Goal: Task Accomplishment & Management: Use online tool/utility

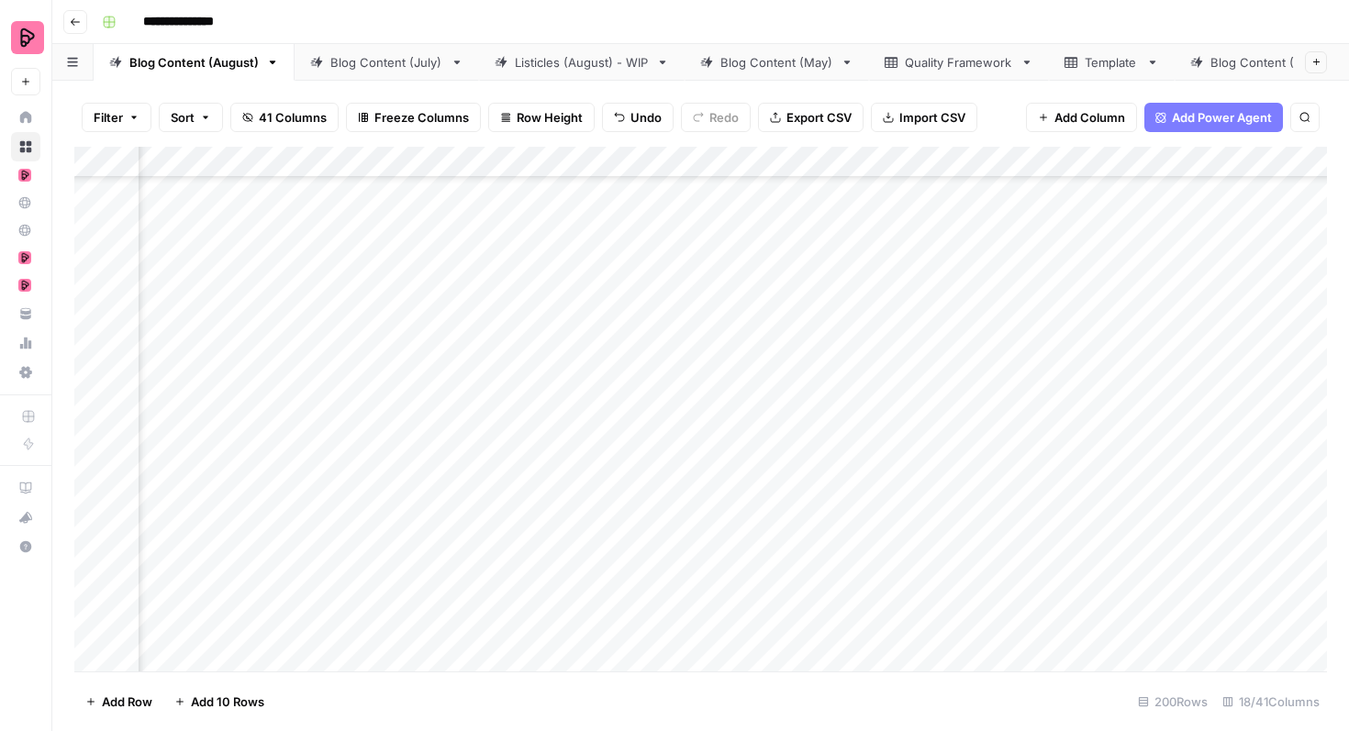
scroll to position [5281, 697]
click at [1230, 398] on div "Add Column" at bounding box center [700, 409] width 1252 height 525
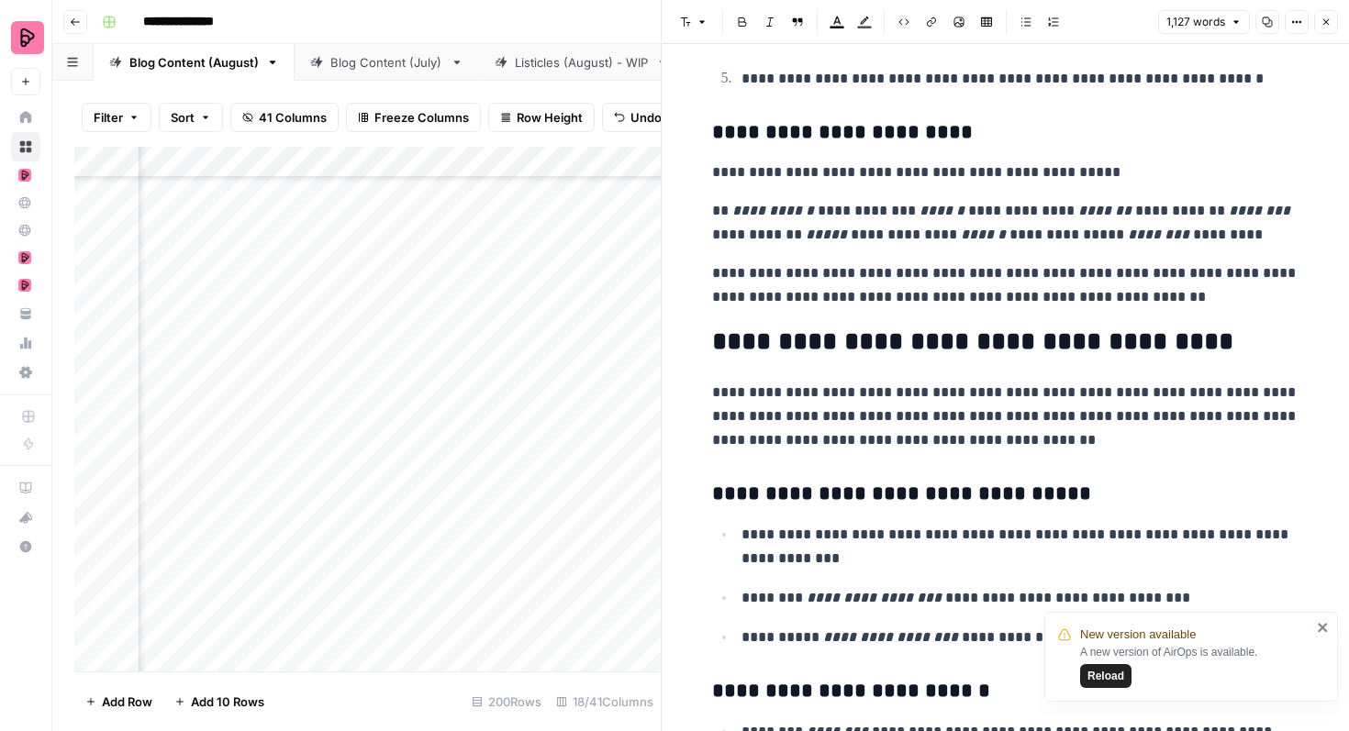
scroll to position [2049, 0]
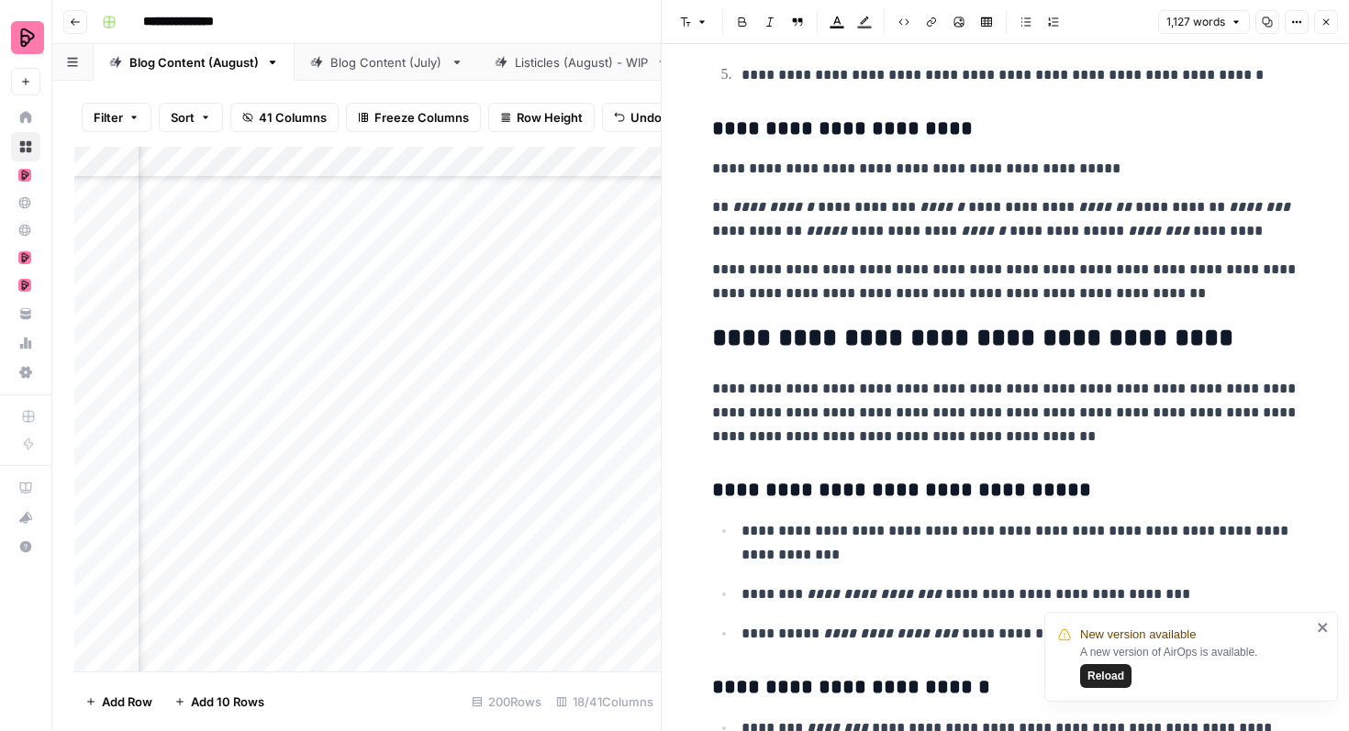
click at [888, 207] on p "**********" at bounding box center [1005, 219] width 587 height 48
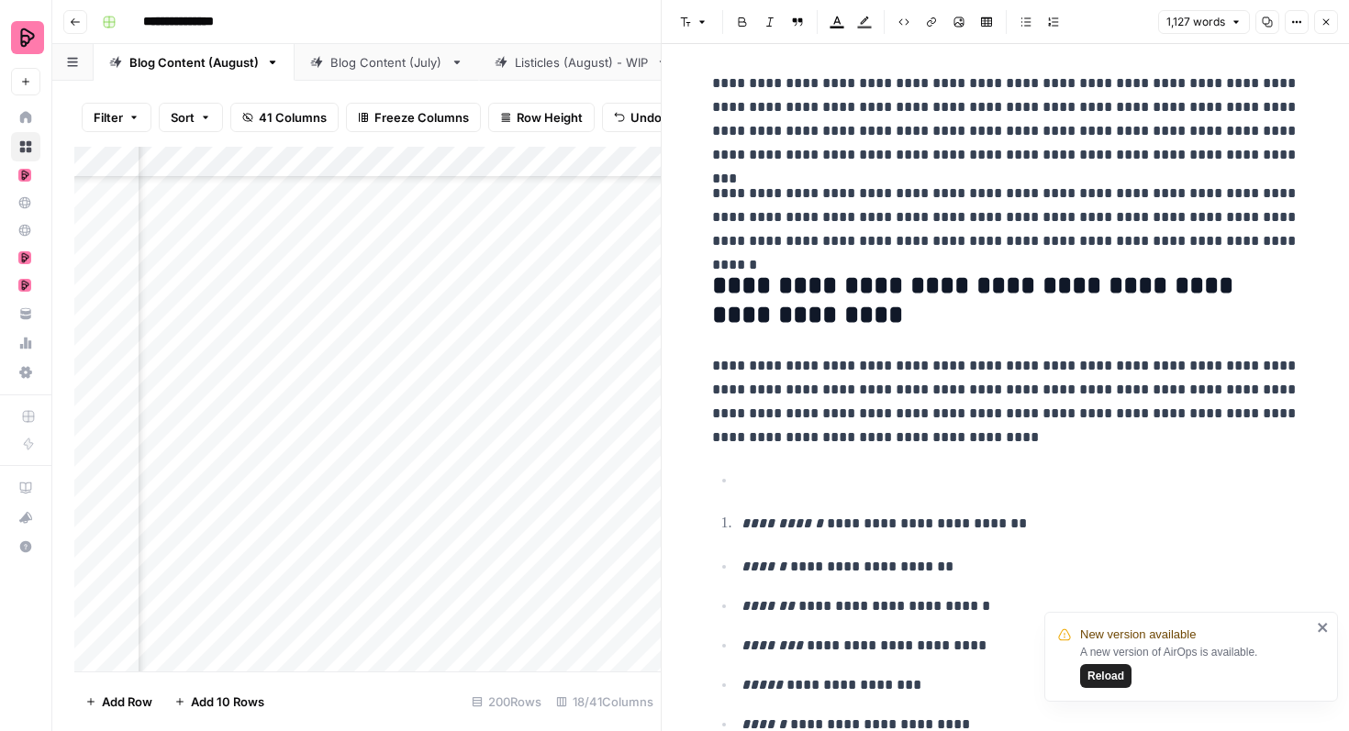
scroll to position [0, 0]
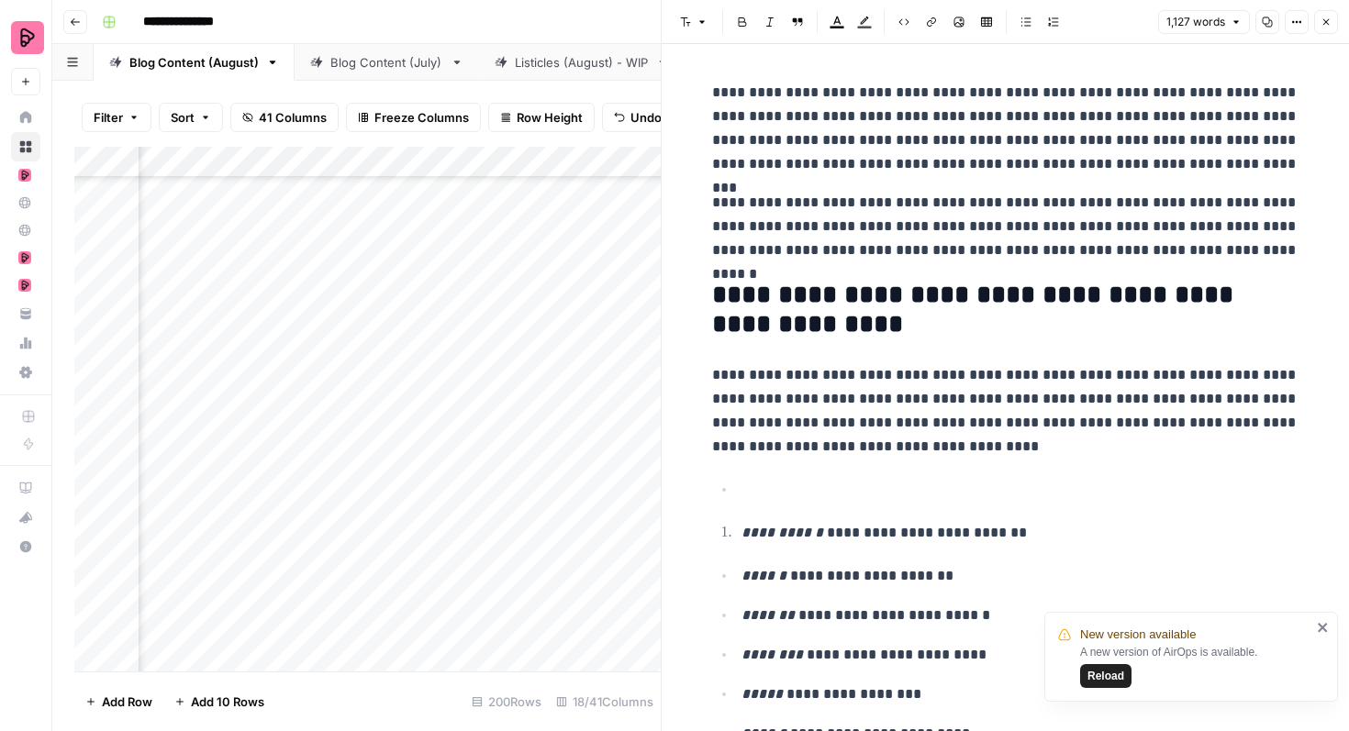
click at [1329, 22] on icon "button" at bounding box center [1325, 22] width 11 height 11
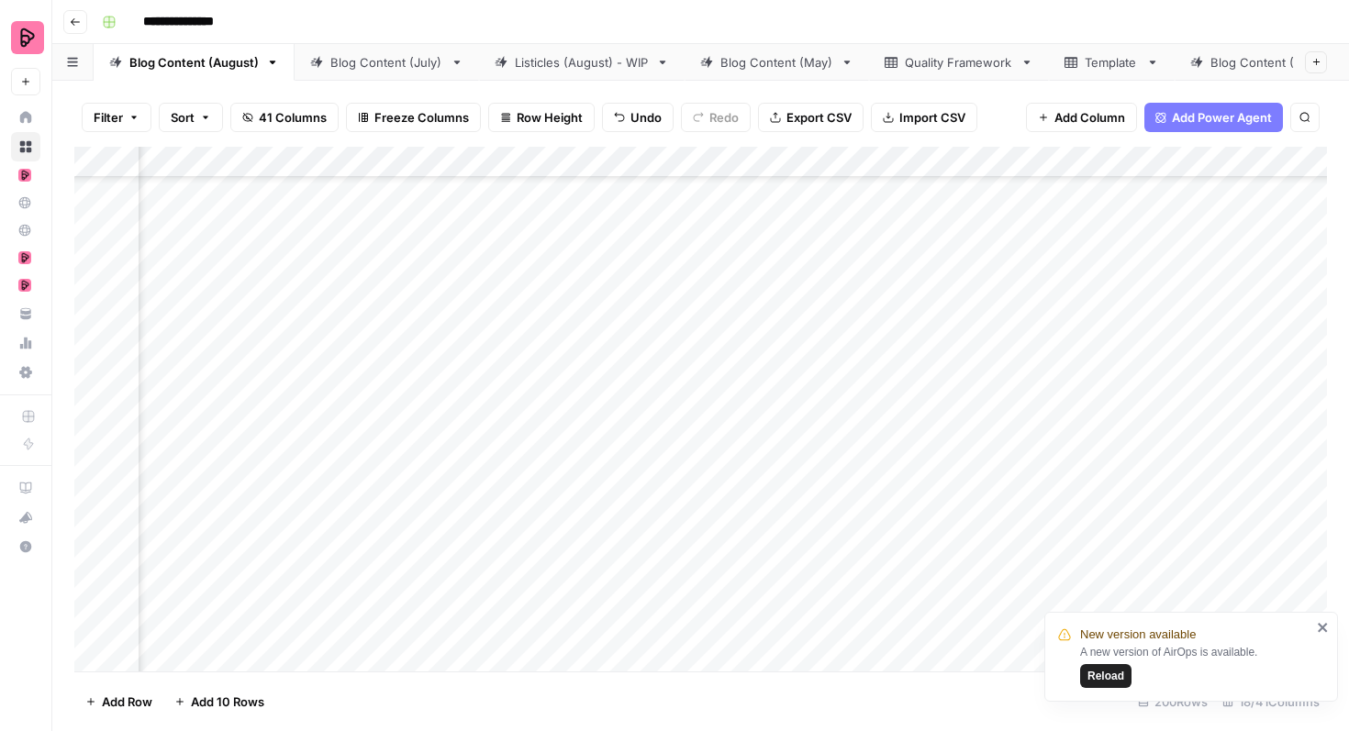
scroll to position [5370, 697]
click at [1234, 357] on div "Add Column" at bounding box center [700, 409] width 1252 height 525
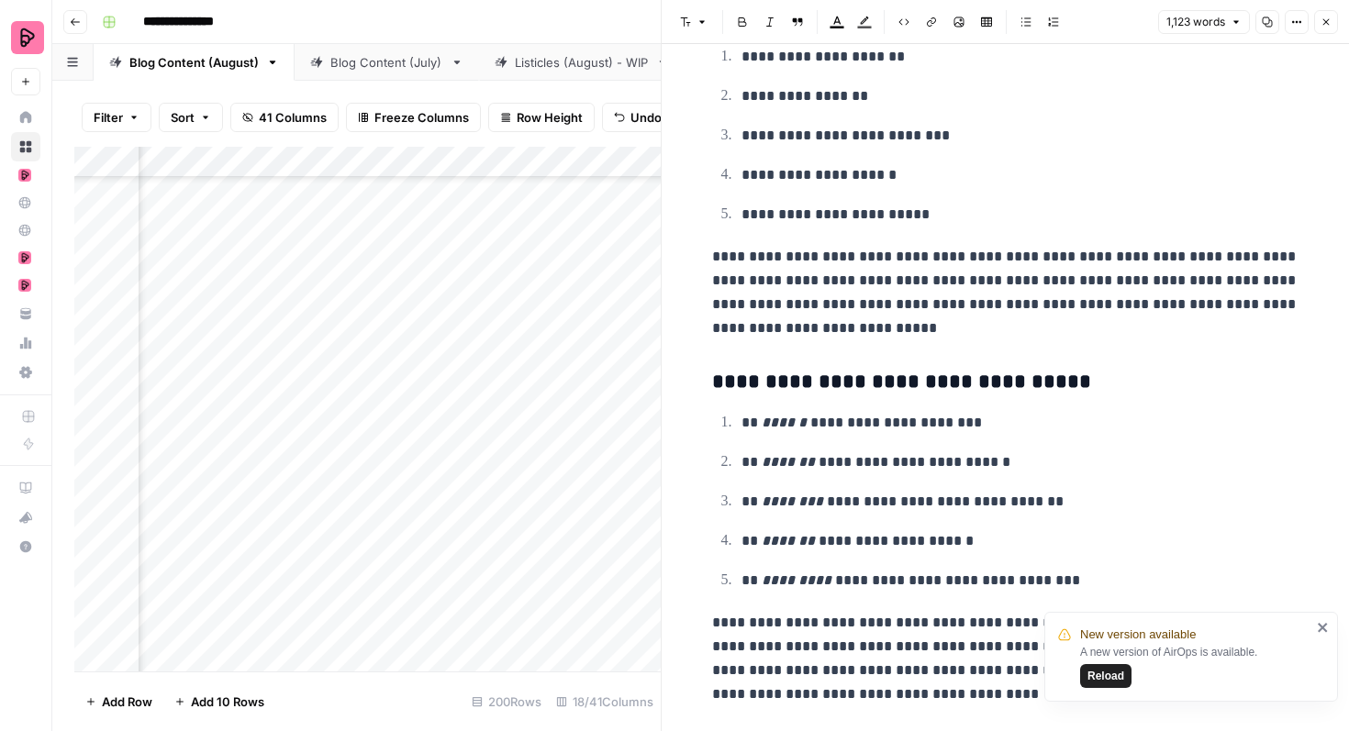
scroll to position [3997, 0]
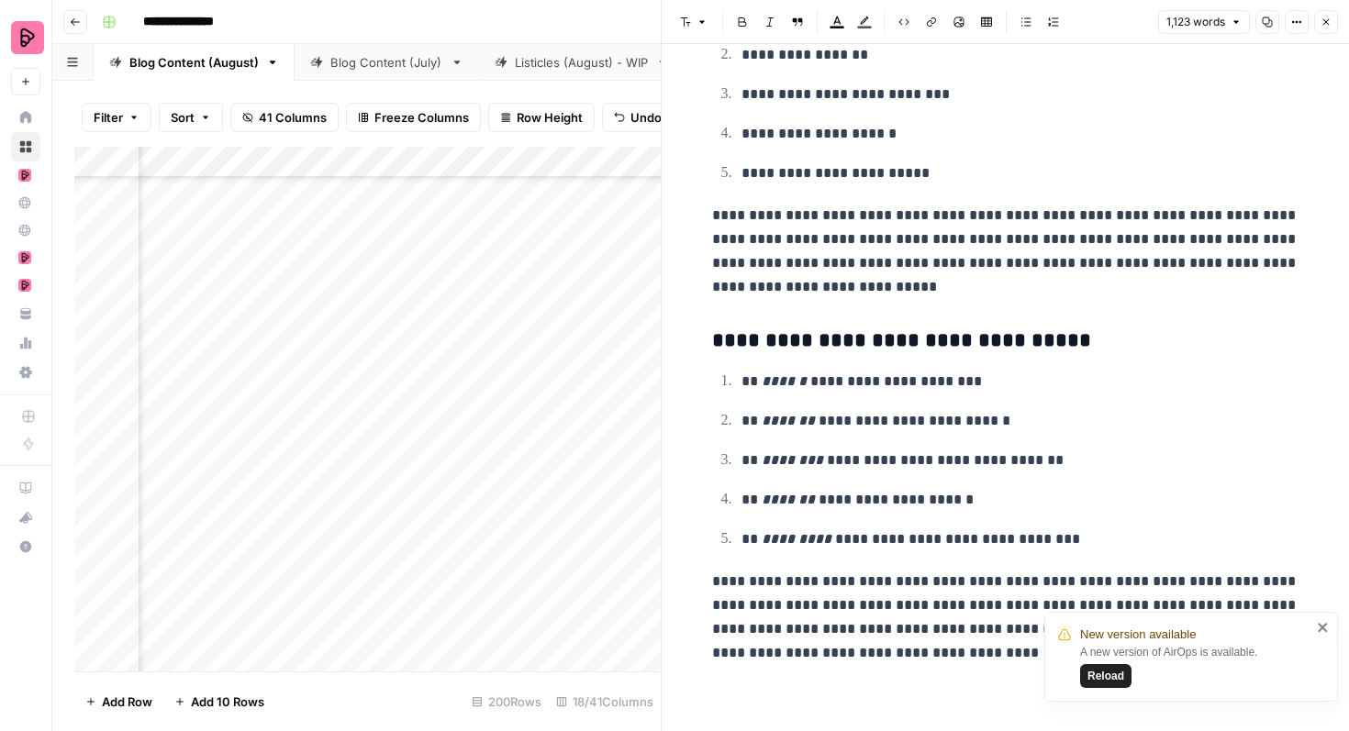
click at [1326, 27] on icon "button" at bounding box center [1325, 22] width 11 height 11
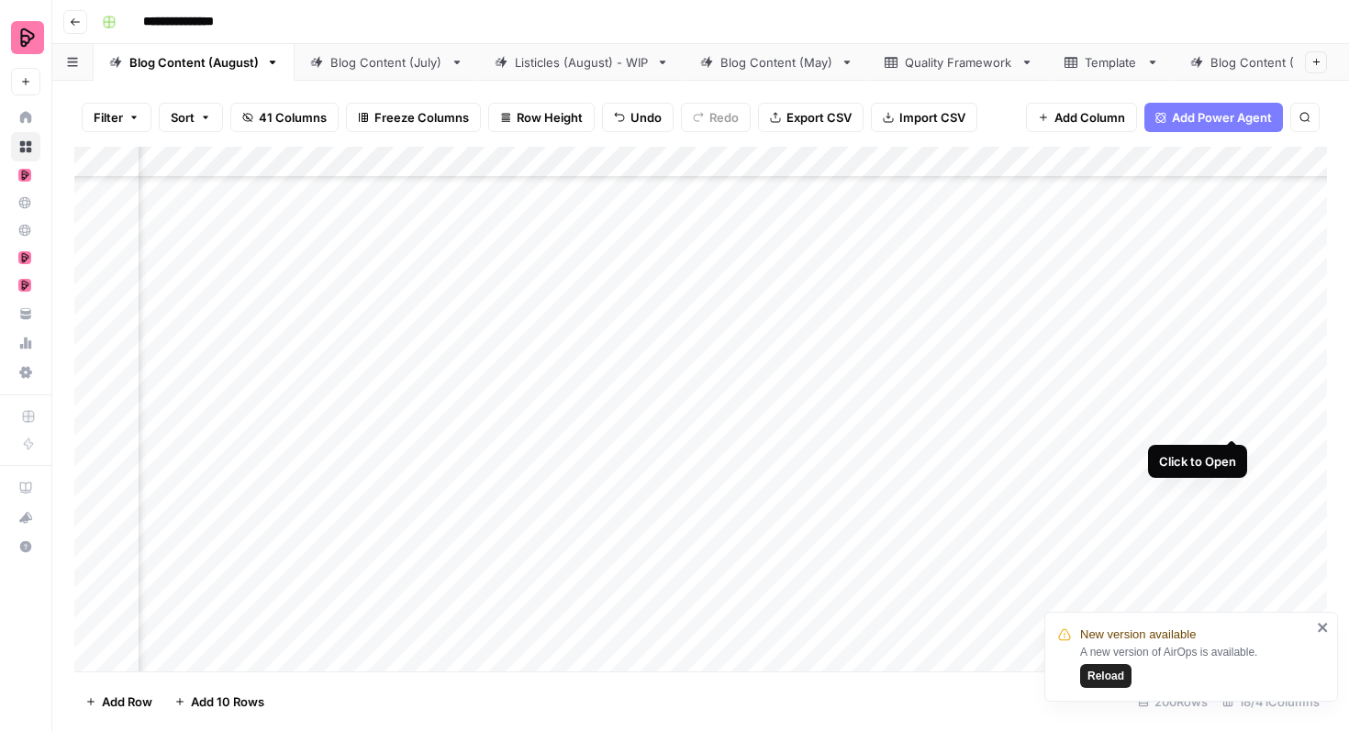
click at [1227, 402] on div "Add Column" at bounding box center [700, 409] width 1252 height 525
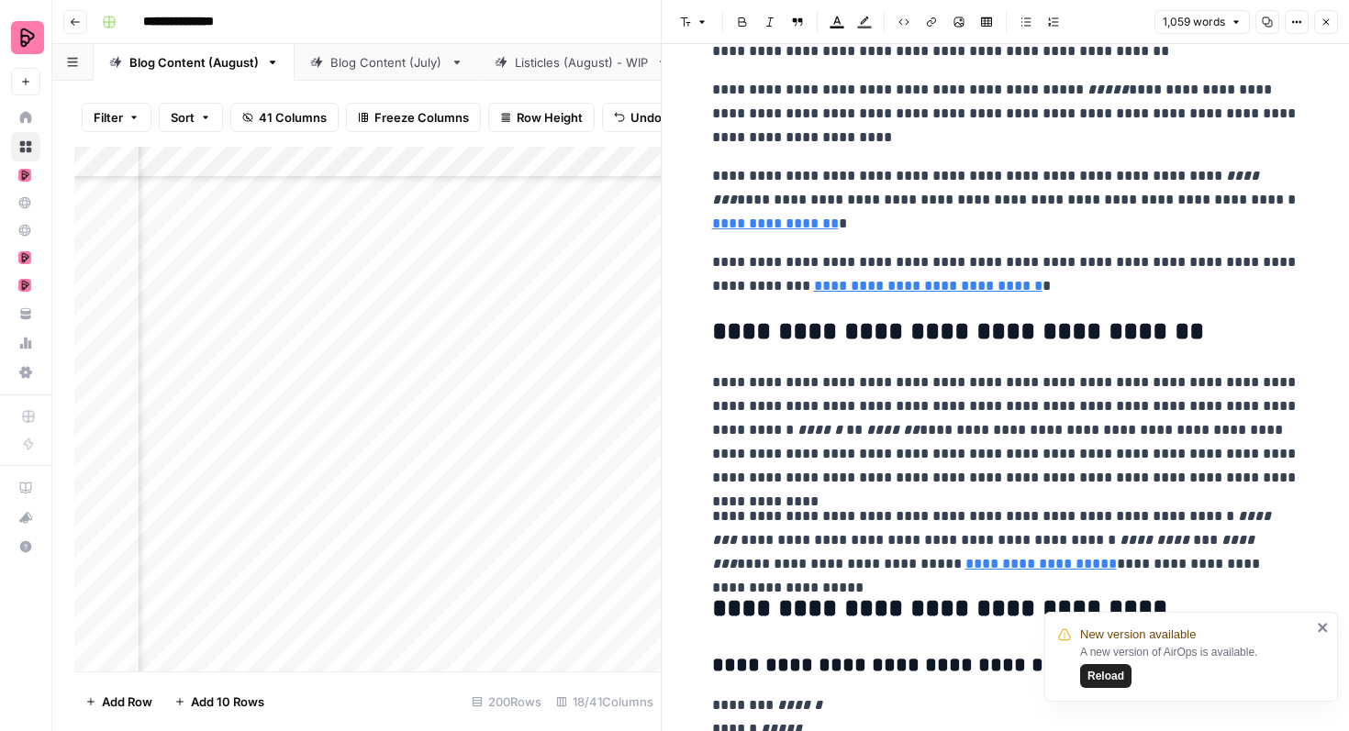
scroll to position [3145, 0]
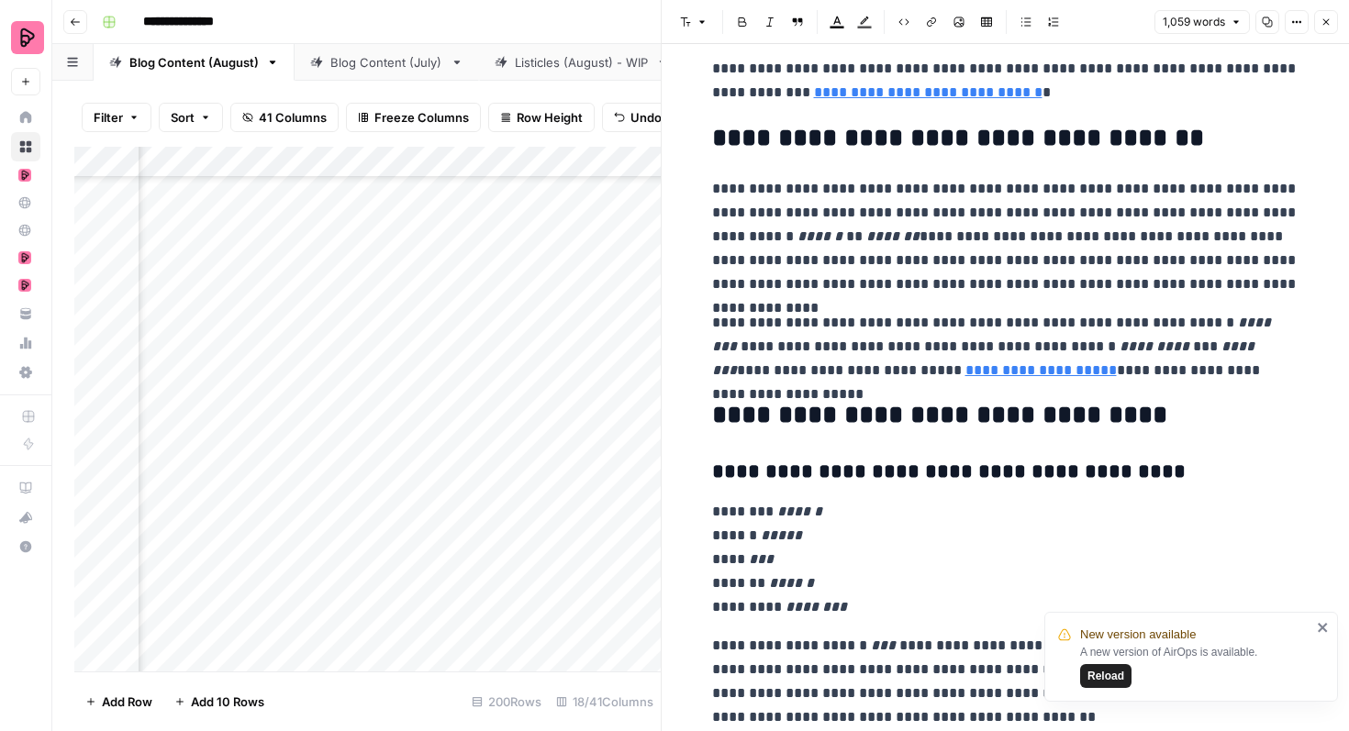
click at [1331, 17] on button "Close" at bounding box center [1326, 22] width 24 height 24
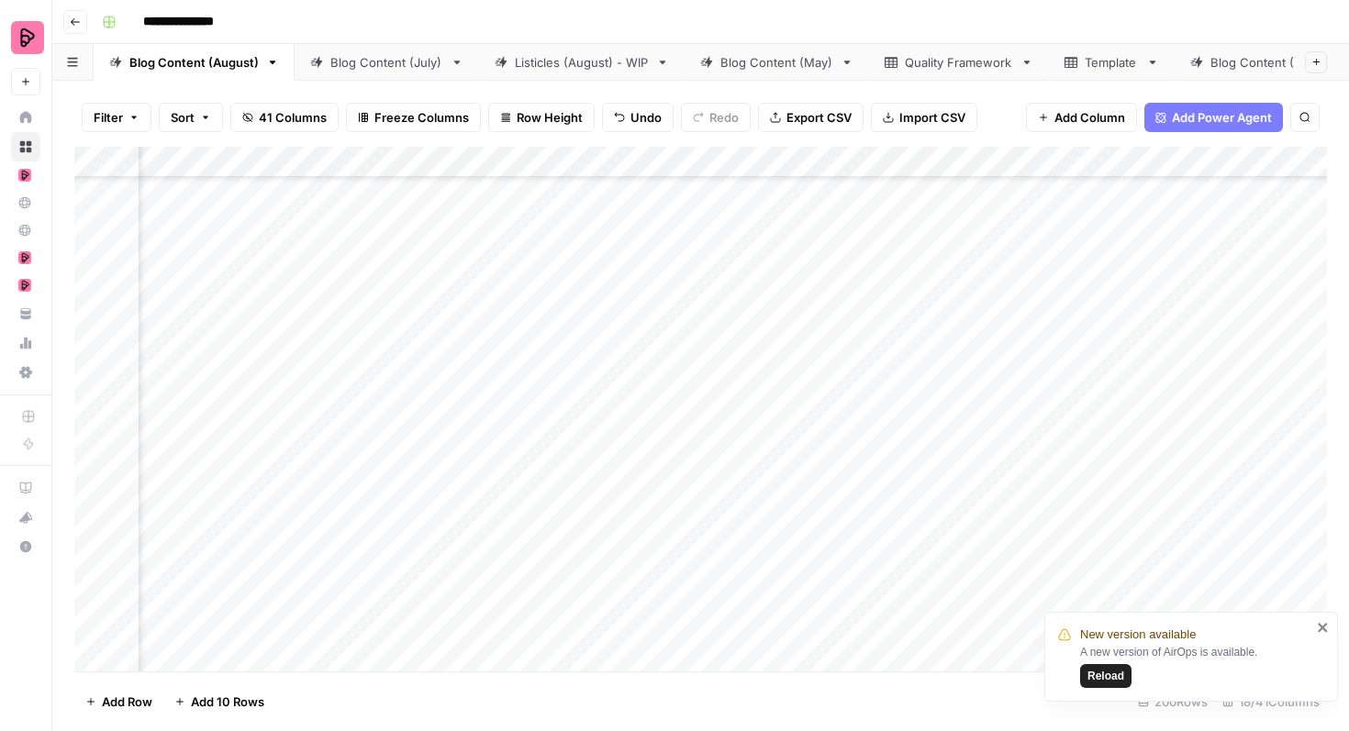
scroll to position [5336, 984]
click at [945, 389] on div "Add Column" at bounding box center [700, 409] width 1252 height 525
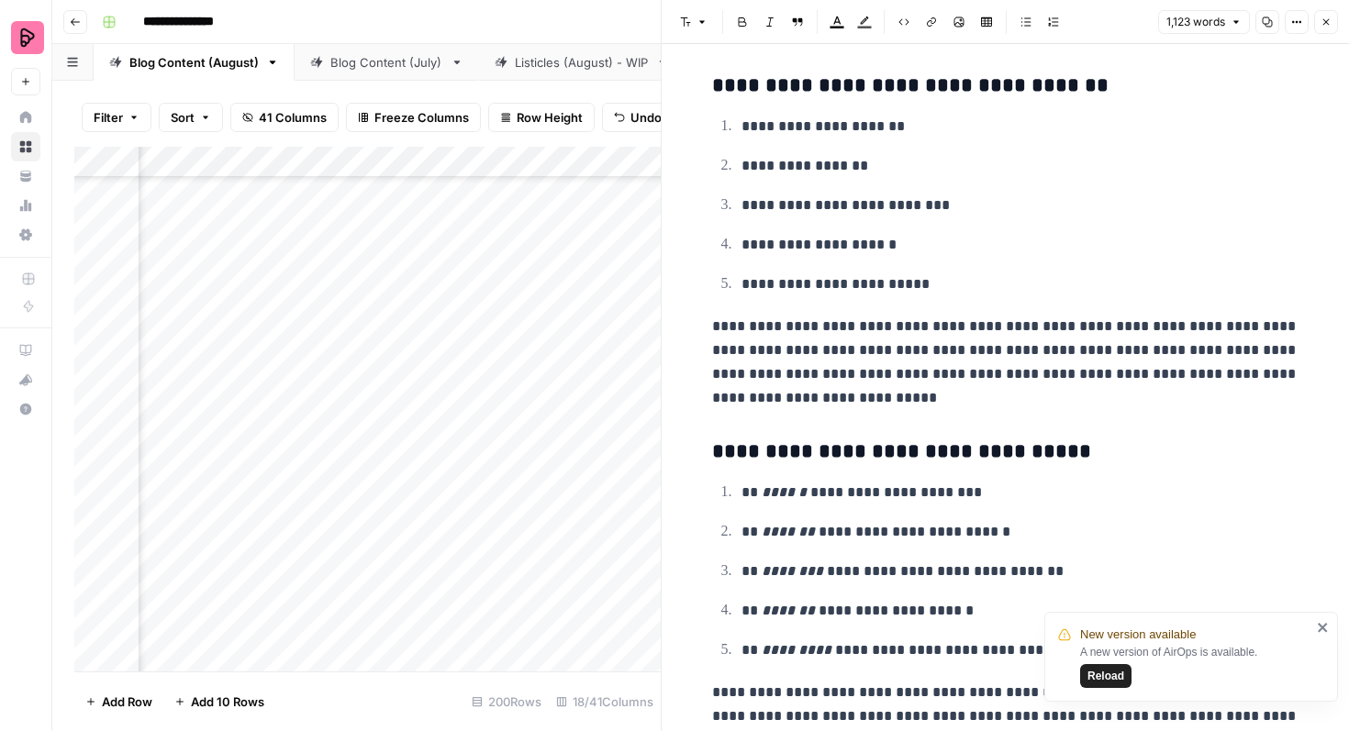
scroll to position [3997, 0]
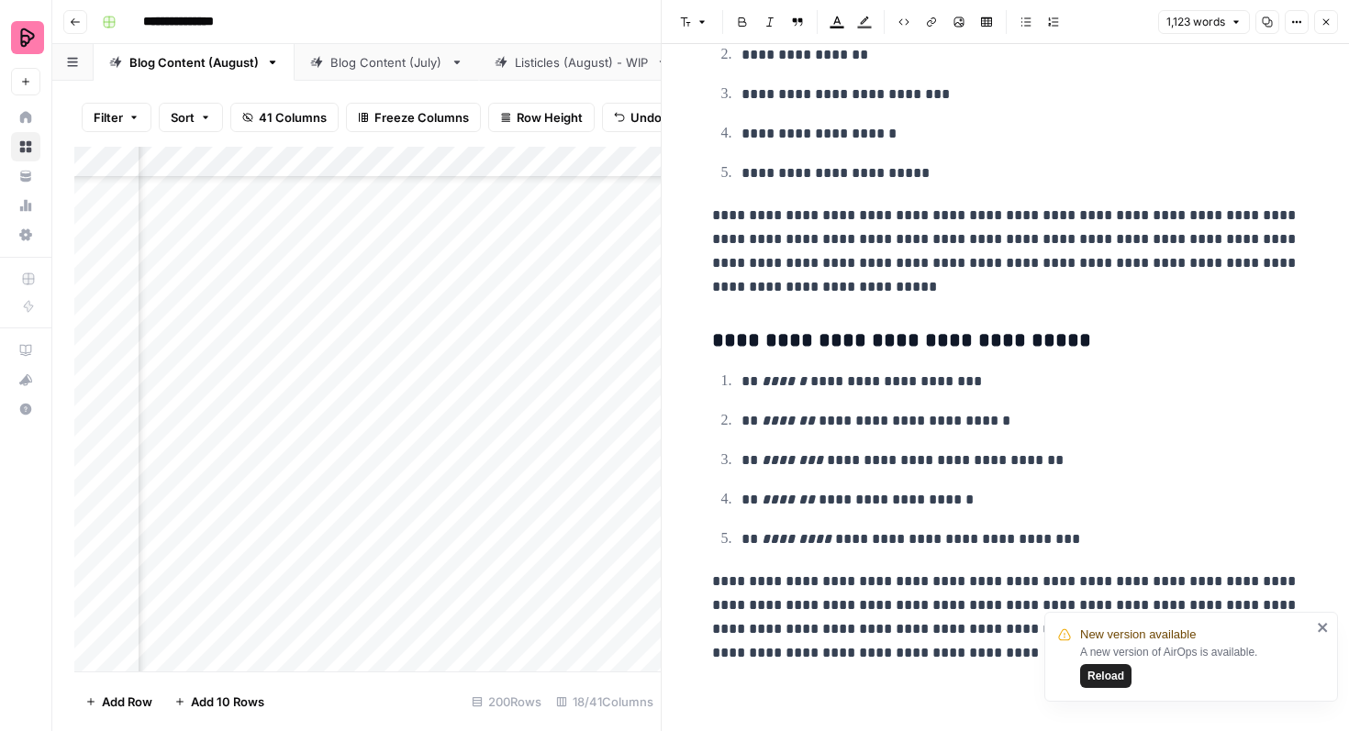
click at [1329, 26] on icon "button" at bounding box center [1325, 22] width 11 height 11
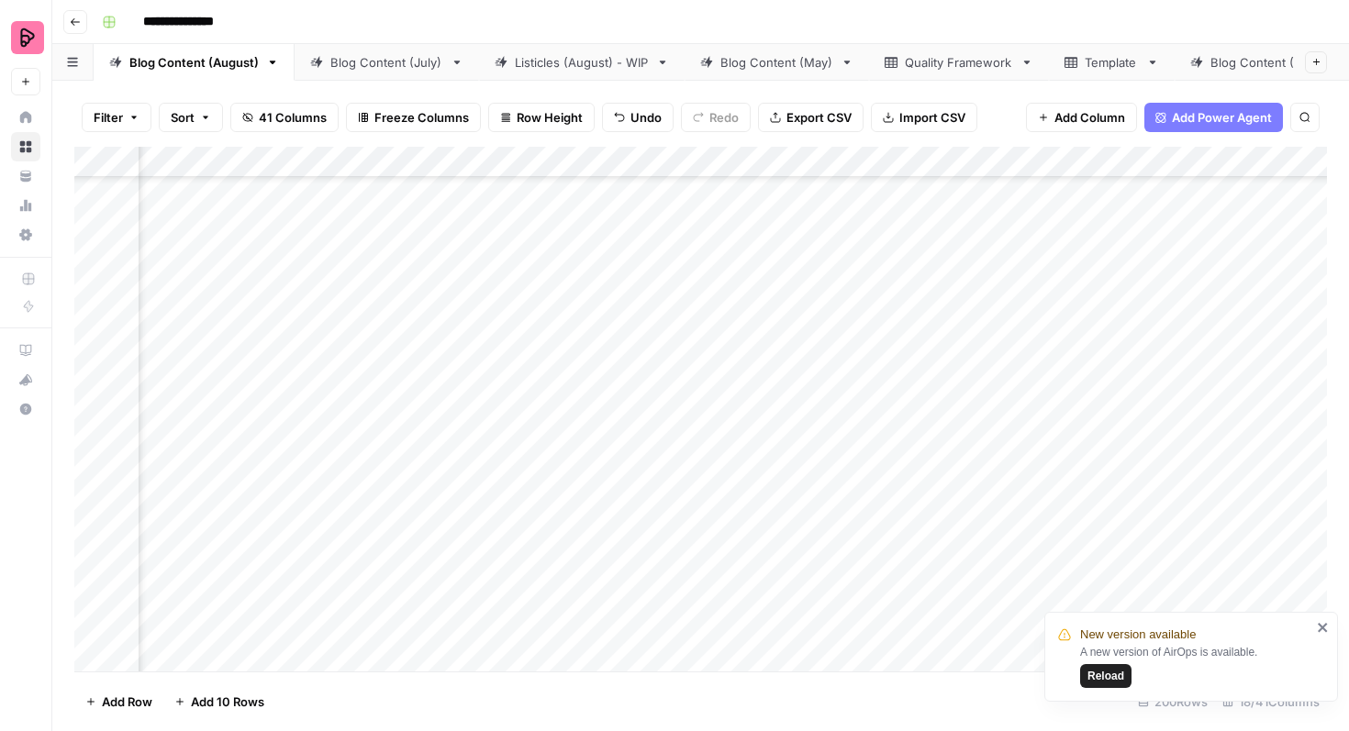
click at [945, 437] on div "Add Column" at bounding box center [700, 409] width 1252 height 525
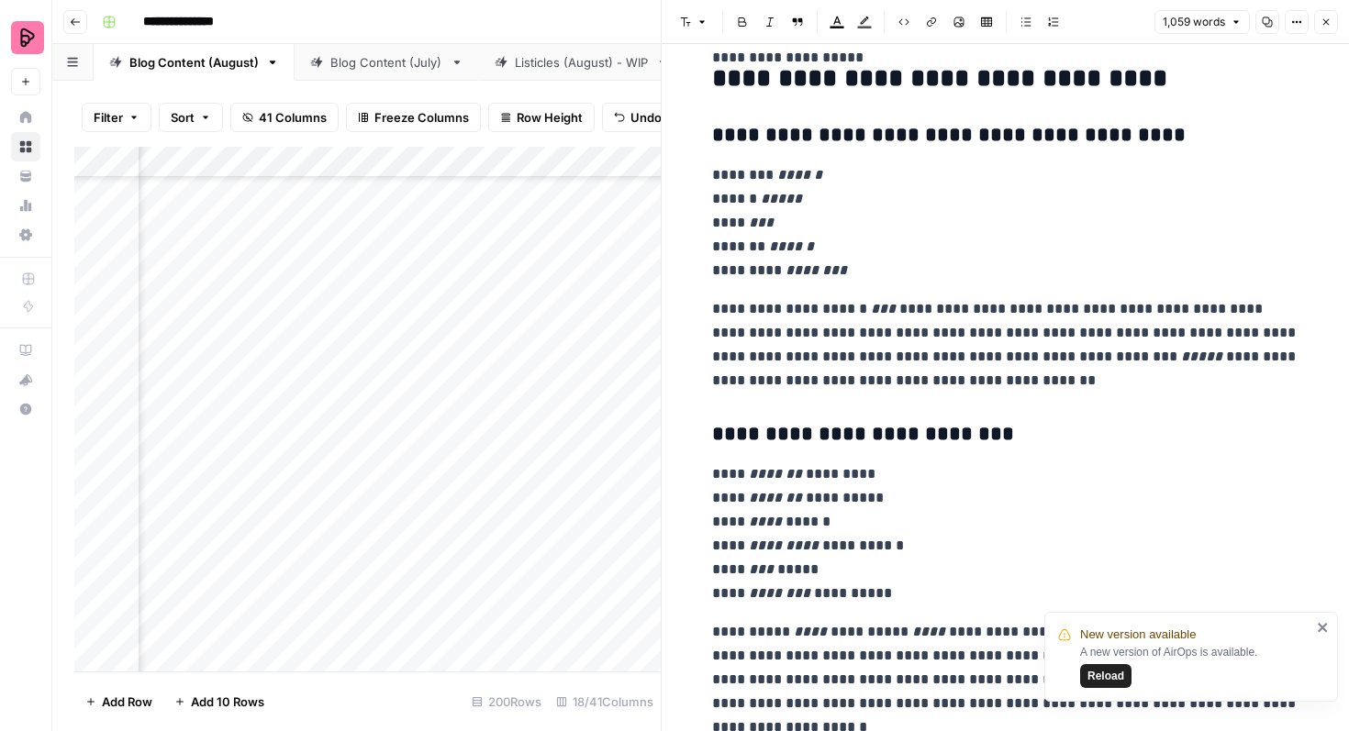
scroll to position [3532, 0]
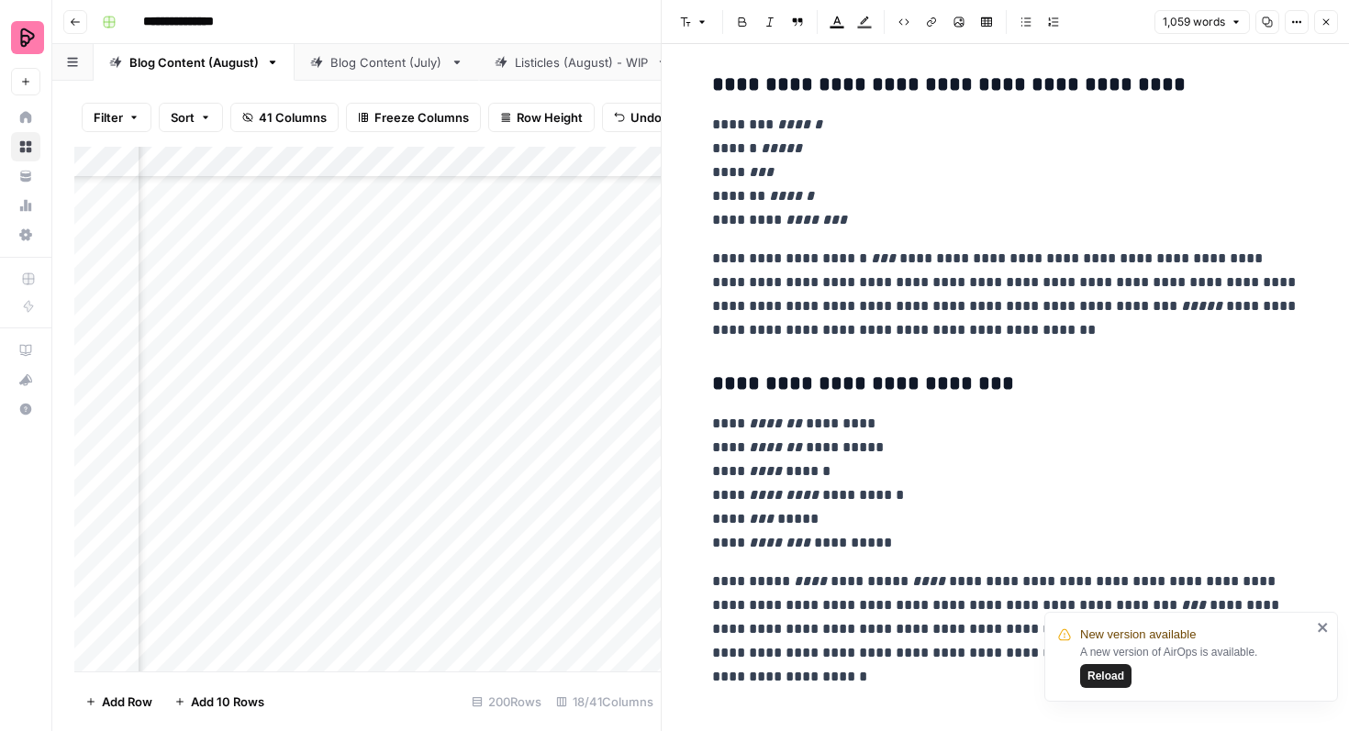
click at [1327, 17] on icon "button" at bounding box center [1325, 22] width 11 height 11
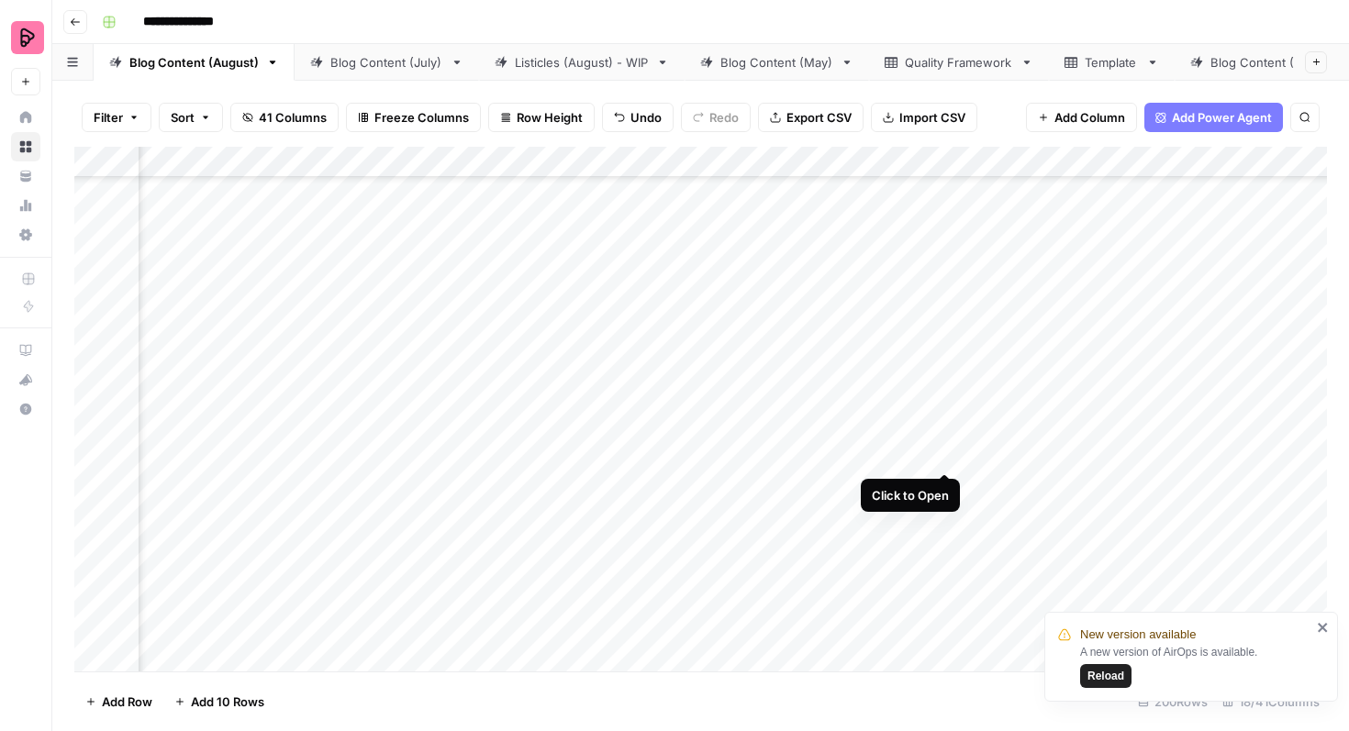
click at [948, 439] on div "Add Column" at bounding box center [700, 409] width 1252 height 525
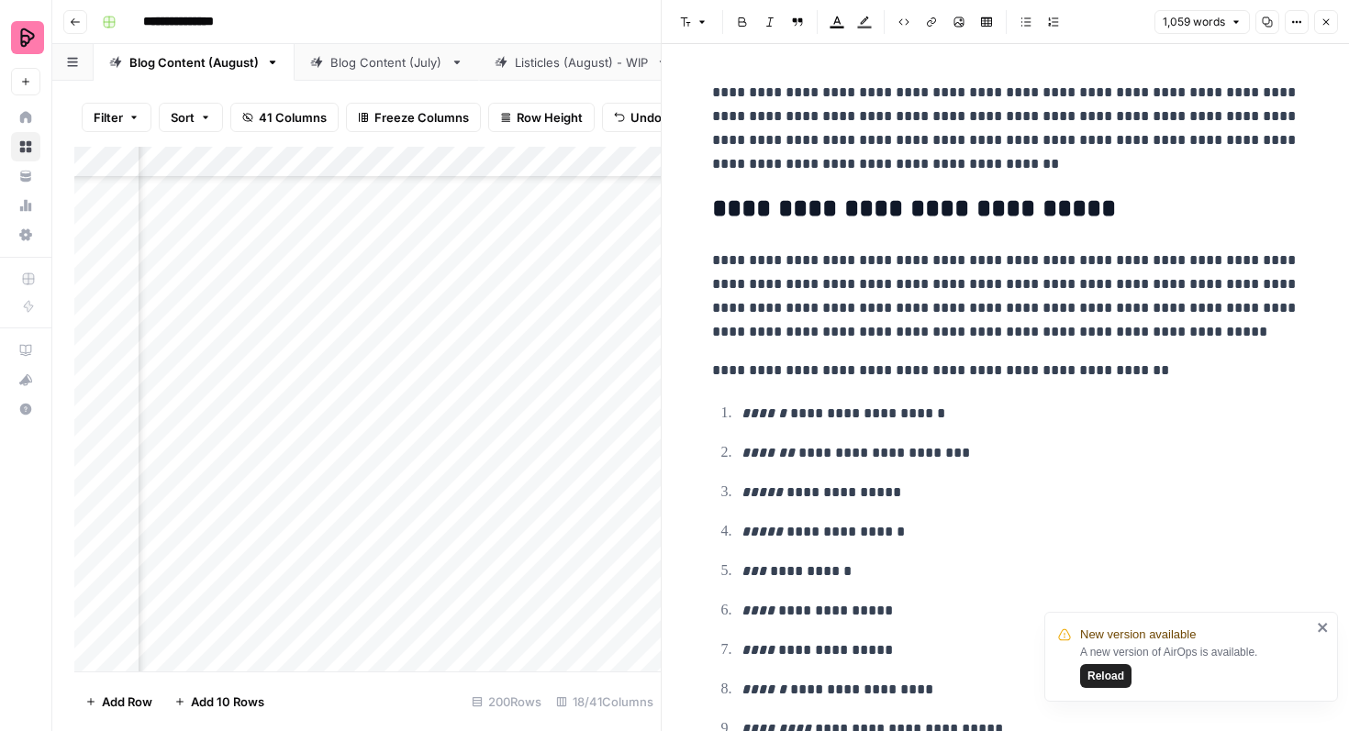
click at [1325, 19] on icon "button" at bounding box center [1325, 22] width 11 height 11
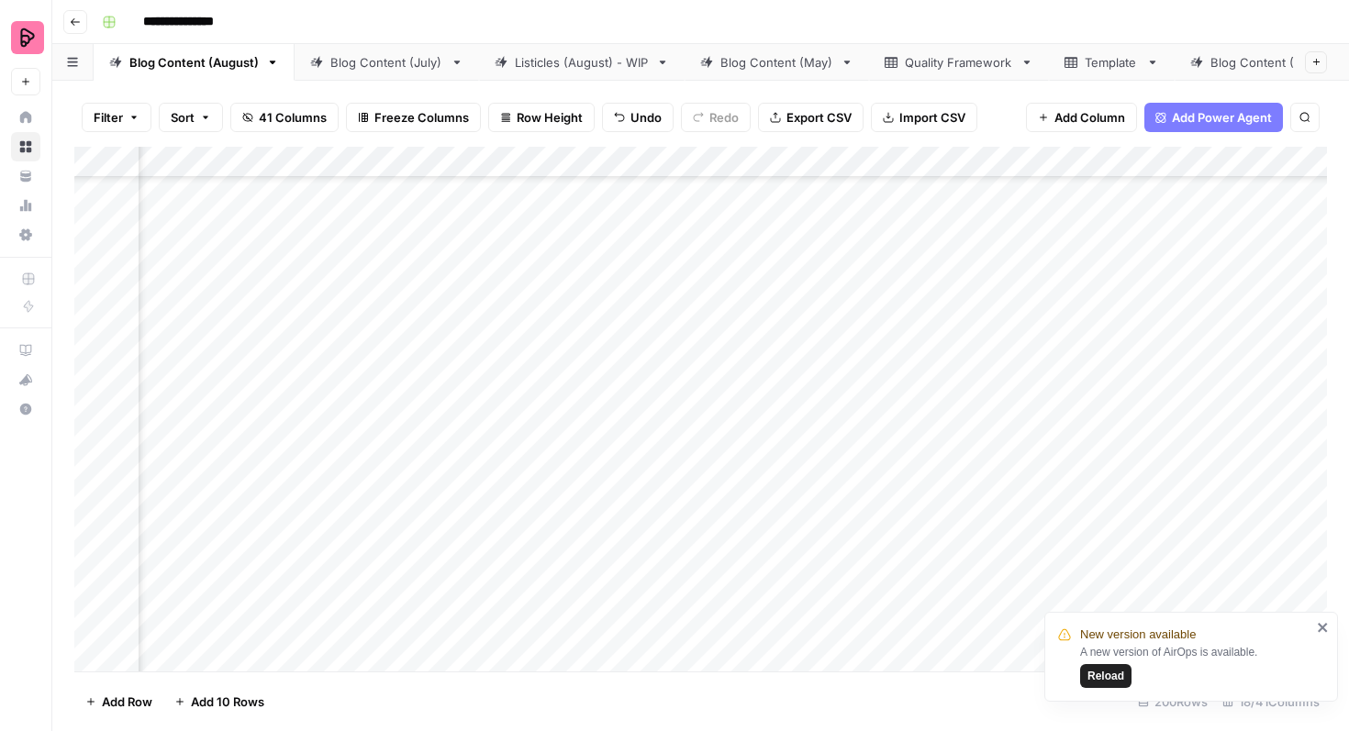
click at [944, 487] on div "Add Column" at bounding box center [700, 409] width 1252 height 525
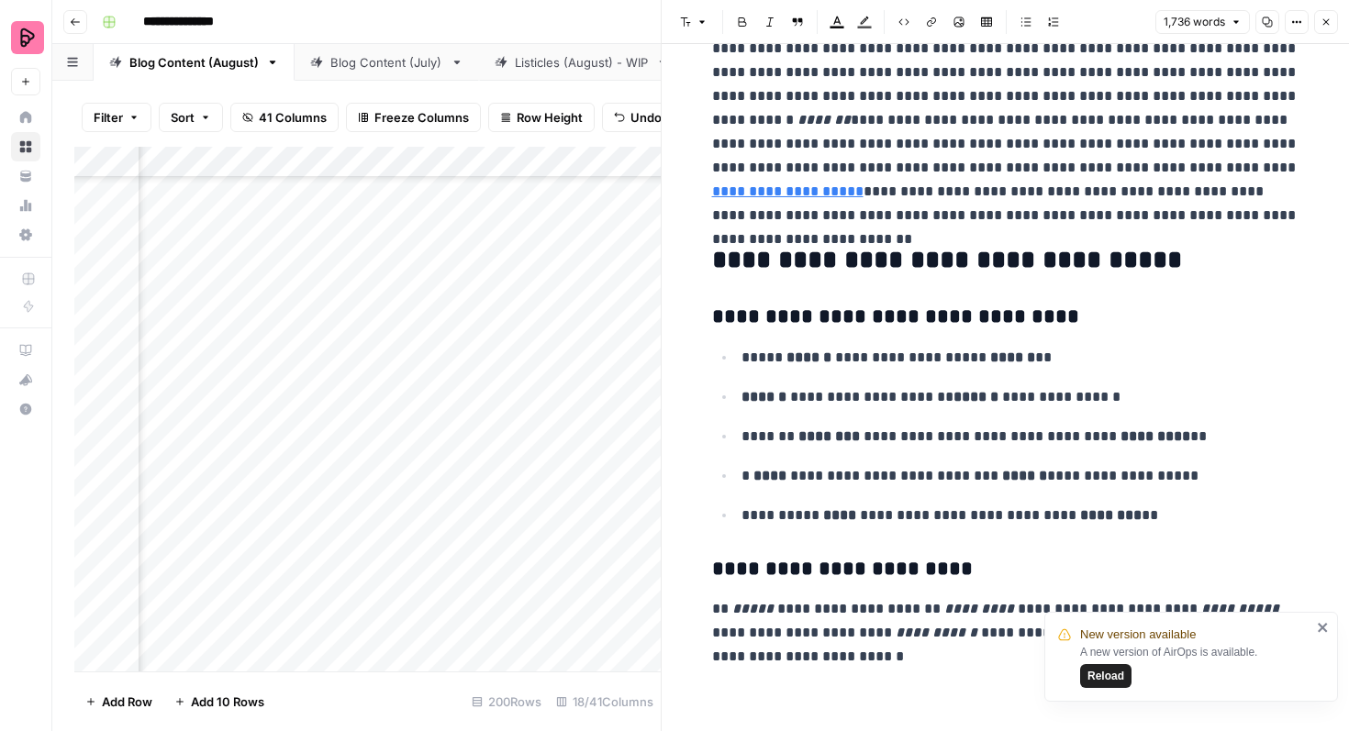
scroll to position [5506, 0]
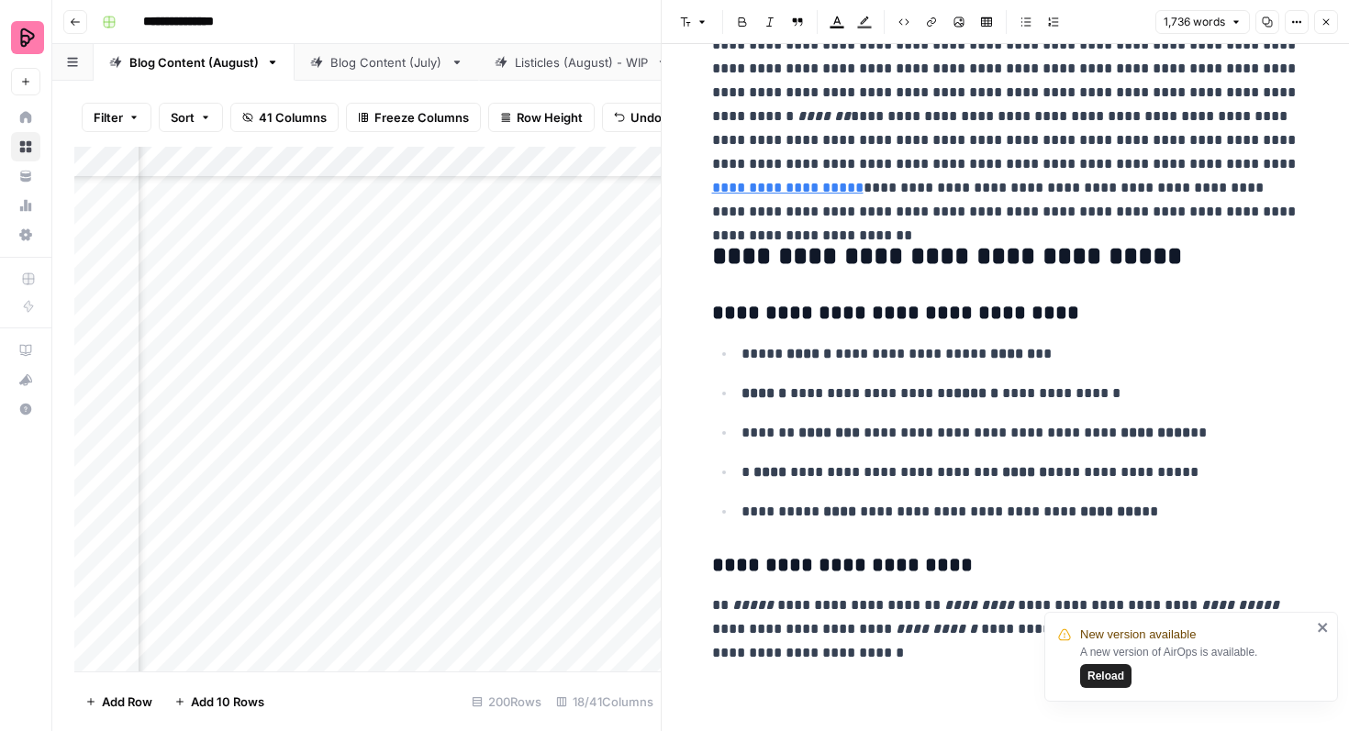
click at [1333, 28] on button "Close" at bounding box center [1326, 22] width 24 height 24
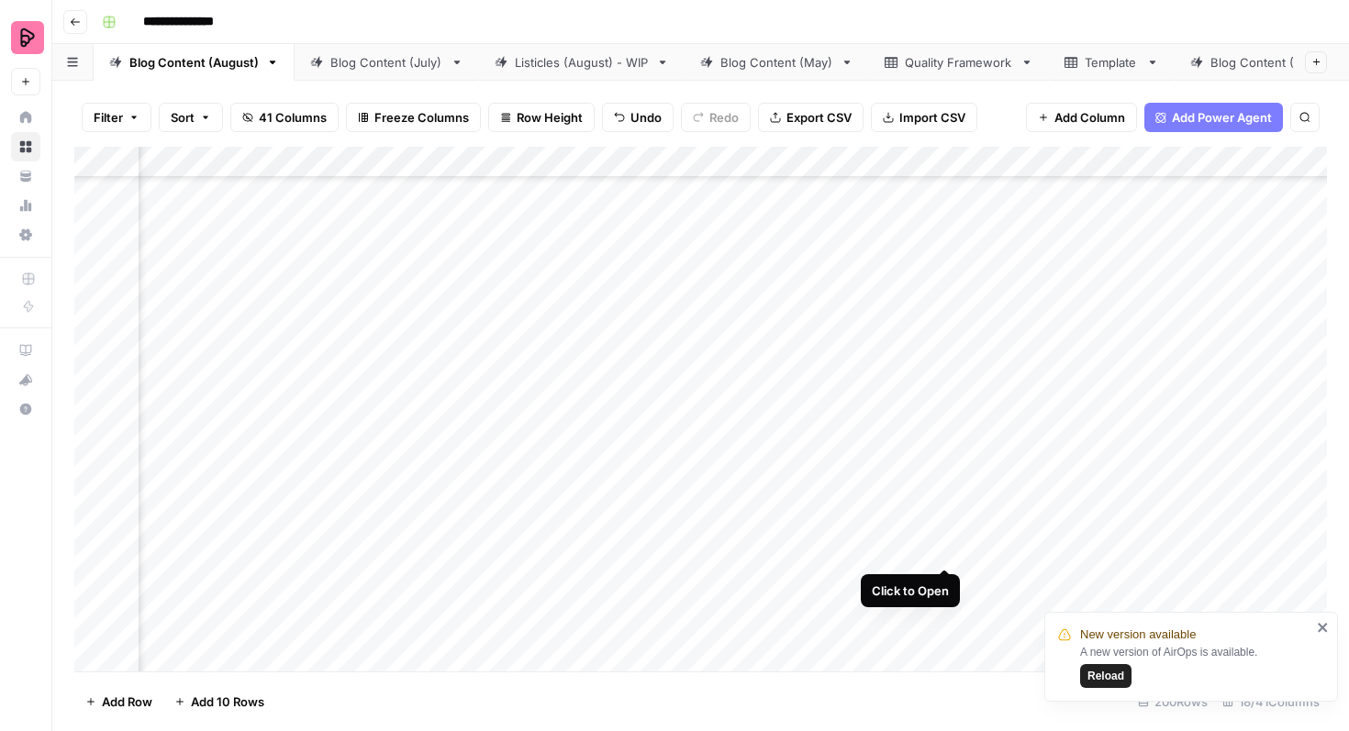
click at [946, 528] on div "Add Column" at bounding box center [700, 409] width 1252 height 525
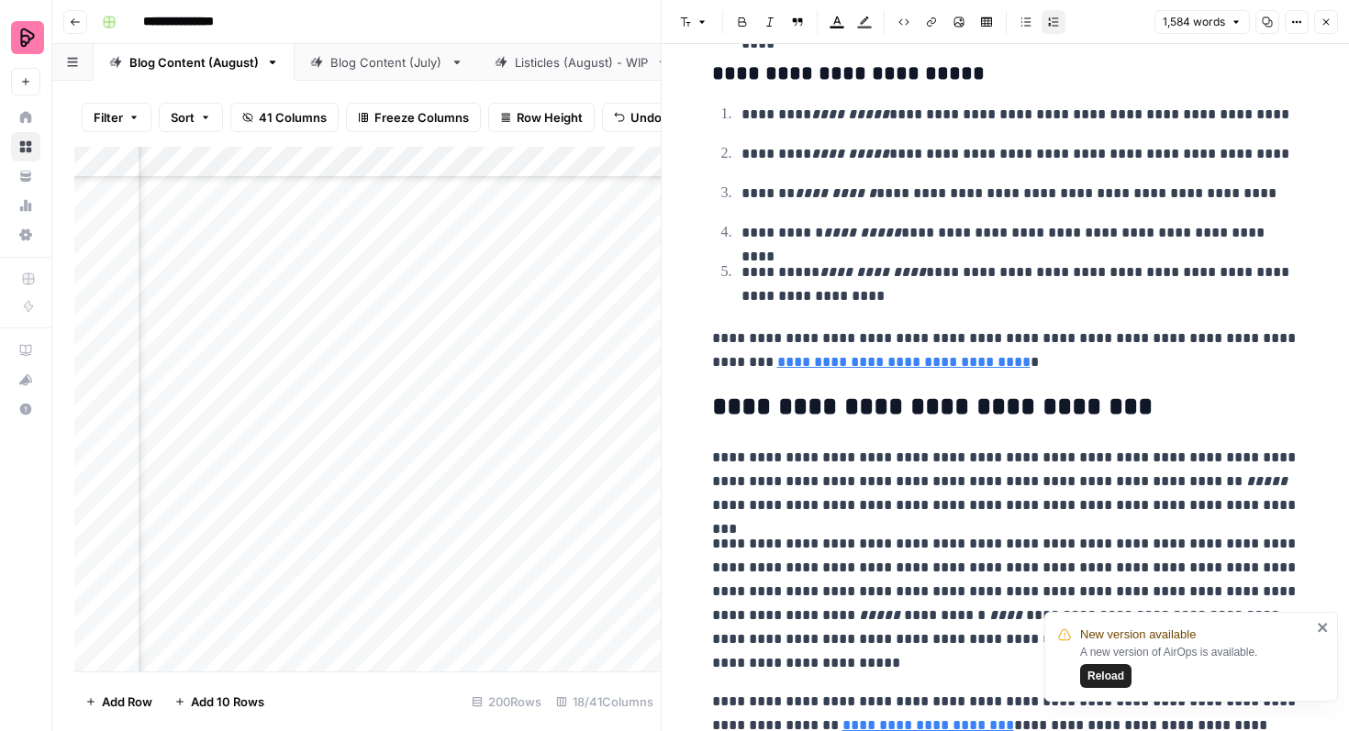
scroll to position [5173, 0]
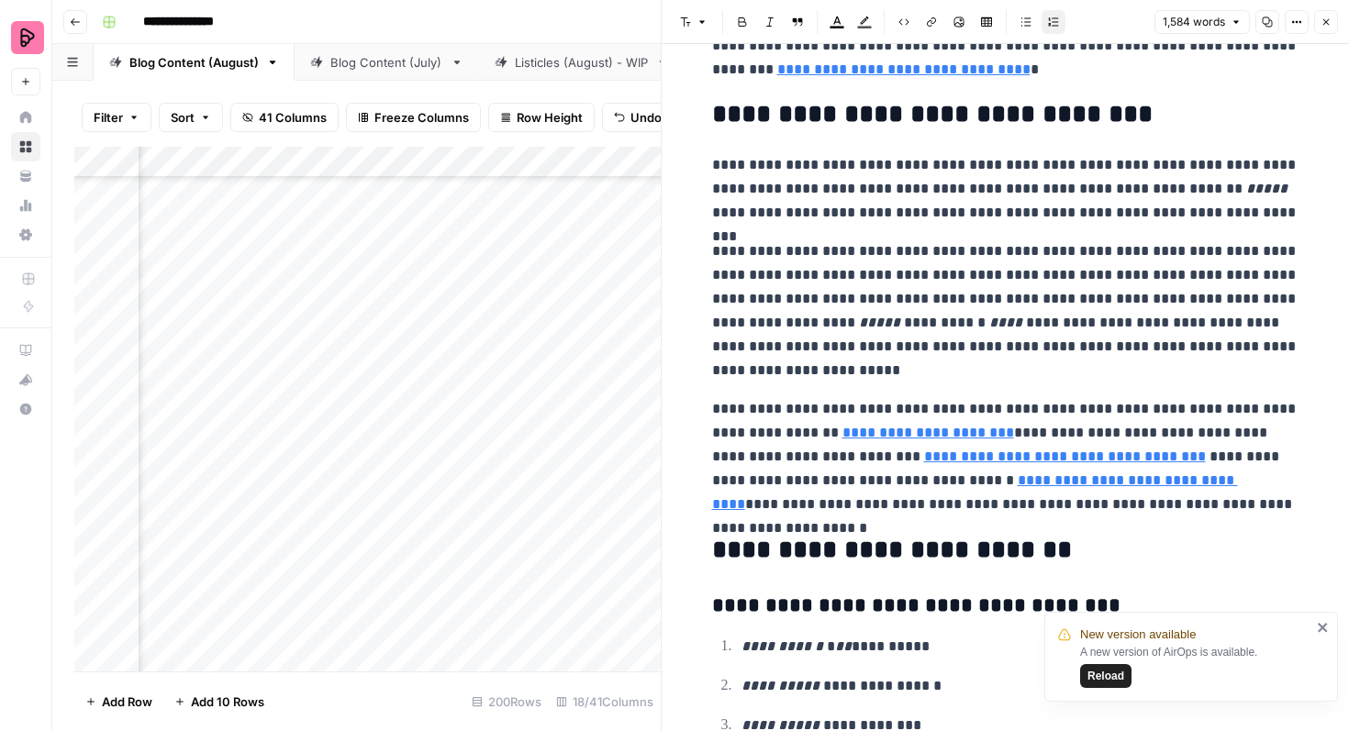
click at [1326, 21] on icon "button" at bounding box center [1326, 22] width 6 height 6
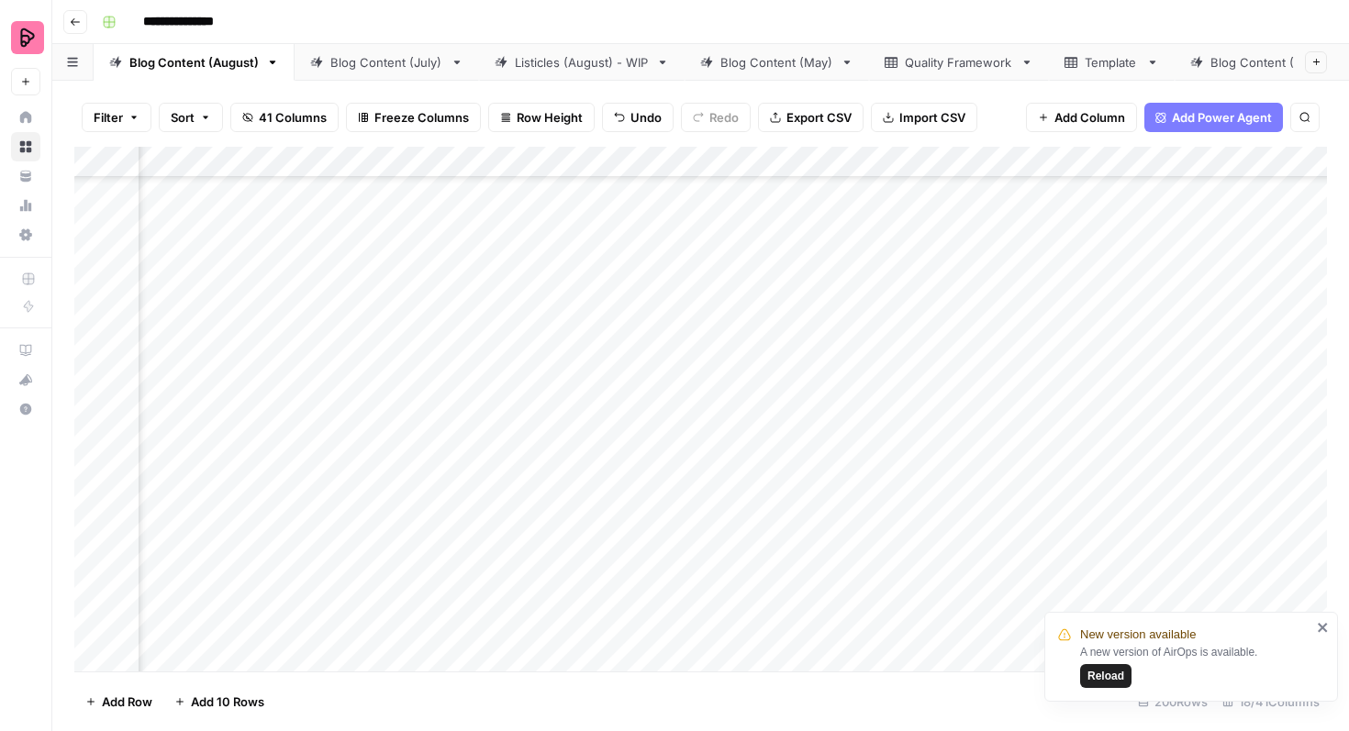
scroll to position [3826, 984]
click at [918, 420] on div "Add Column" at bounding box center [700, 409] width 1252 height 525
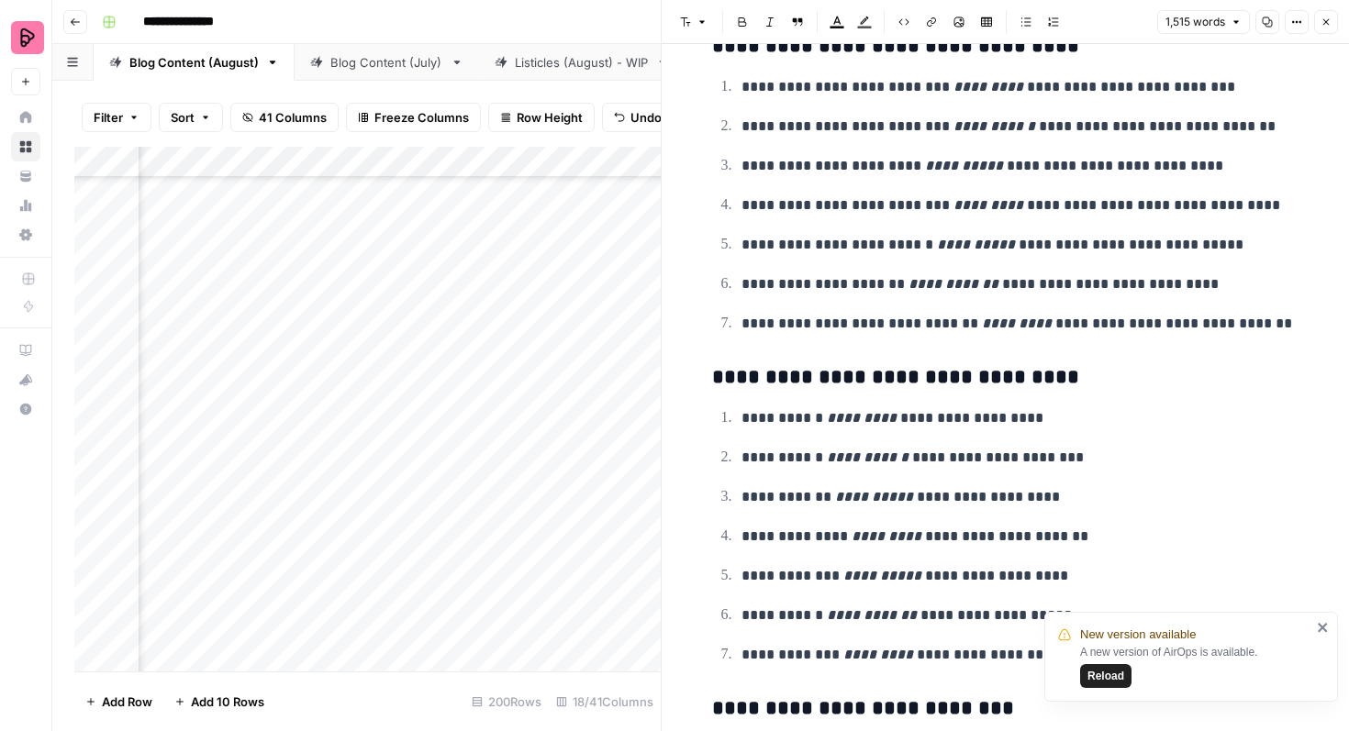
scroll to position [4859, 0]
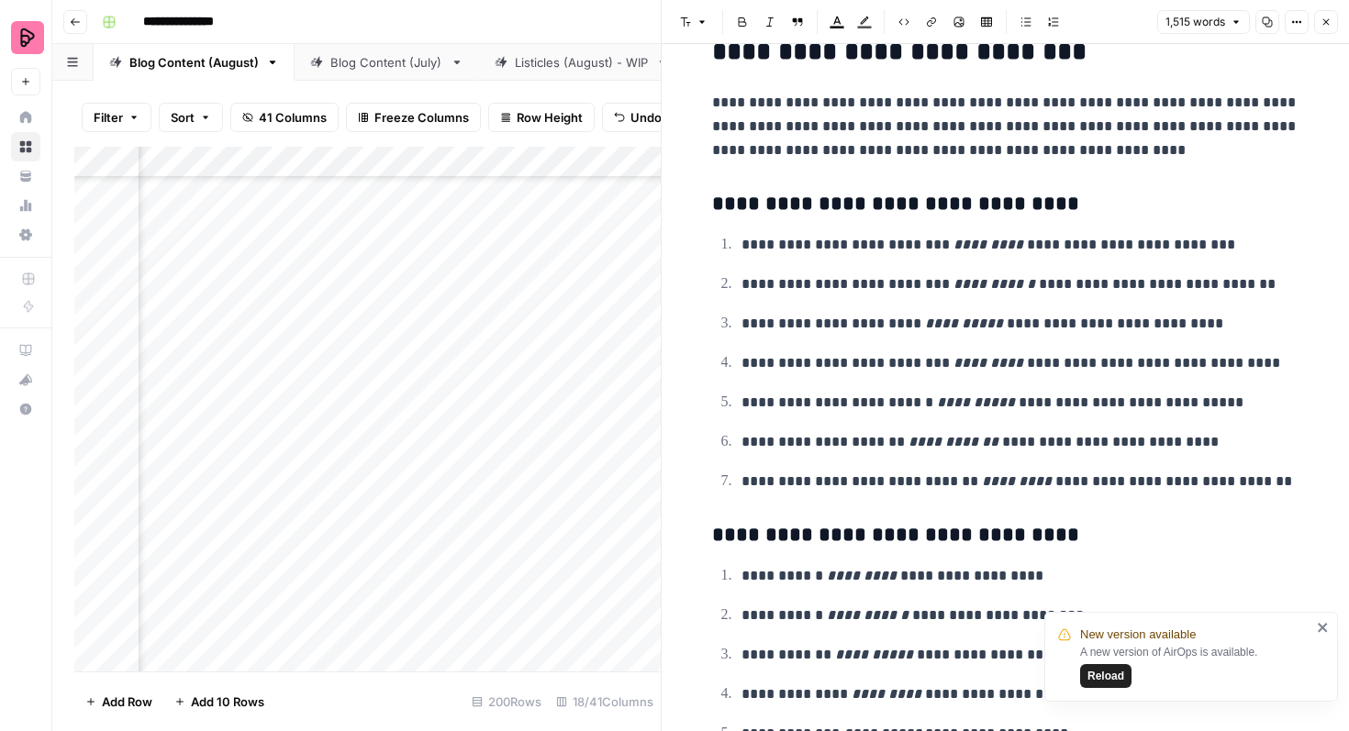
click at [1320, 28] on button "Close" at bounding box center [1326, 22] width 24 height 24
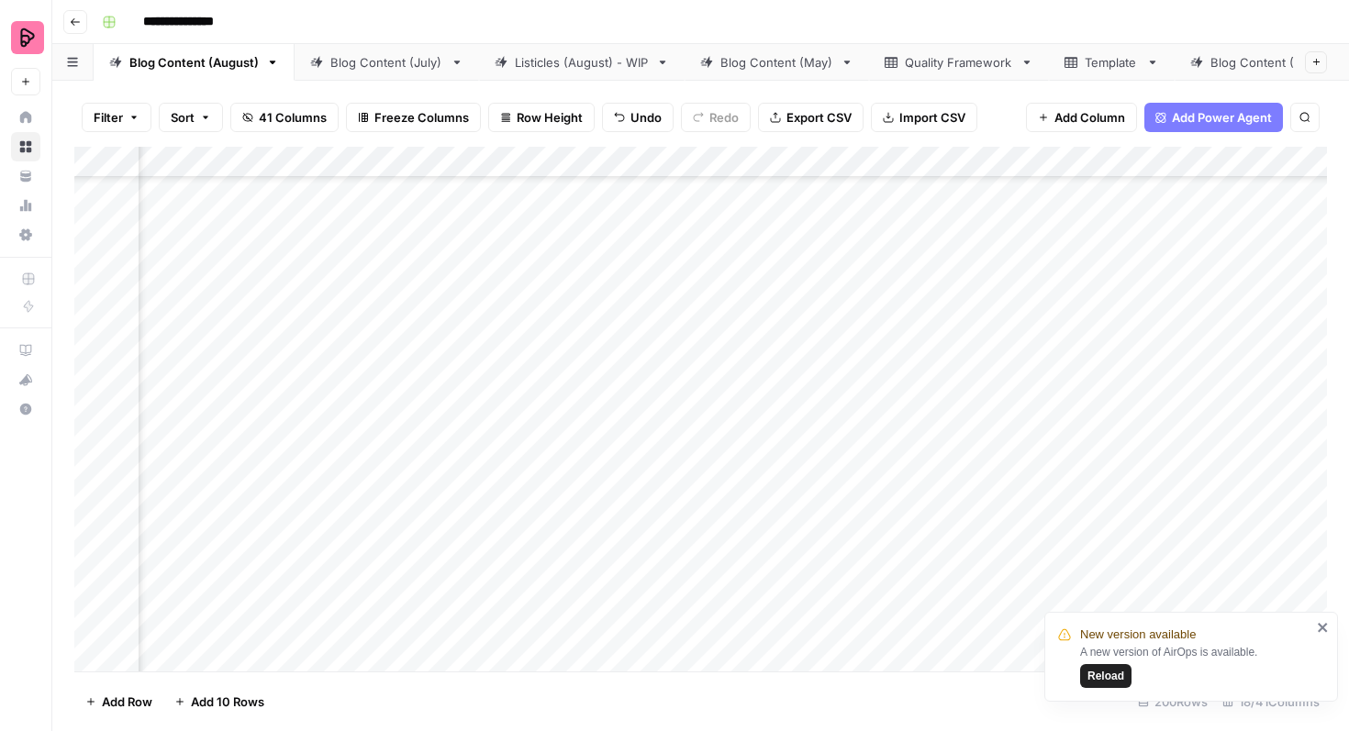
scroll to position [3929, 984]
click at [529, 328] on div "Add Column" at bounding box center [700, 409] width 1252 height 525
click at [560, 318] on textarea "**********" at bounding box center [648, 320] width 366 height 26
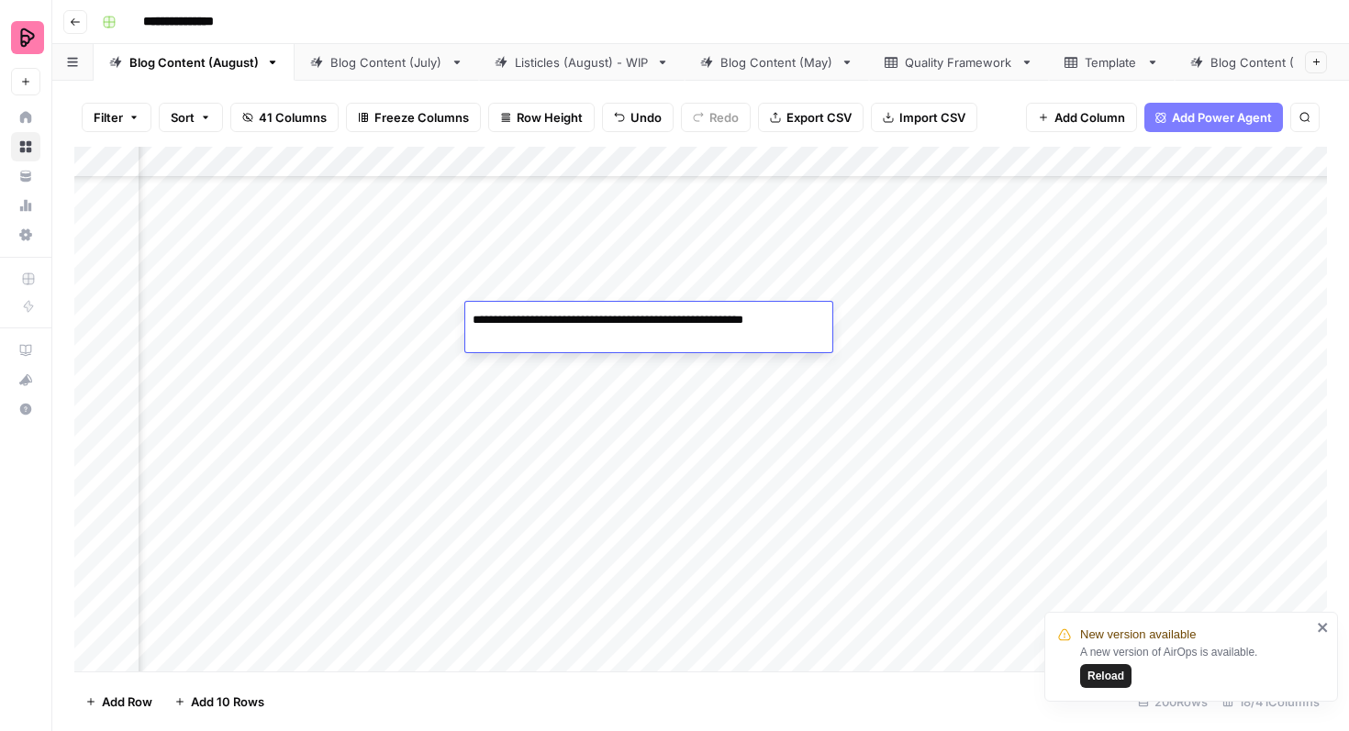
click at [560, 318] on textarea "**********" at bounding box center [648, 320] width 366 height 26
click at [566, 372] on div "Add Column" at bounding box center [700, 409] width 1252 height 525
click at [893, 315] on div "Add Column" at bounding box center [700, 409] width 1252 height 525
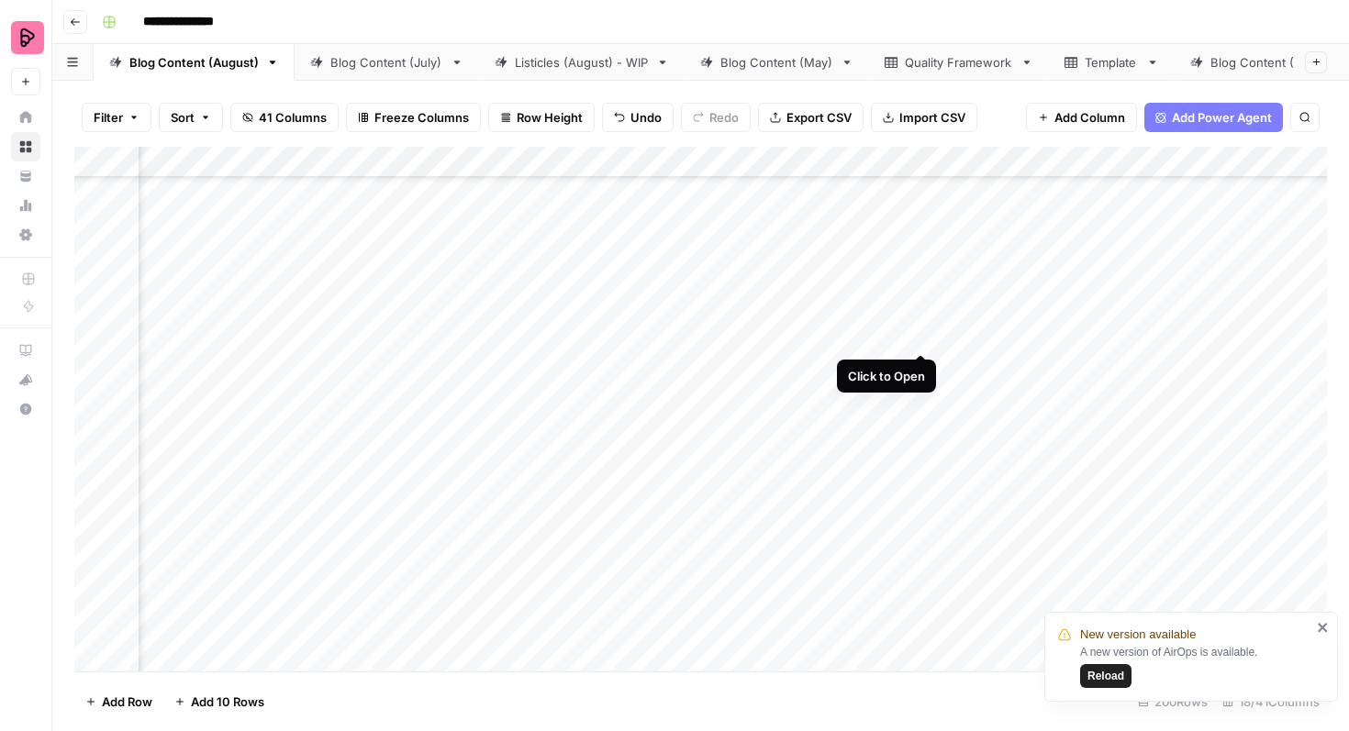
click at [922, 316] on div "Add Column" at bounding box center [700, 409] width 1252 height 525
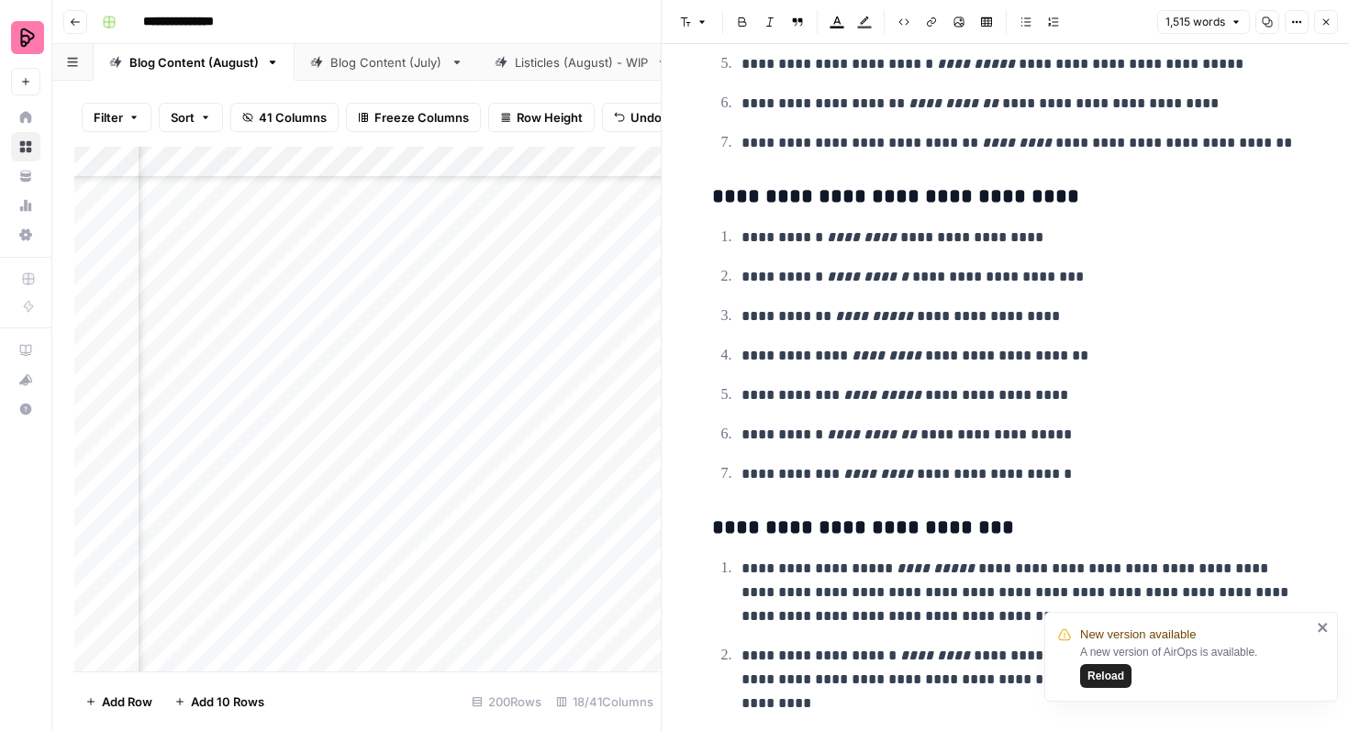
scroll to position [5426, 0]
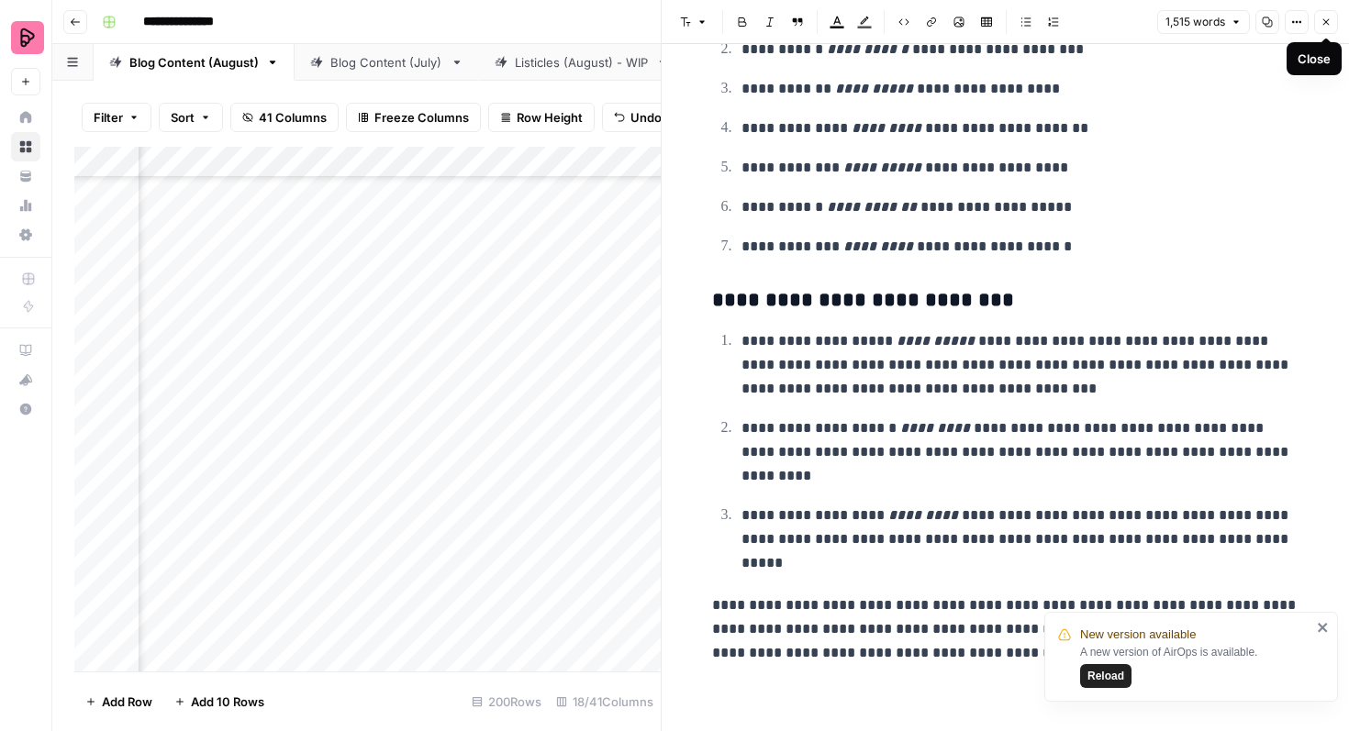
click at [1327, 19] on icon "button" at bounding box center [1325, 22] width 11 height 11
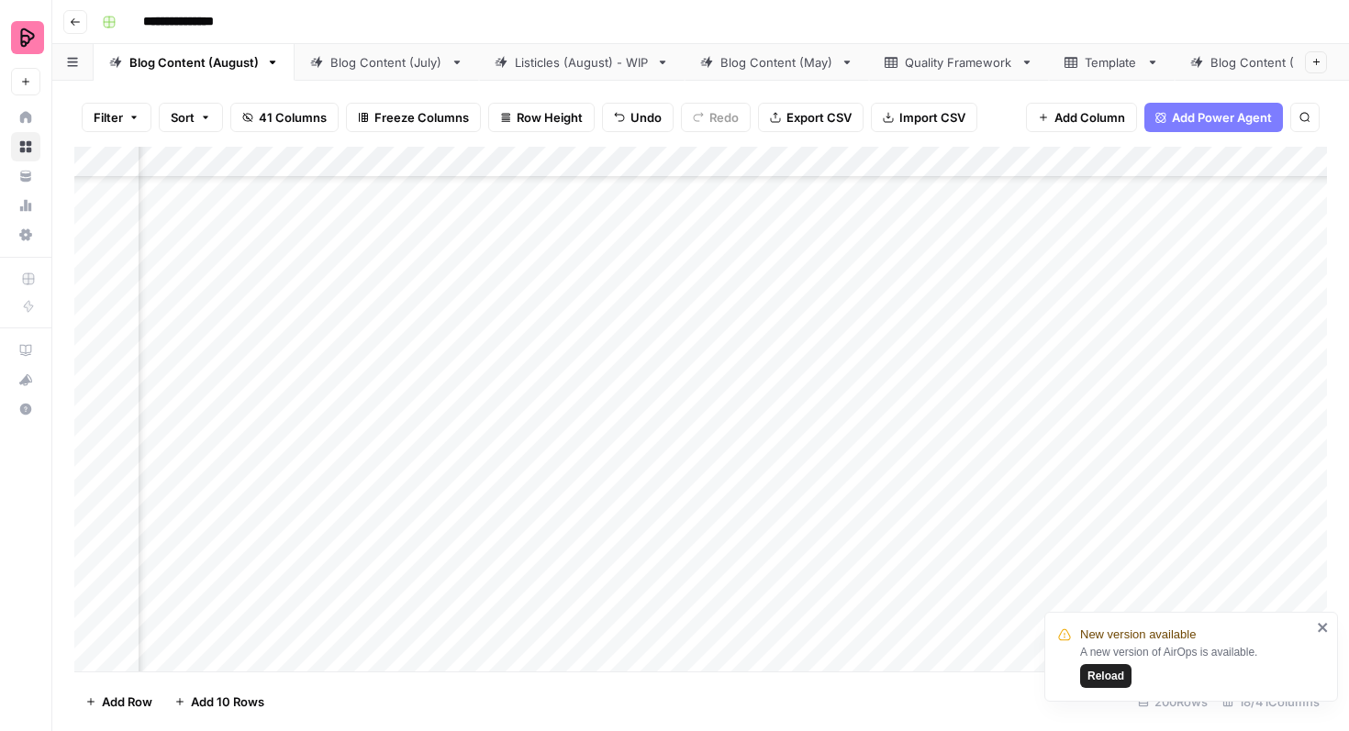
scroll to position [5360, 931]
click at [993, 371] on div "Add Column" at bounding box center [700, 409] width 1252 height 525
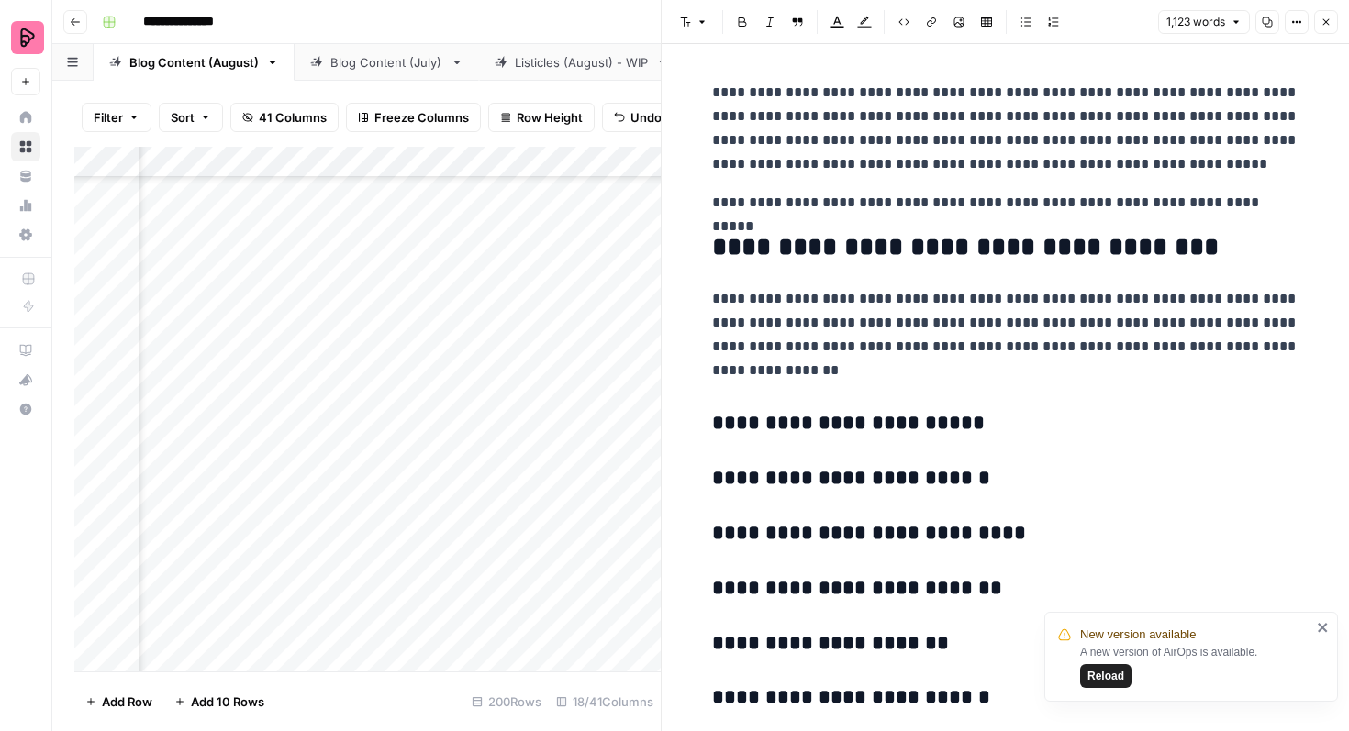
click at [1320, 21] on icon "button" at bounding box center [1325, 22] width 11 height 11
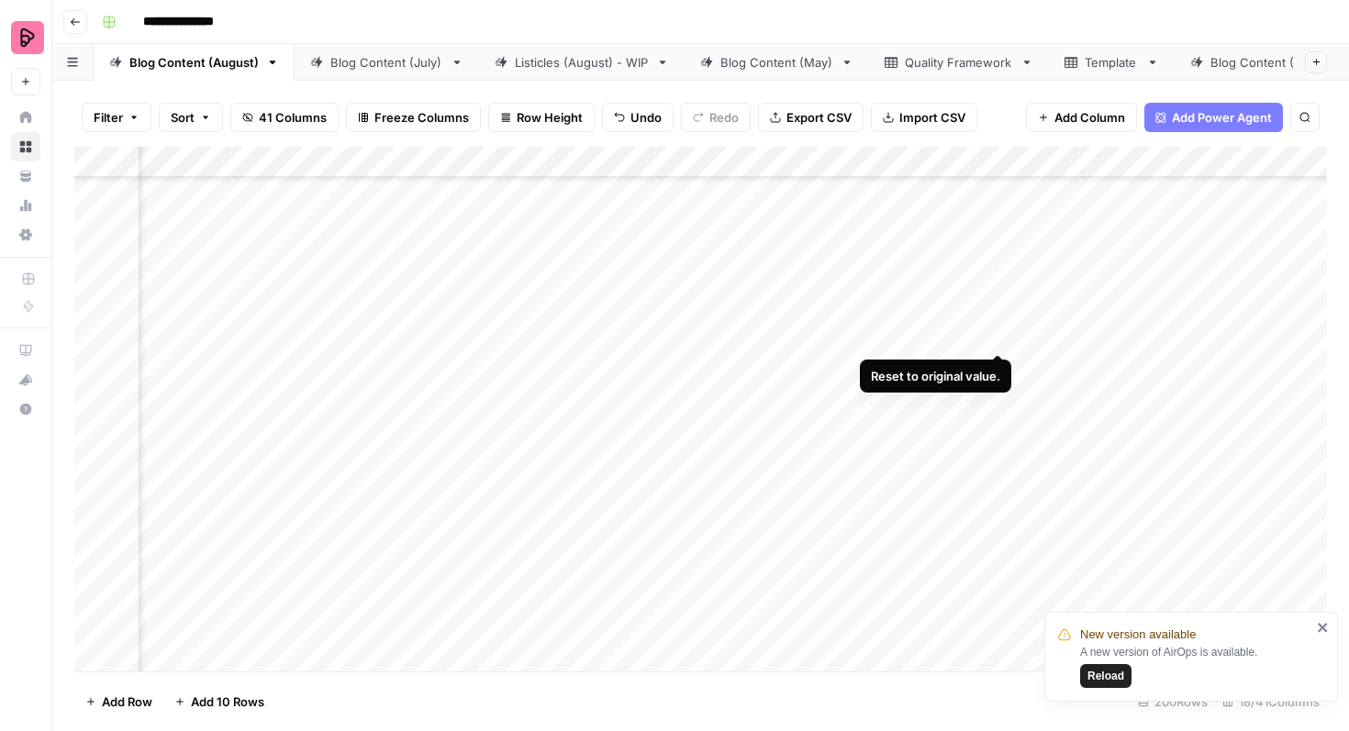
click at [973, 312] on div "Add Column" at bounding box center [700, 409] width 1252 height 525
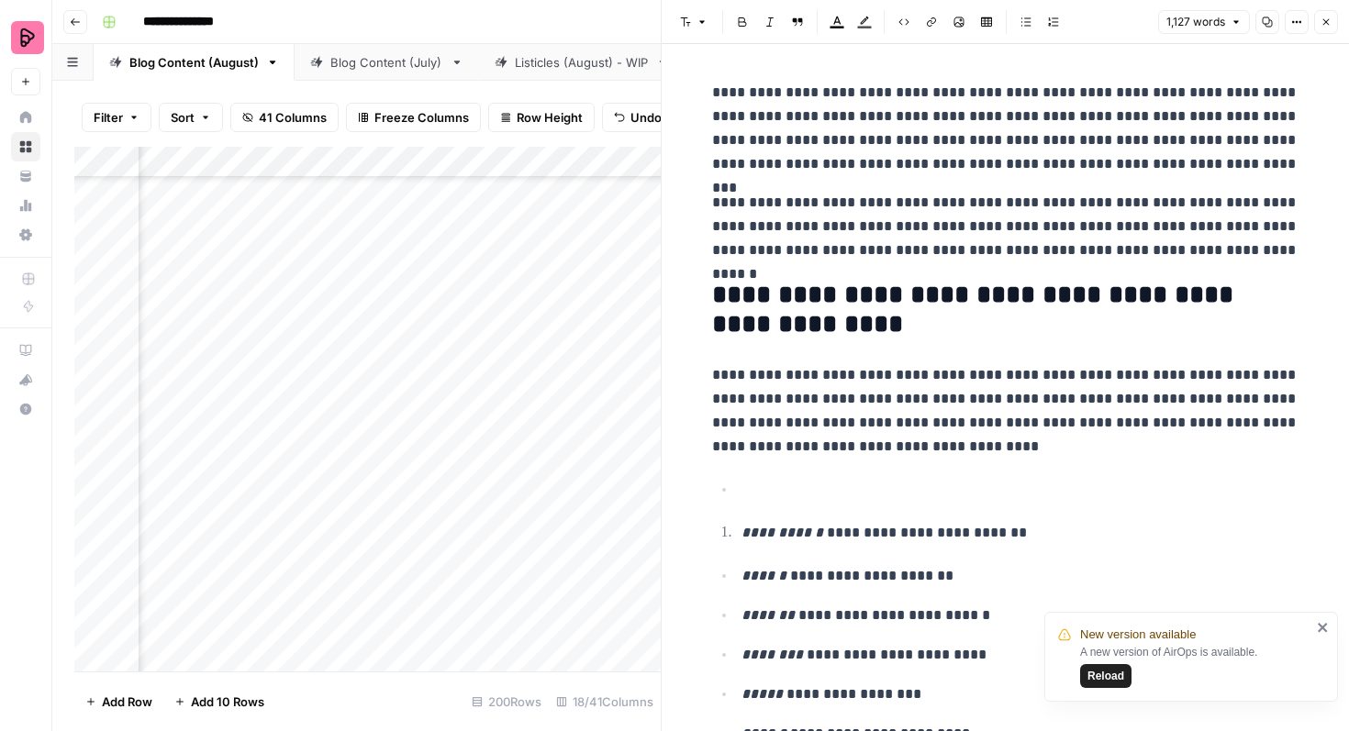
click at [1326, 17] on icon "button" at bounding box center [1325, 22] width 11 height 11
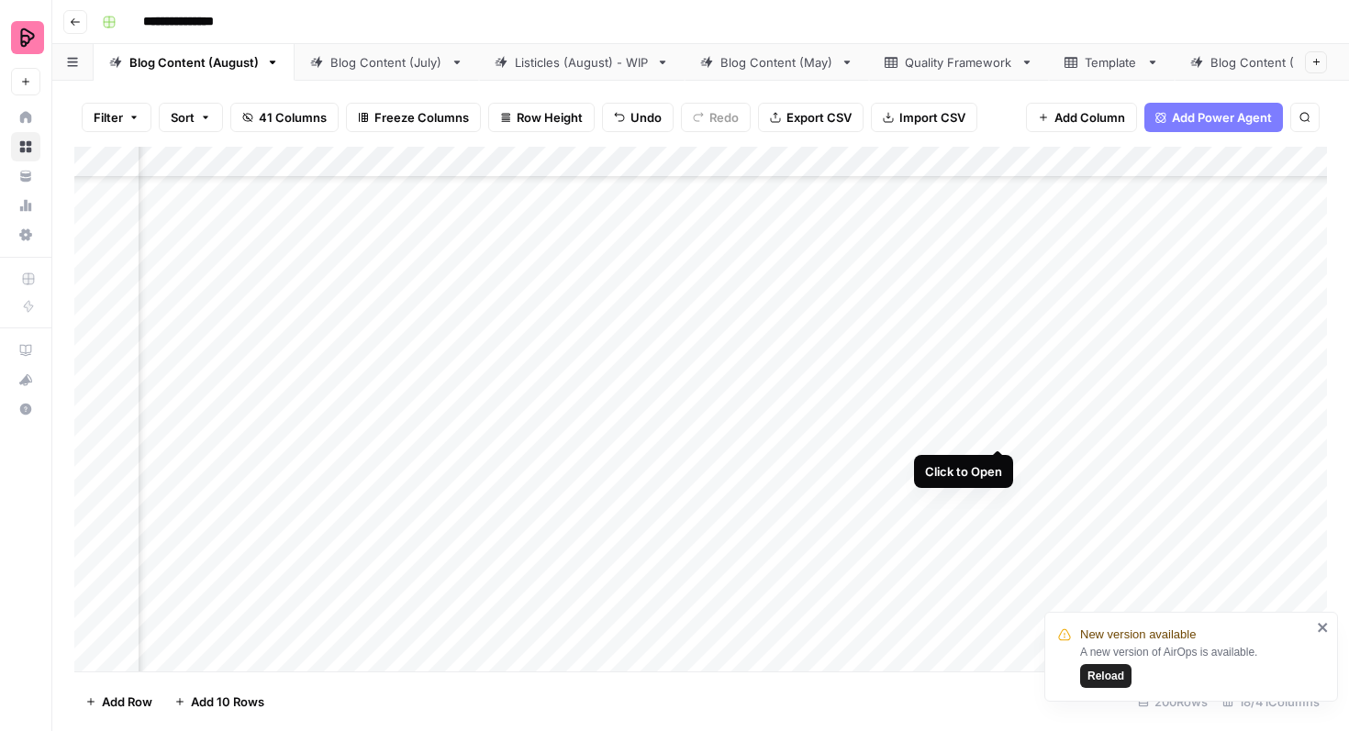
click at [993, 417] on div "Add Column" at bounding box center [700, 409] width 1252 height 525
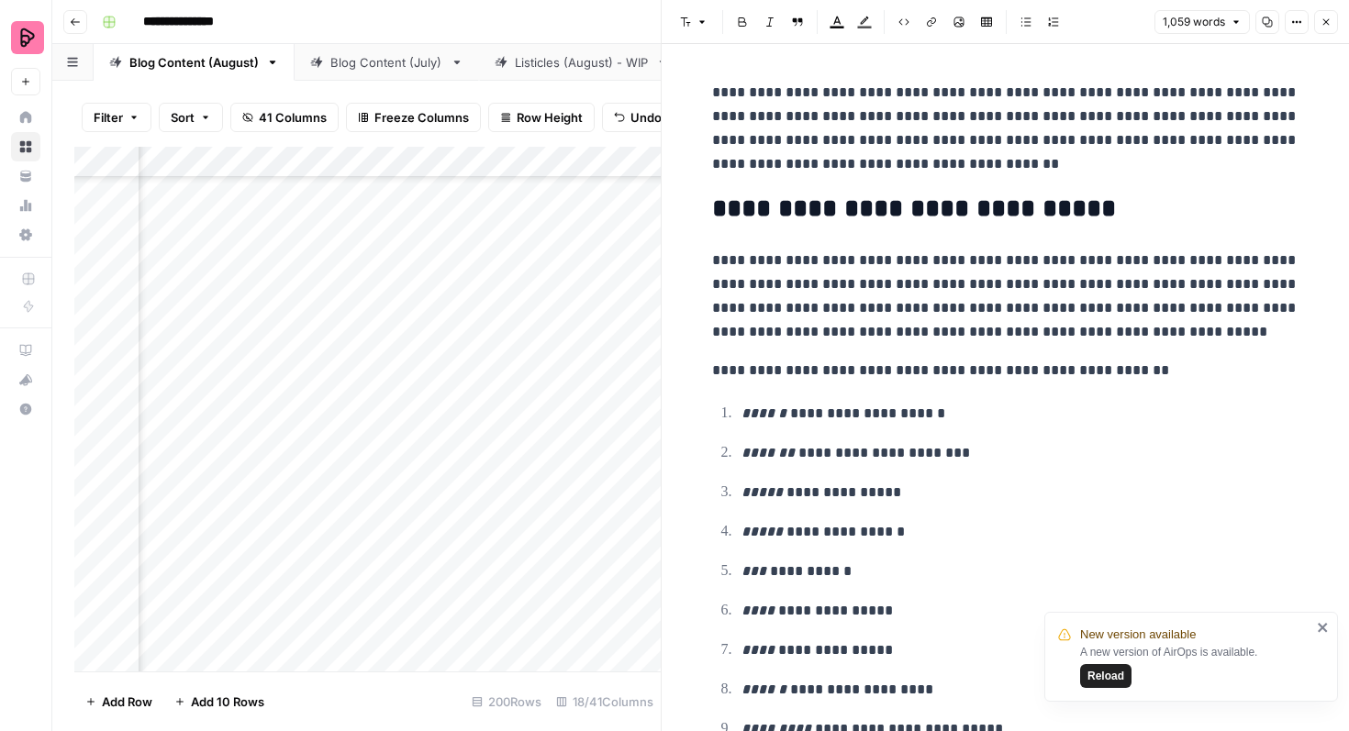
click at [1329, 19] on icon "button" at bounding box center [1326, 22] width 6 height 6
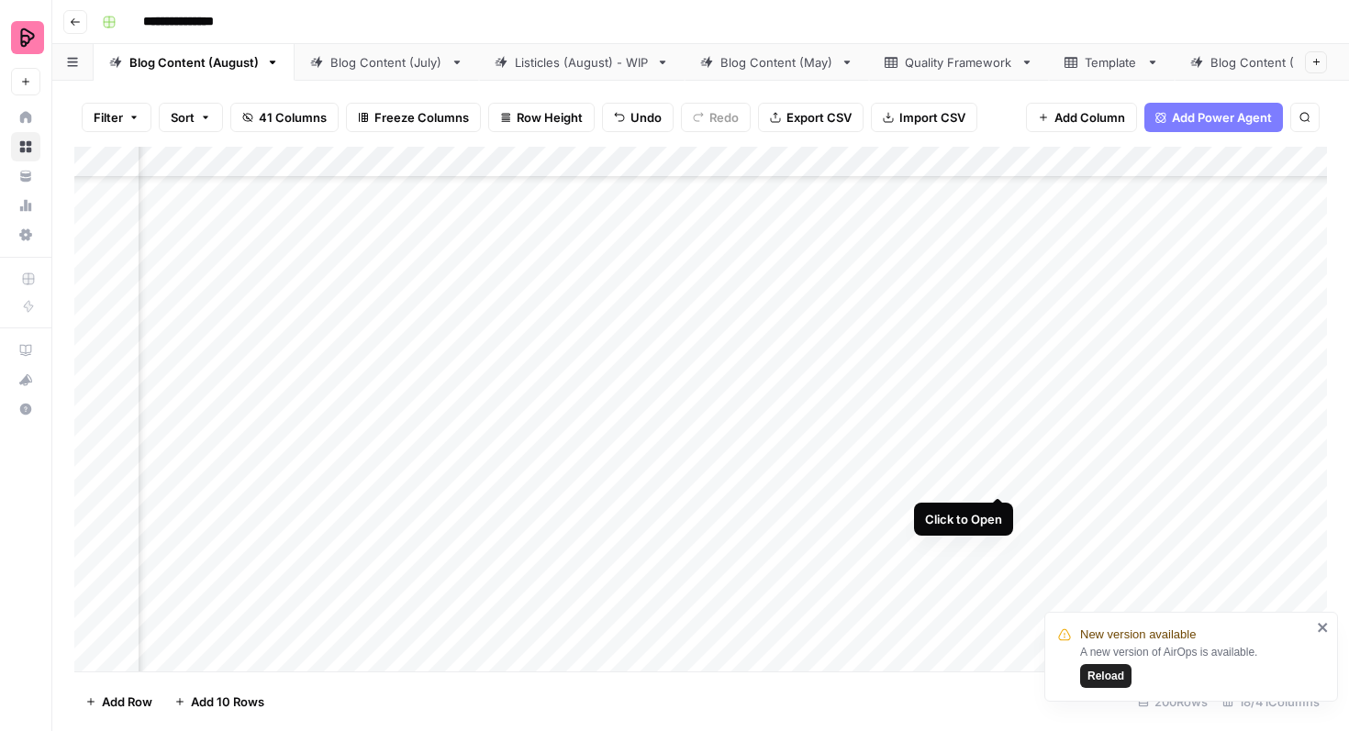
click at [998, 463] on div "Add Column" at bounding box center [700, 409] width 1252 height 525
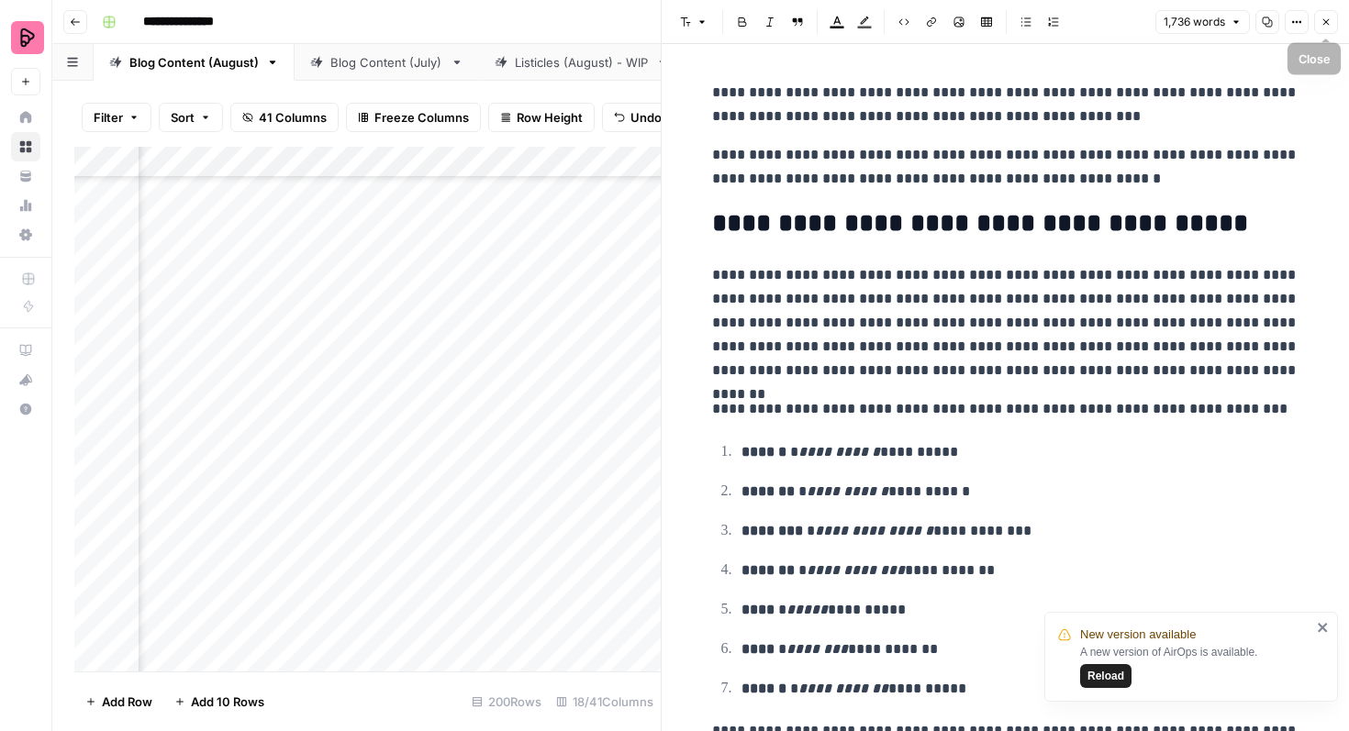
click at [1318, 25] on button "Close" at bounding box center [1326, 22] width 24 height 24
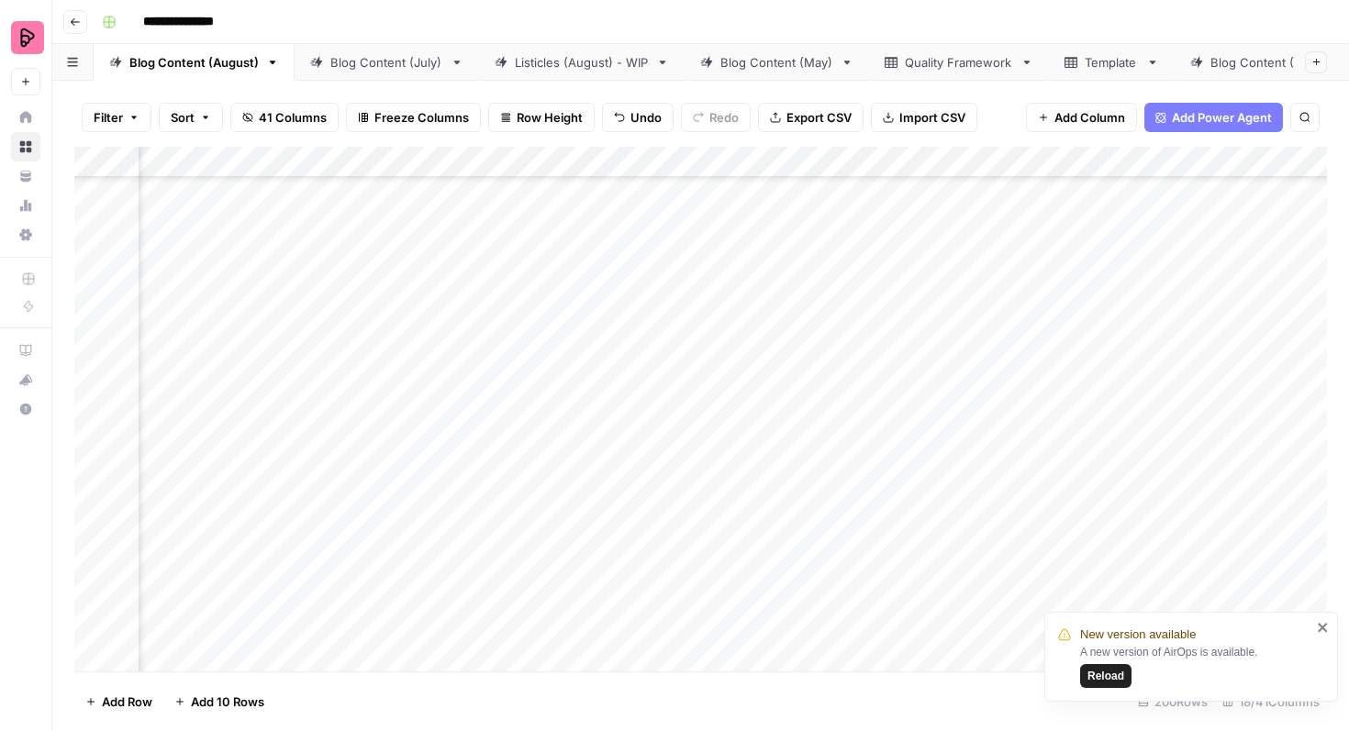
click at [997, 510] on div "Add Column" at bounding box center [700, 409] width 1252 height 525
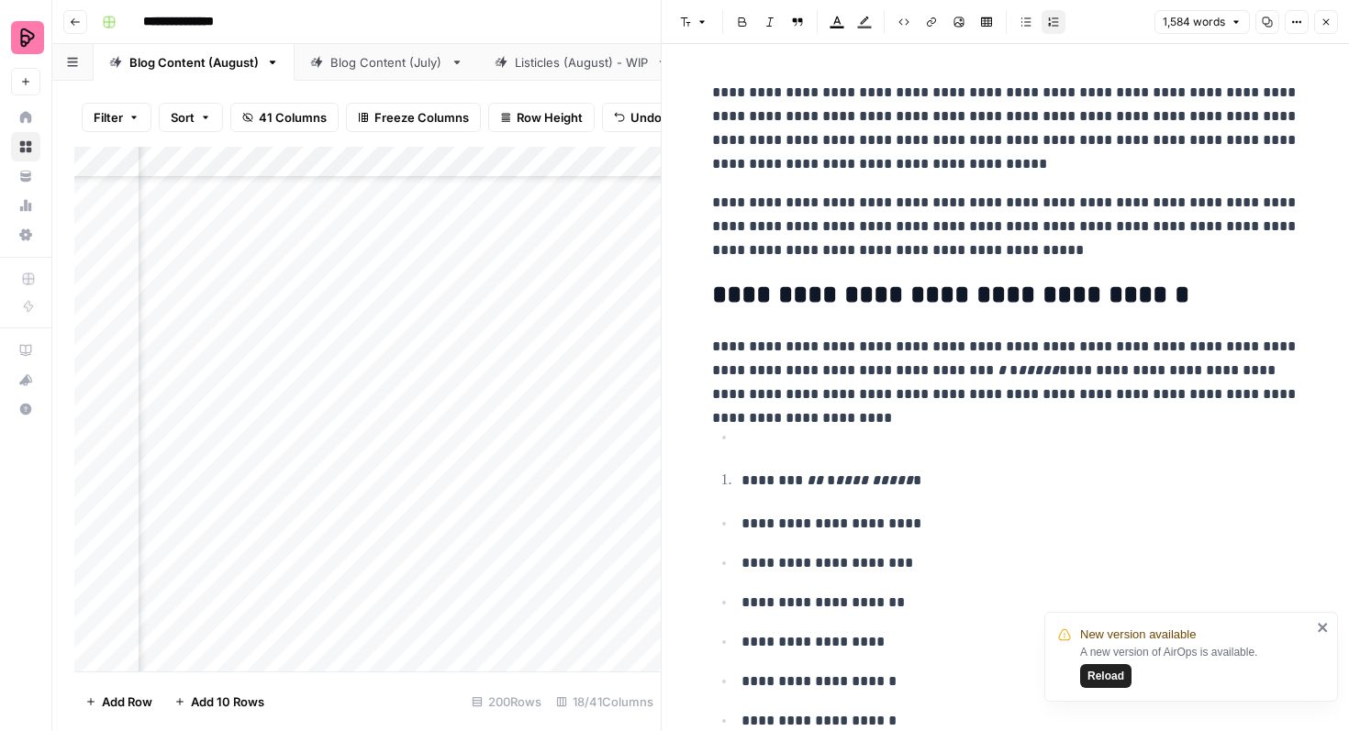
click at [1332, 12] on button "Close" at bounding box center [1326, 22] width 24 height 24
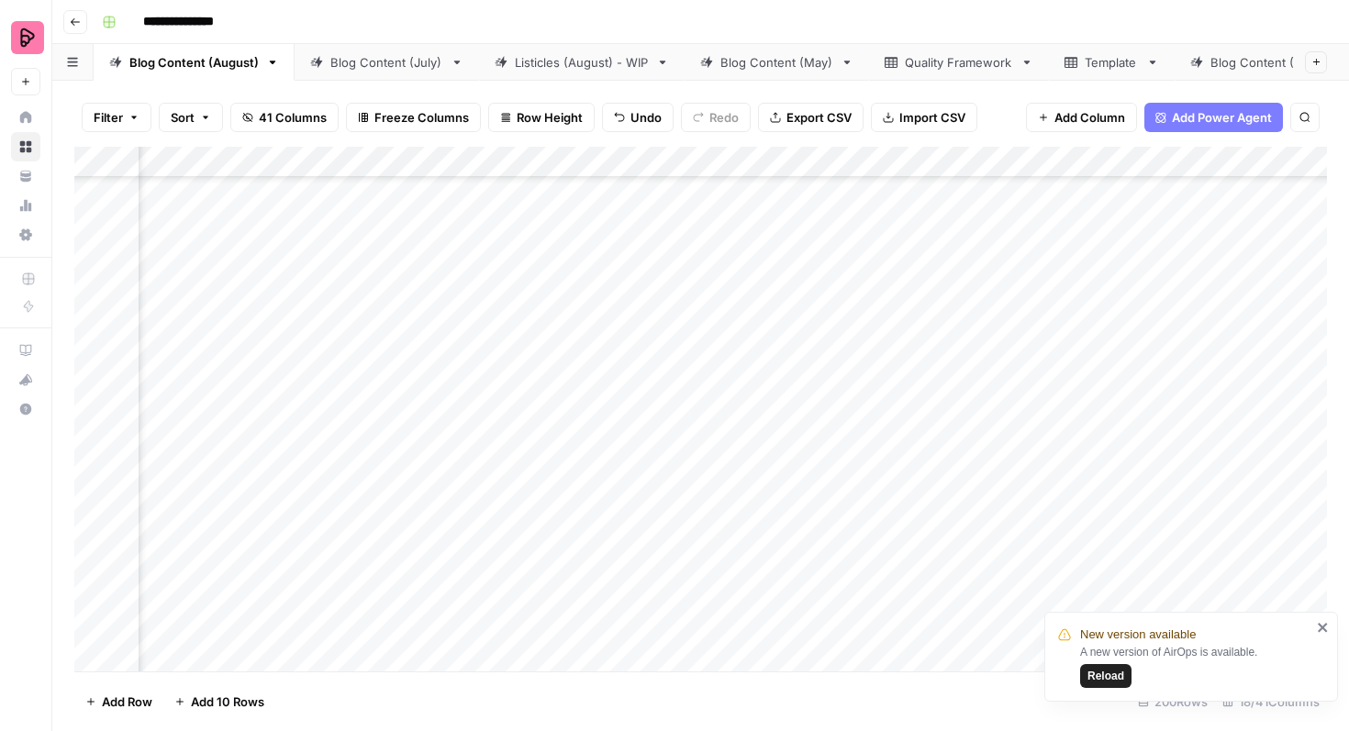
click at [438, 515] on div "Add Column" at bounding box center [700, 409] width 1252 height 525
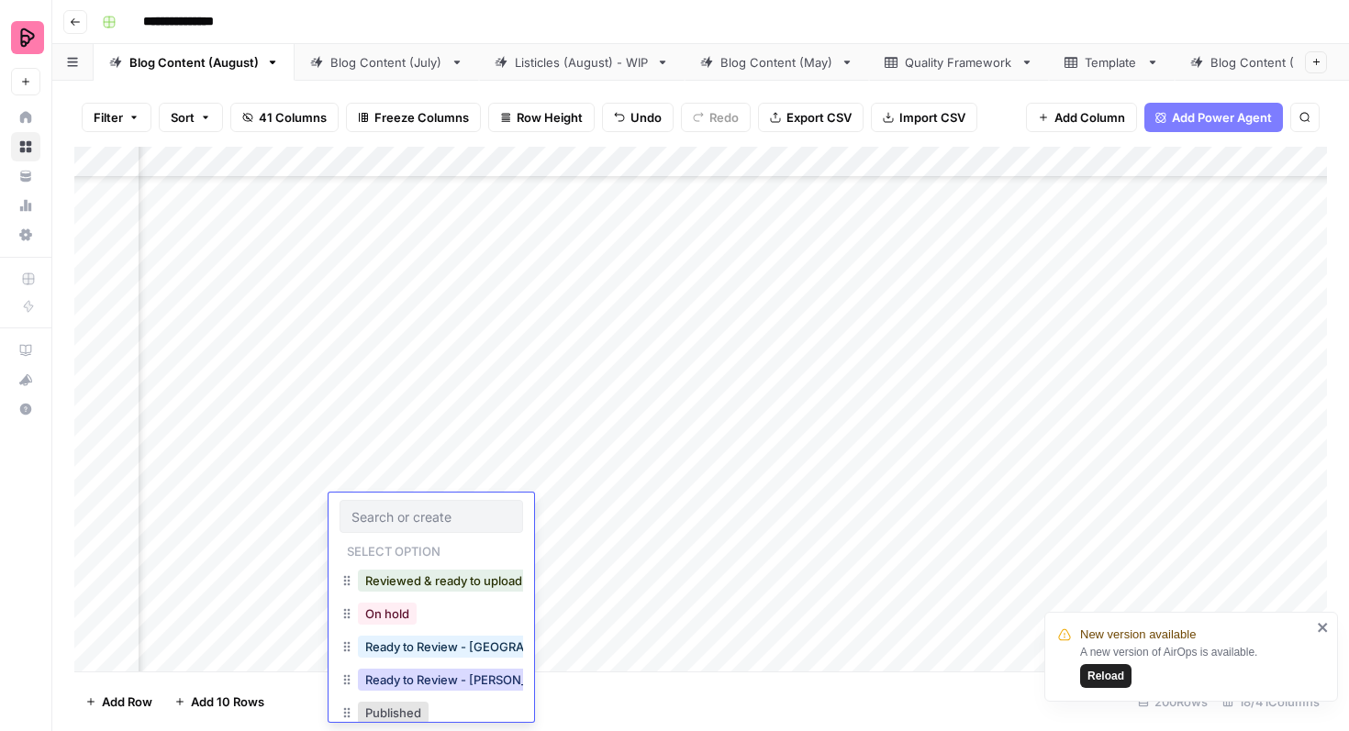
click at [427, 675] on button "Ready to Review - Rebekah" at bounding box center [466, 680] width 217 height 22
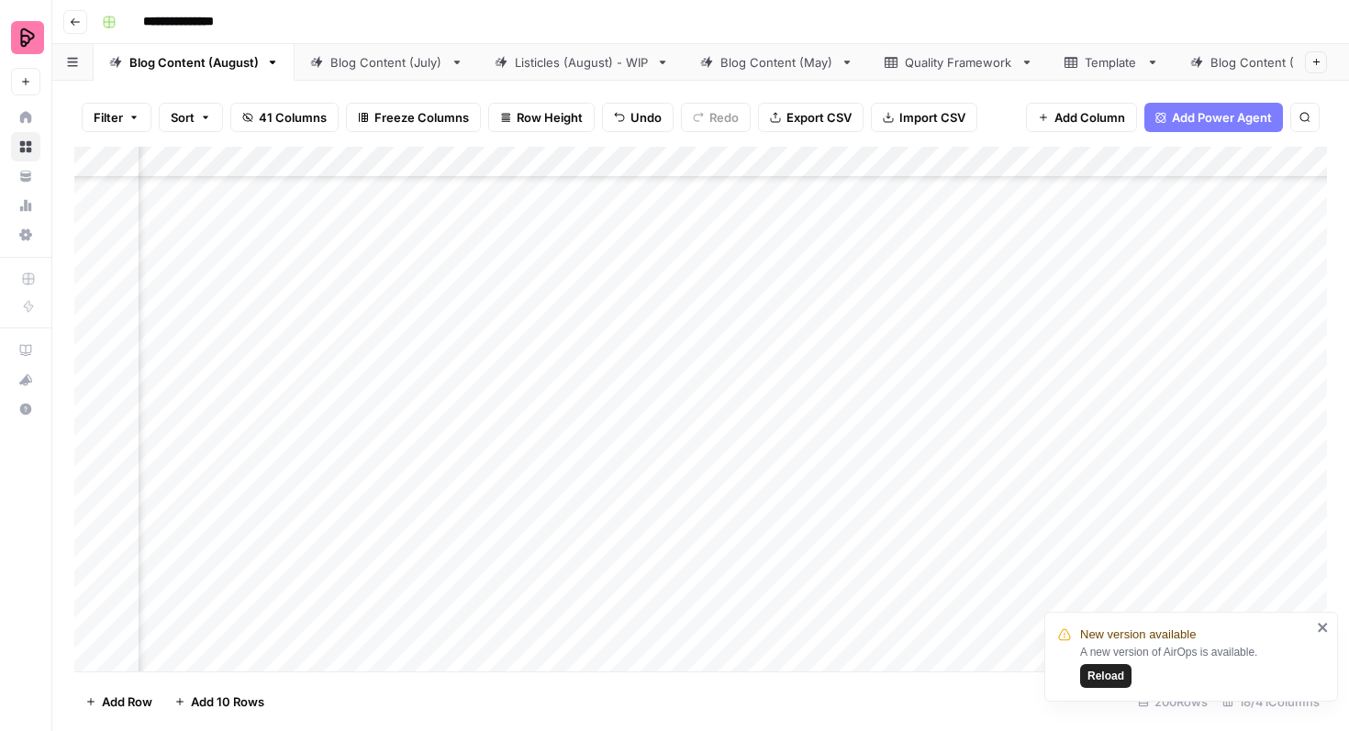
click at [436, 466] on div "Add Column" at bounding box center [700, 409] width 1252 height 525
click at [419, 469] on div "Add Column" at bounding box center [700, 409] width 1252 height 525
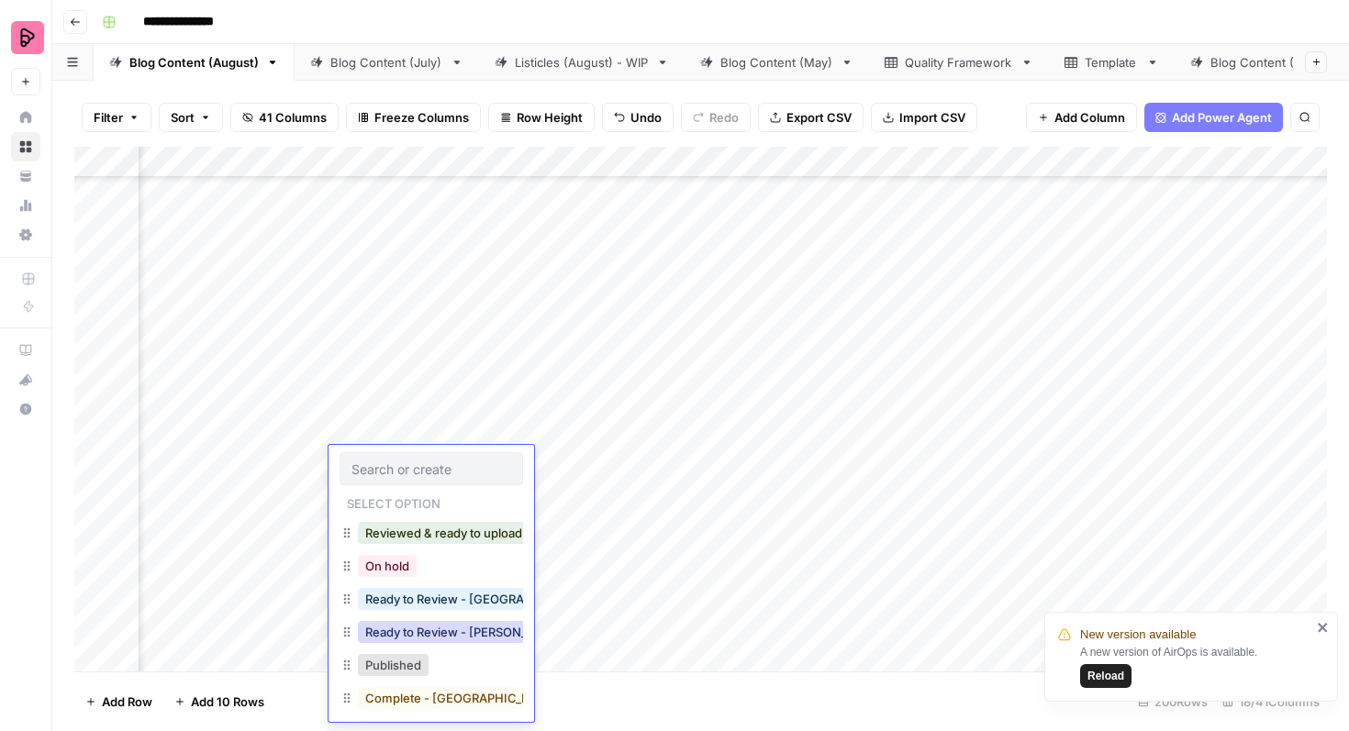
click at [414, 629] on button "Ready to Review - Rebekah" at bounding box center [466, 632] width 217 height 22
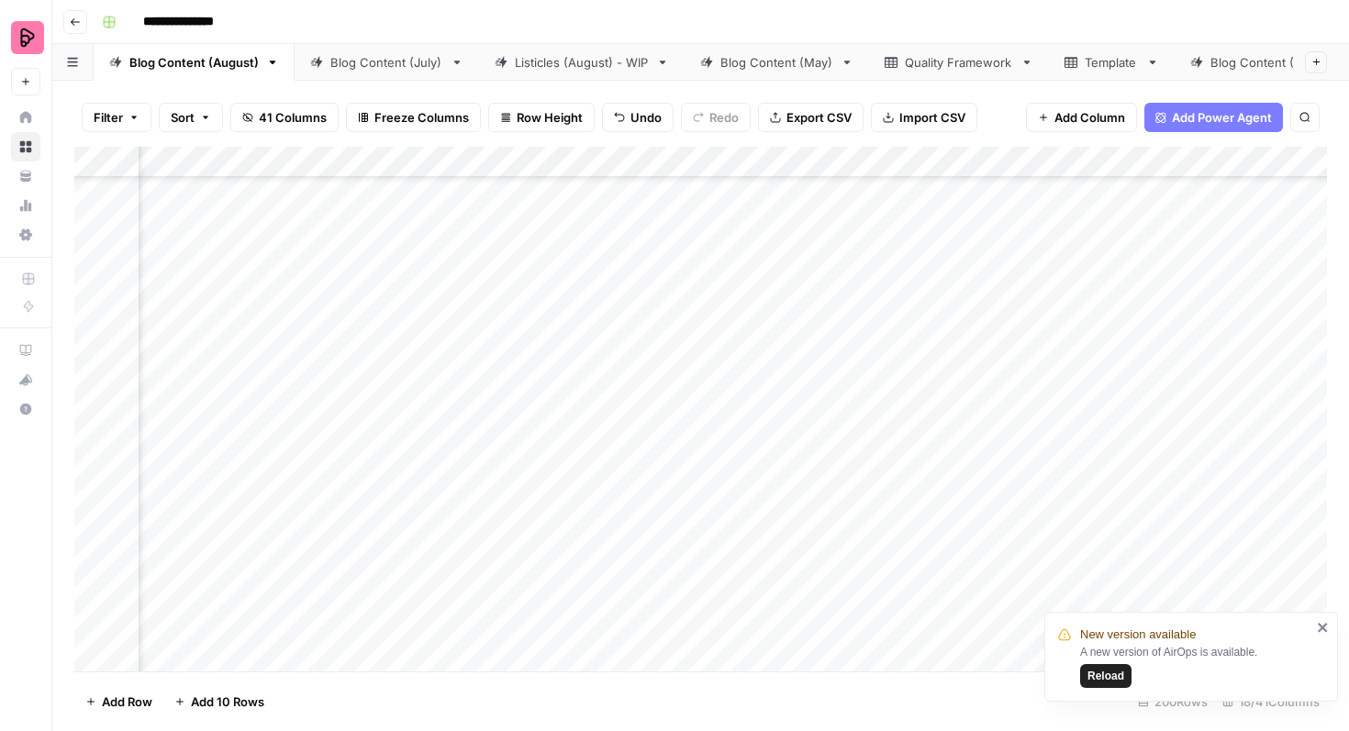
scroll to position [5360, 428]
click at [642, 462] on div "Add Column" at bounding box center [700, 409] width 1252 height 525
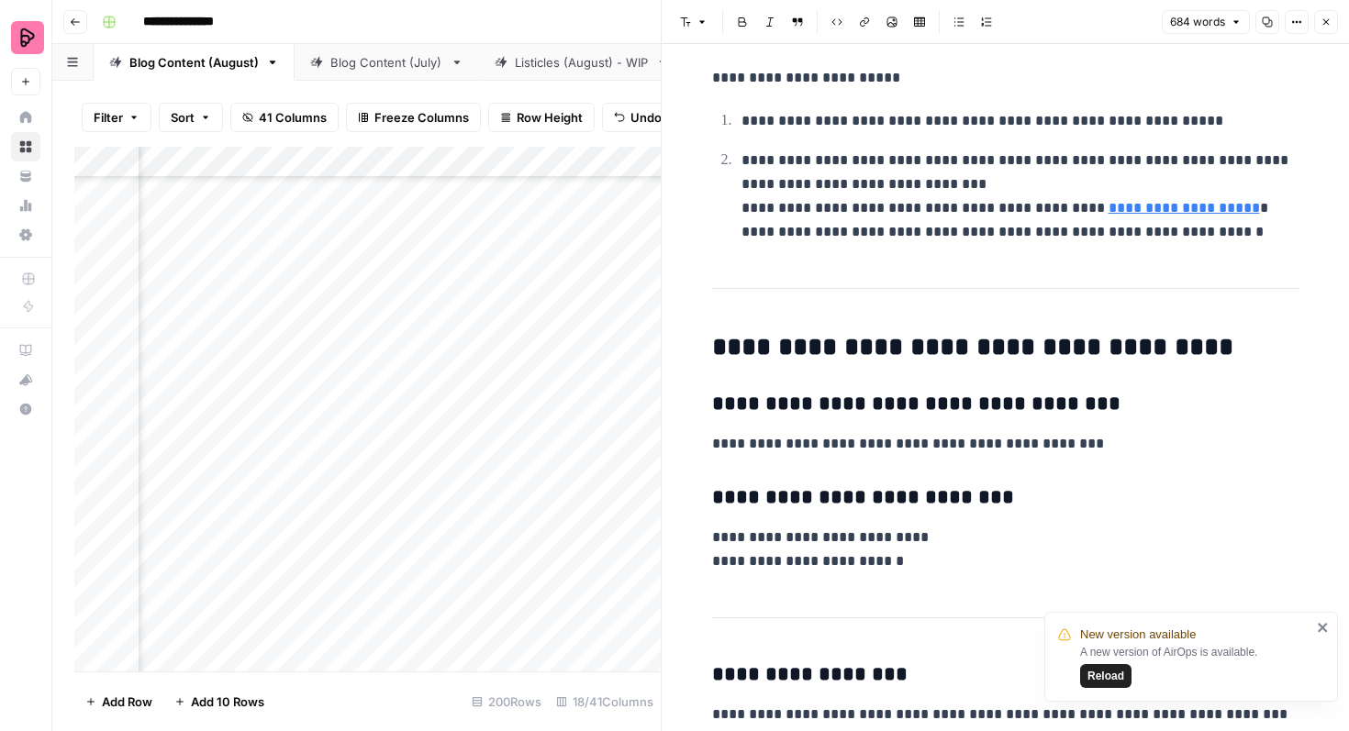
scroll to position [3811, 0]
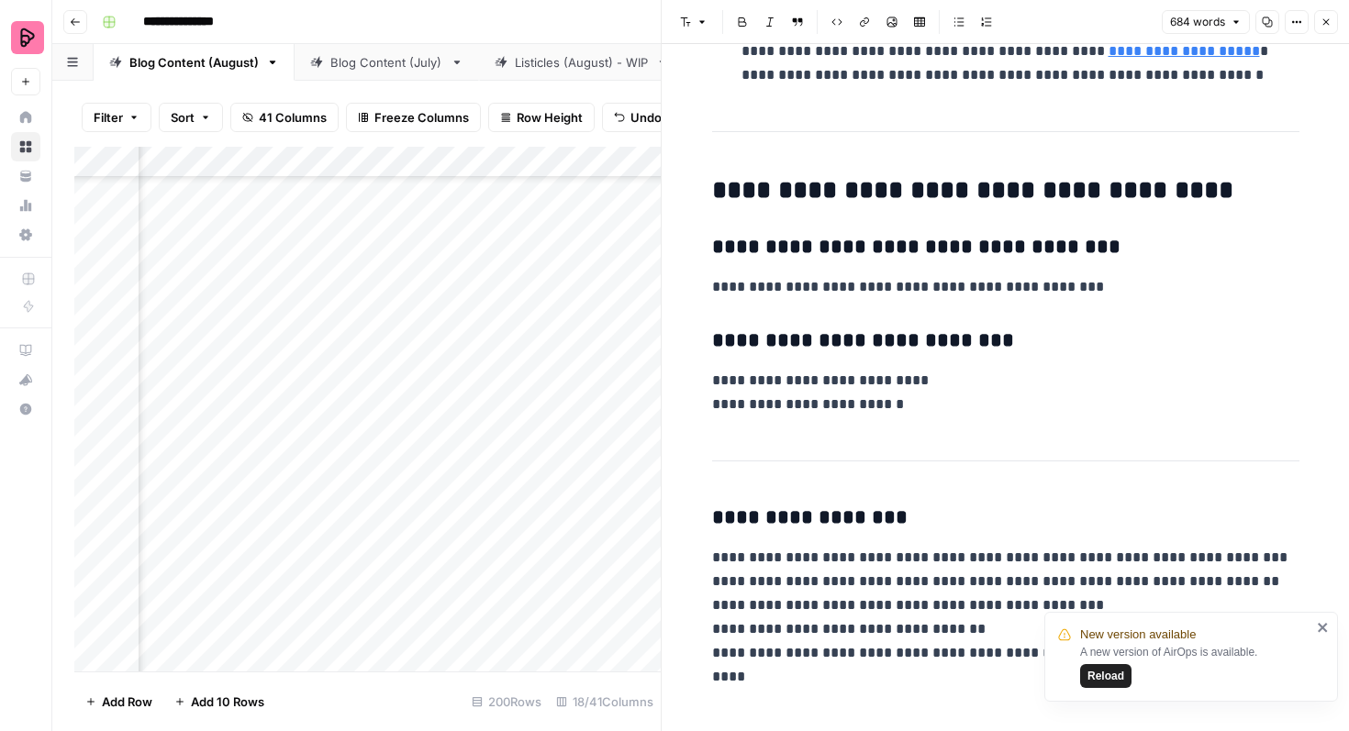
click at [1318, 628] on icon "close" at bounding box center [1323, 627] width 13 height 15
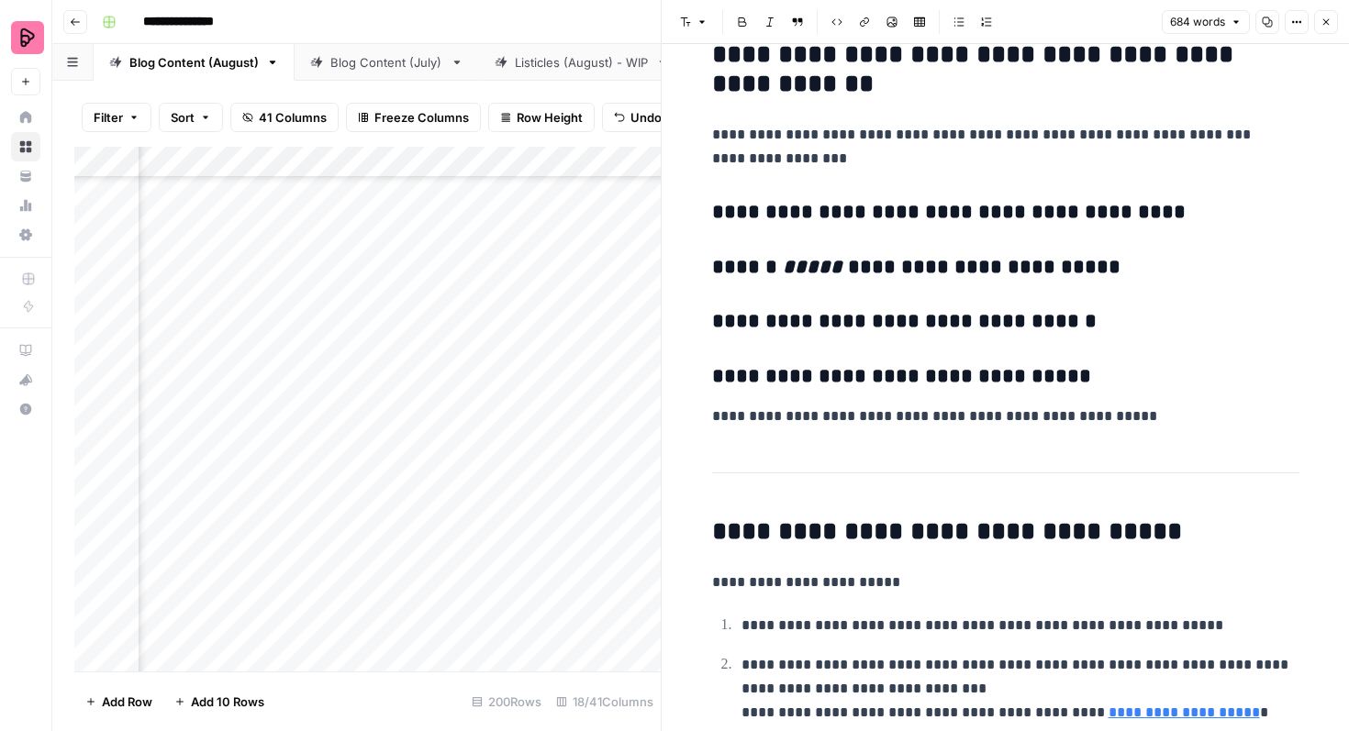
scroll to position [3045, 0]
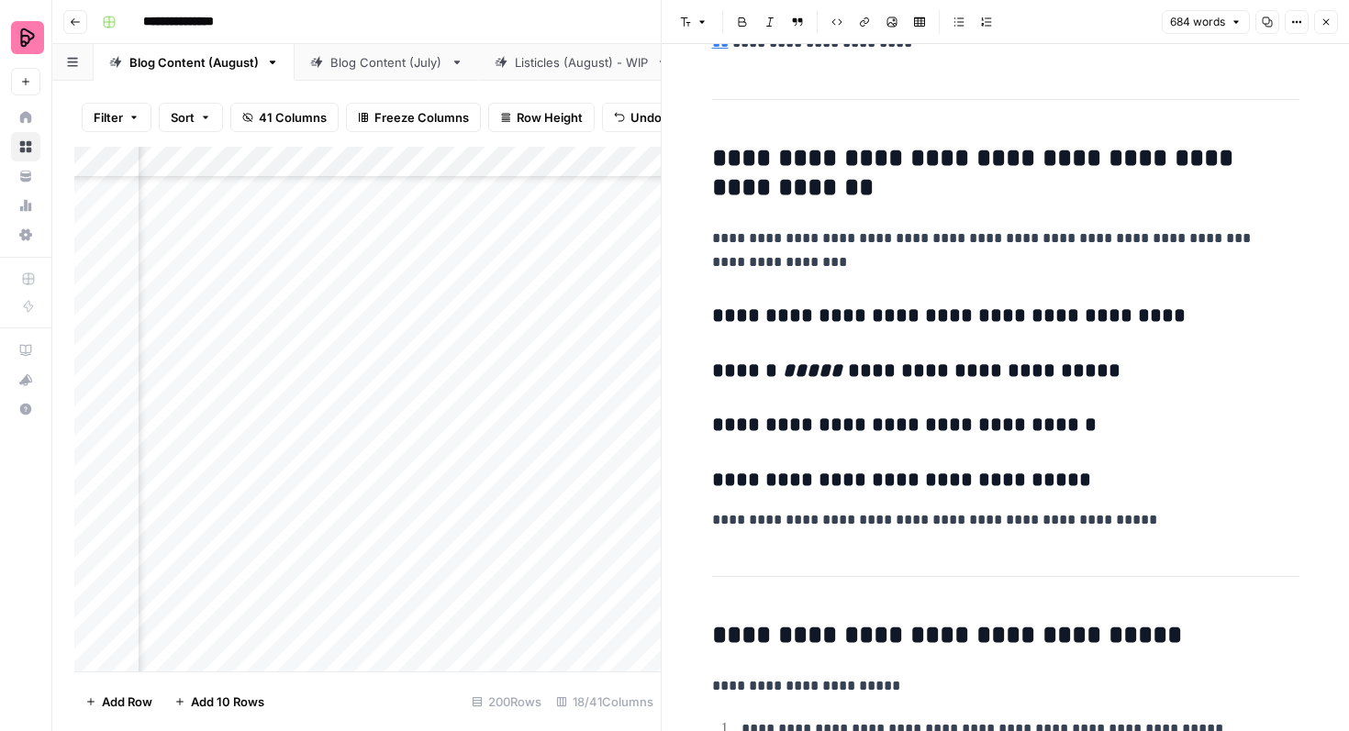
click at [1326, 20] on icon "button" at bounding box center [1325, 22] width 11 height 11
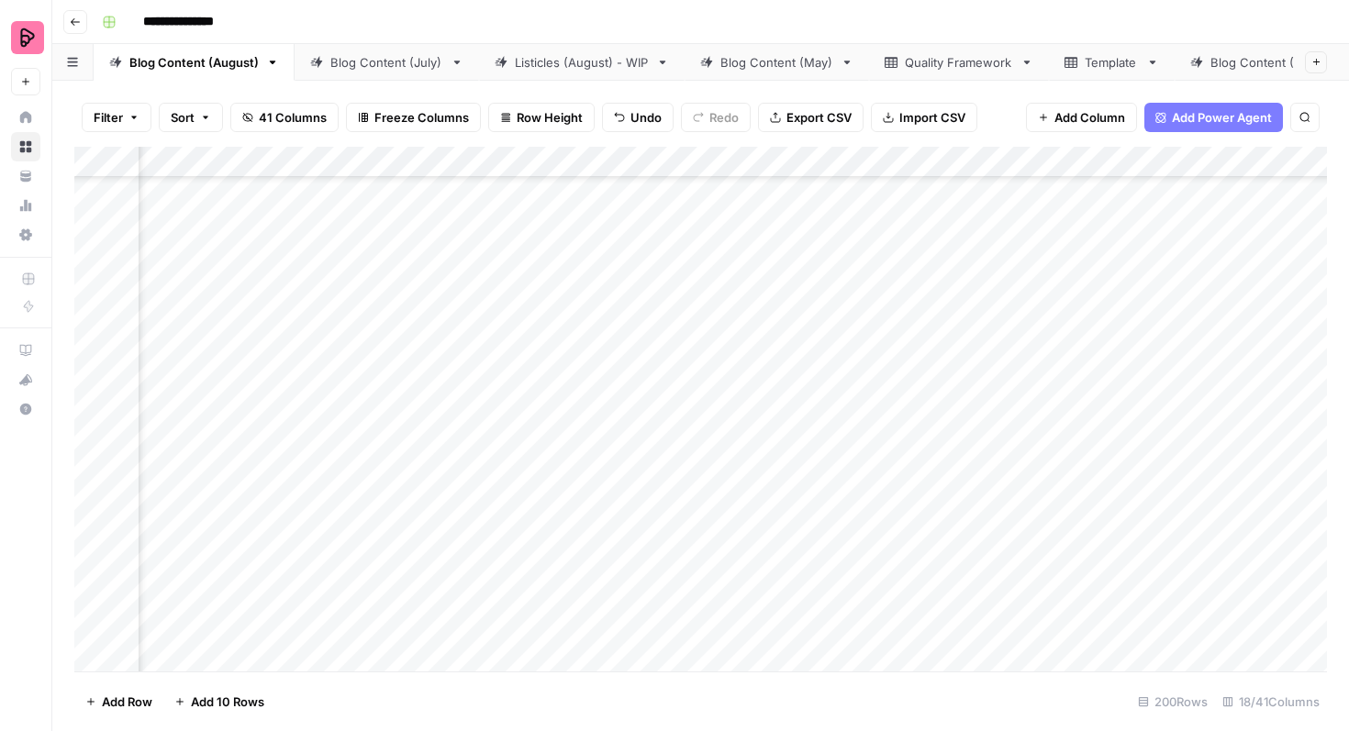
scroll to position [5360, 1217]
click at [1209, 461] on div "Add Column" at bounding box center [700, 409] width 1252 height 525
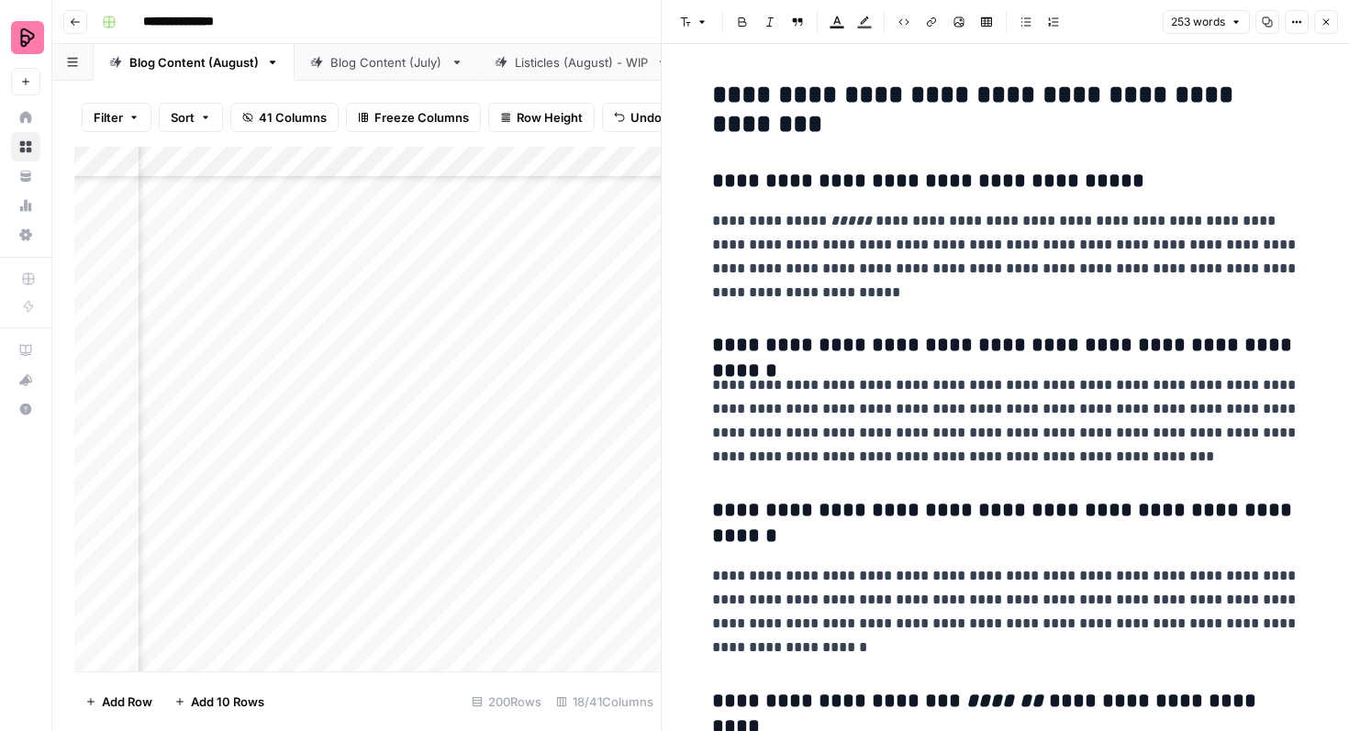
click at [1326, 23] on icon "button" at bounding box center [1325, 22] width 11 height 11
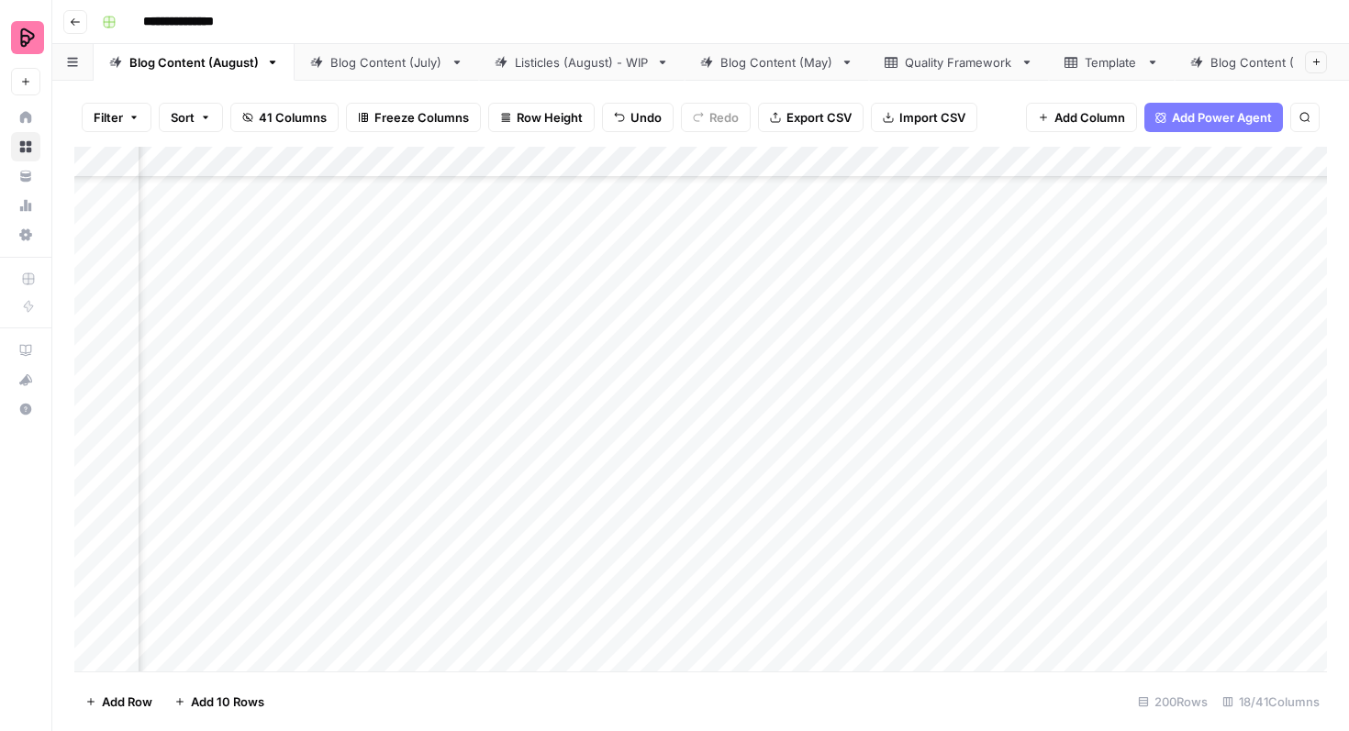
scroll to position [5343, 695]
click at [1227, 287] on div "Add Column" at bounding box center [700, 409] width 1252 height 525
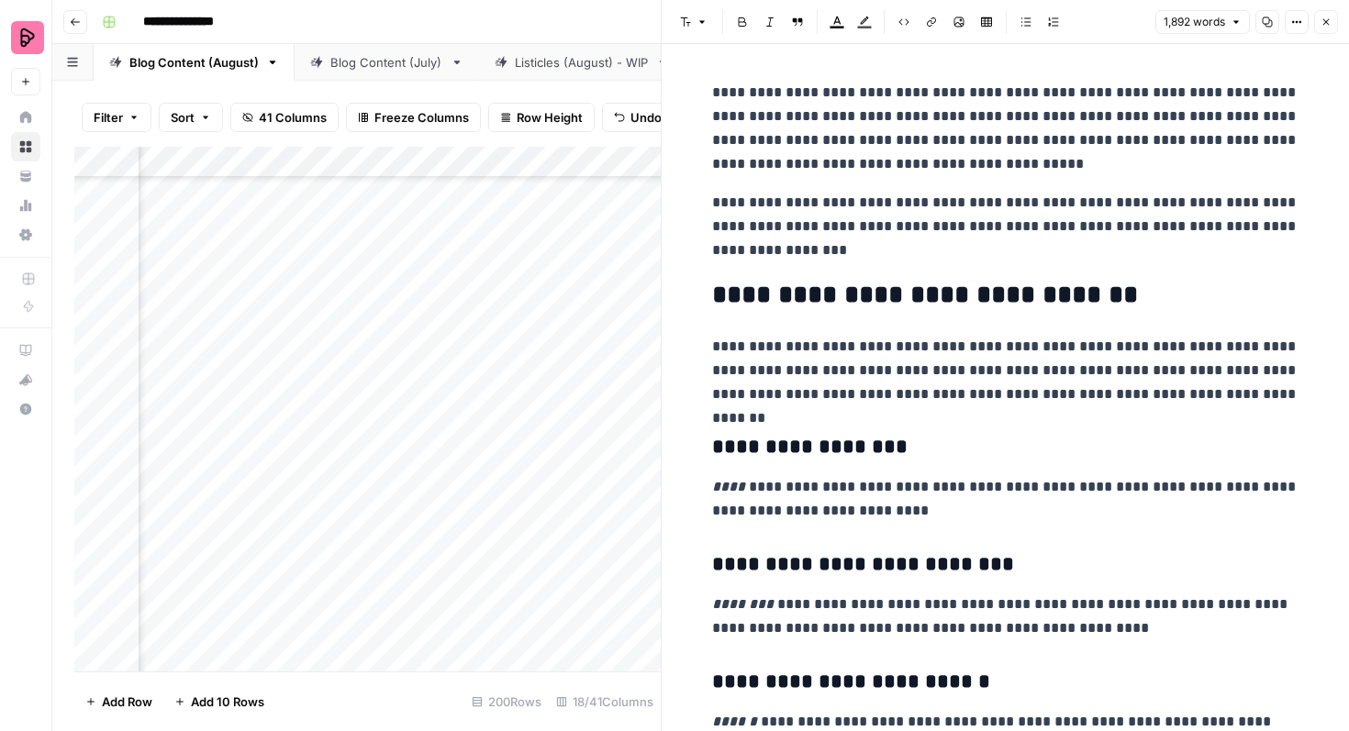
click at [1326, 21] on icon "button" at bounding box center [1326, 22] width 6 height 6
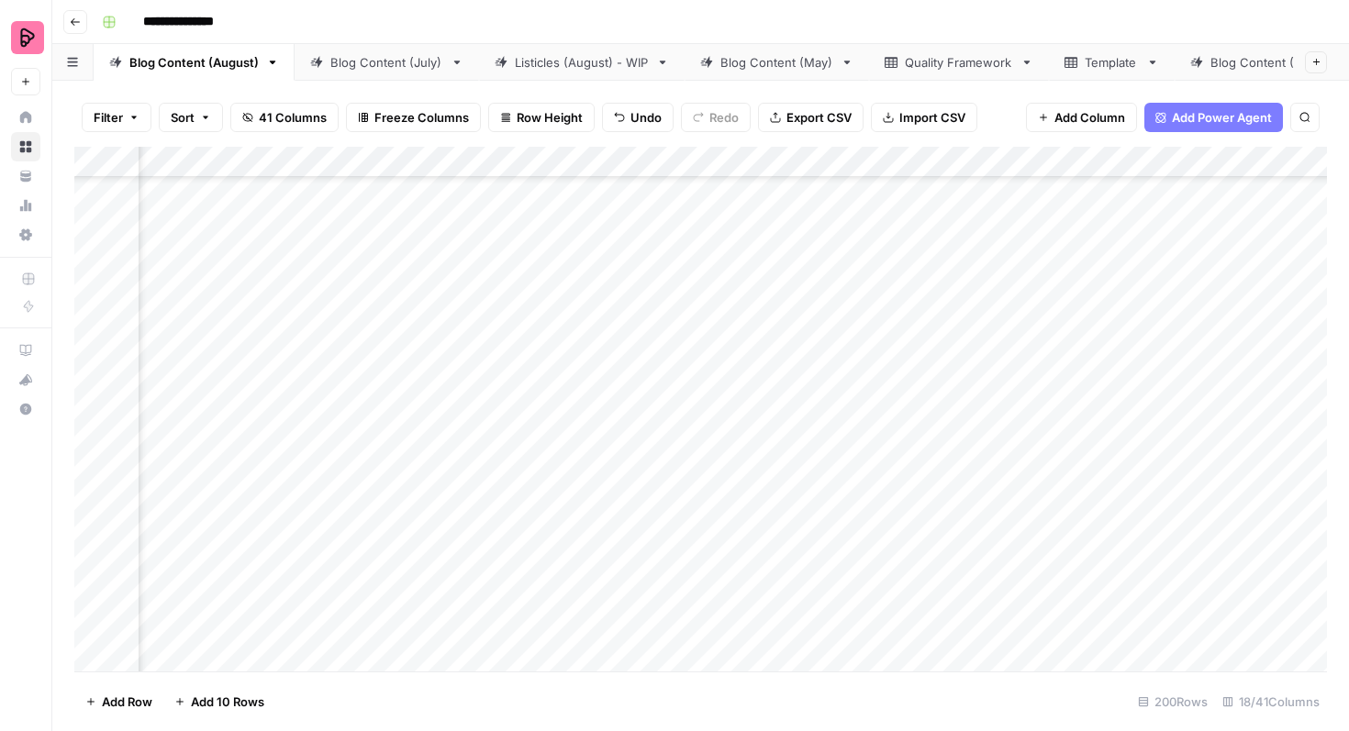
click at [1210, 339] on div "Add Column" at bounding box center [700, 409] width 1252 height 525
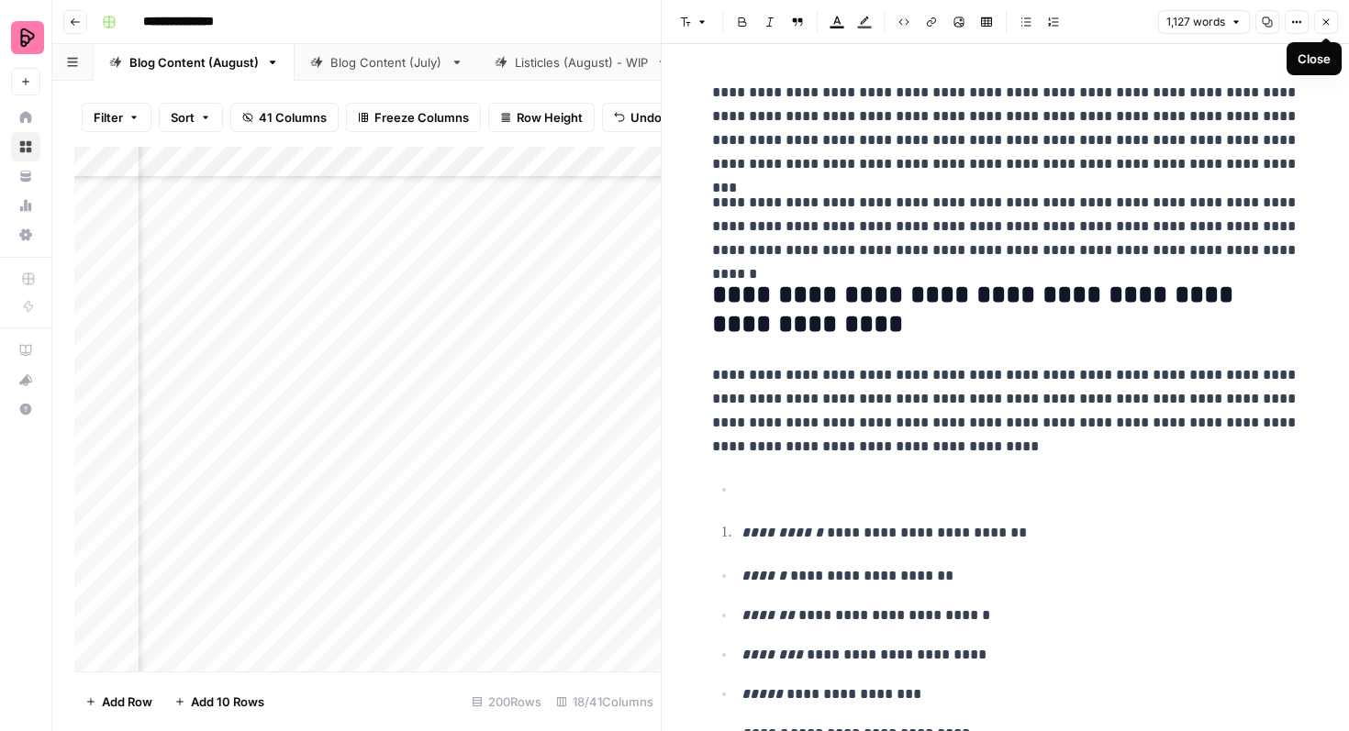
click at [1329, 17] on icon "button" at bounding box center [1325, 22] width 11 height 11
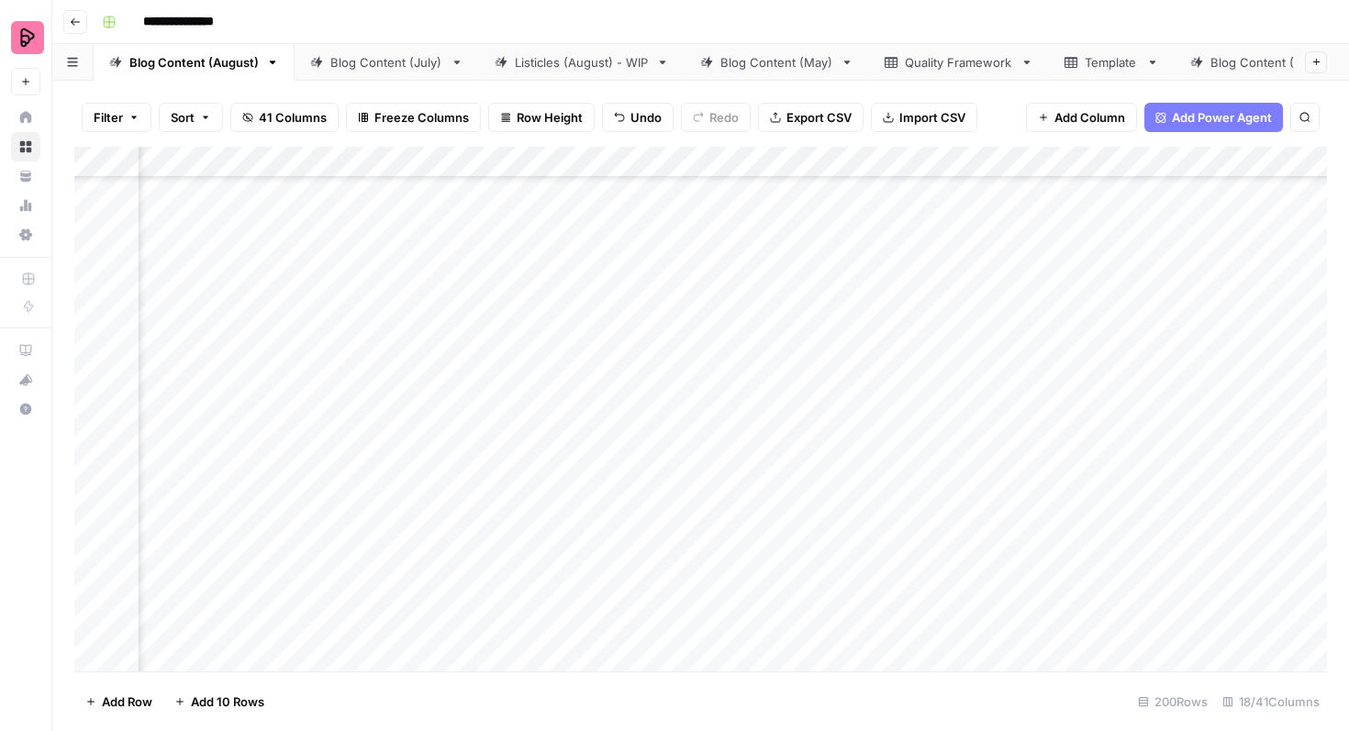
scroll to position [3307, 695]
click at [1210, 368] on div "Add Column" at bounding box center [700, 409] width 1252 height 525
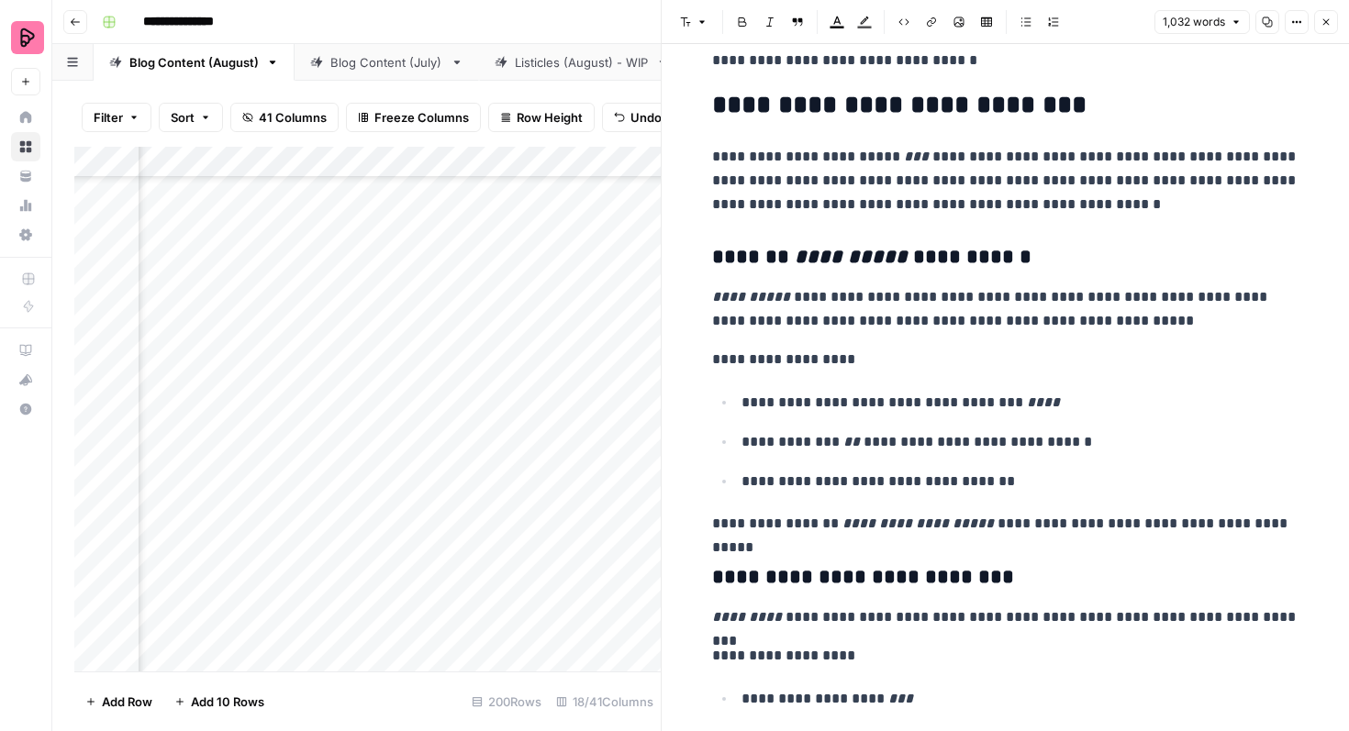
scroll to position [564, 0]
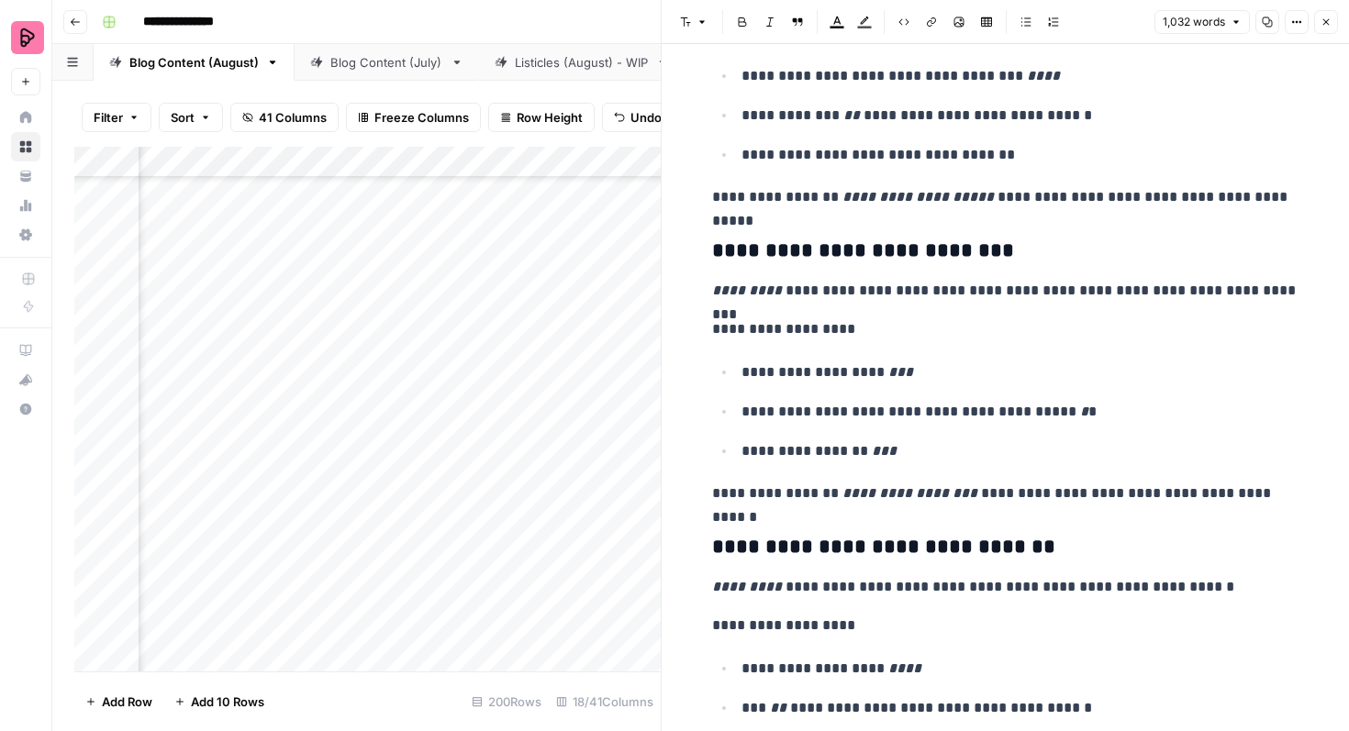
click at [1318, 18] on button "Close" at bounding box center [1326, 22] width 24 height 24
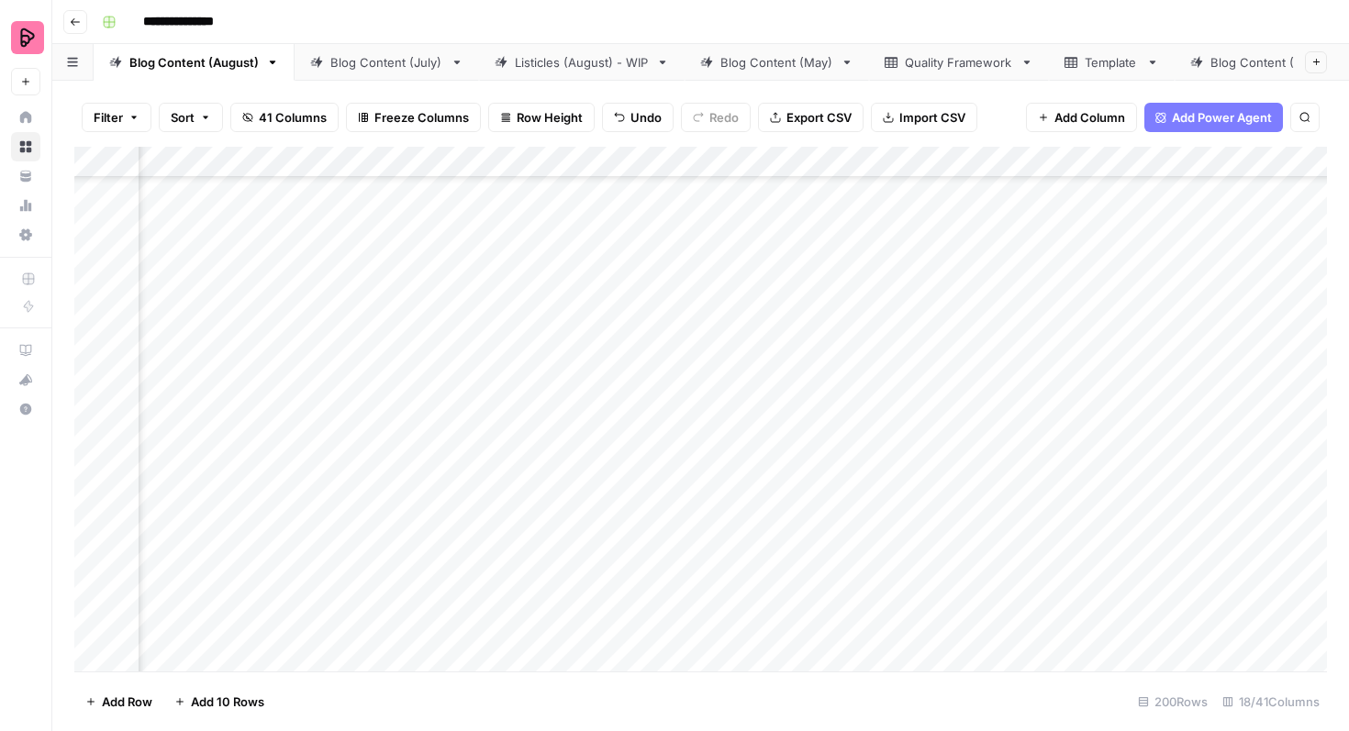
scroll to position [3307, 176]
click at [897, 365] on div "Add Column" at bounding box center [700, 409] width 1252 height 525
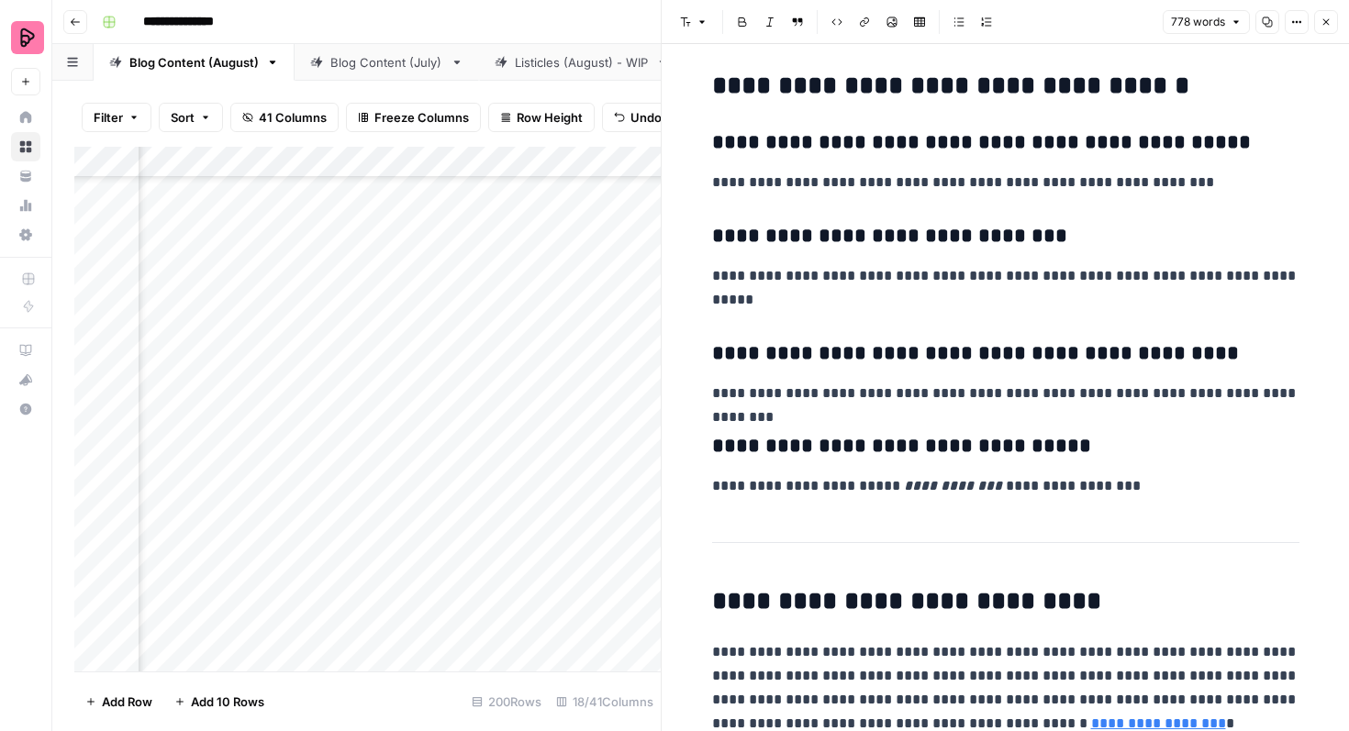
scroll to position [5082, 0]
click at [1320, 23] on icon "button" at bounding box center [1325, 22] width 11 height 11
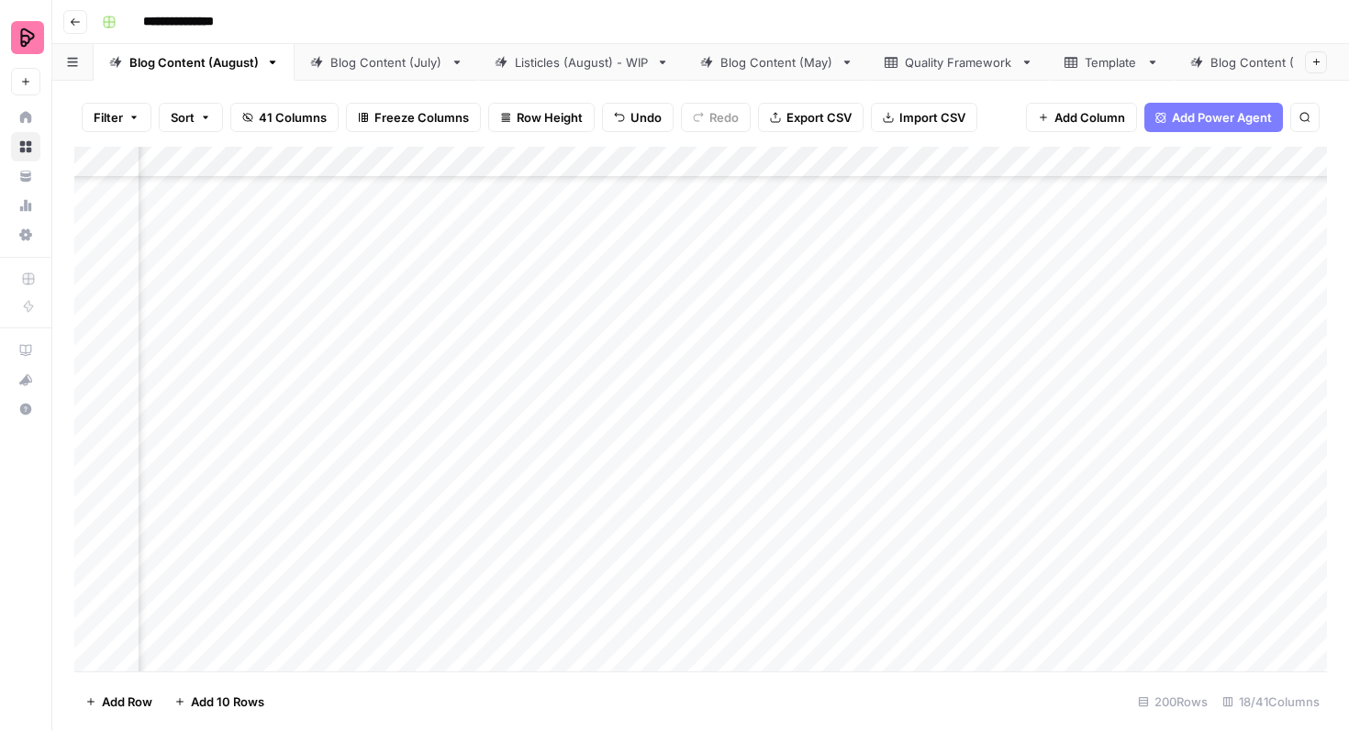
scroll to position [3307, 251]
click at [818, 384] on div "Add Column" at bounding box center [700, 409] width 1252 height 525
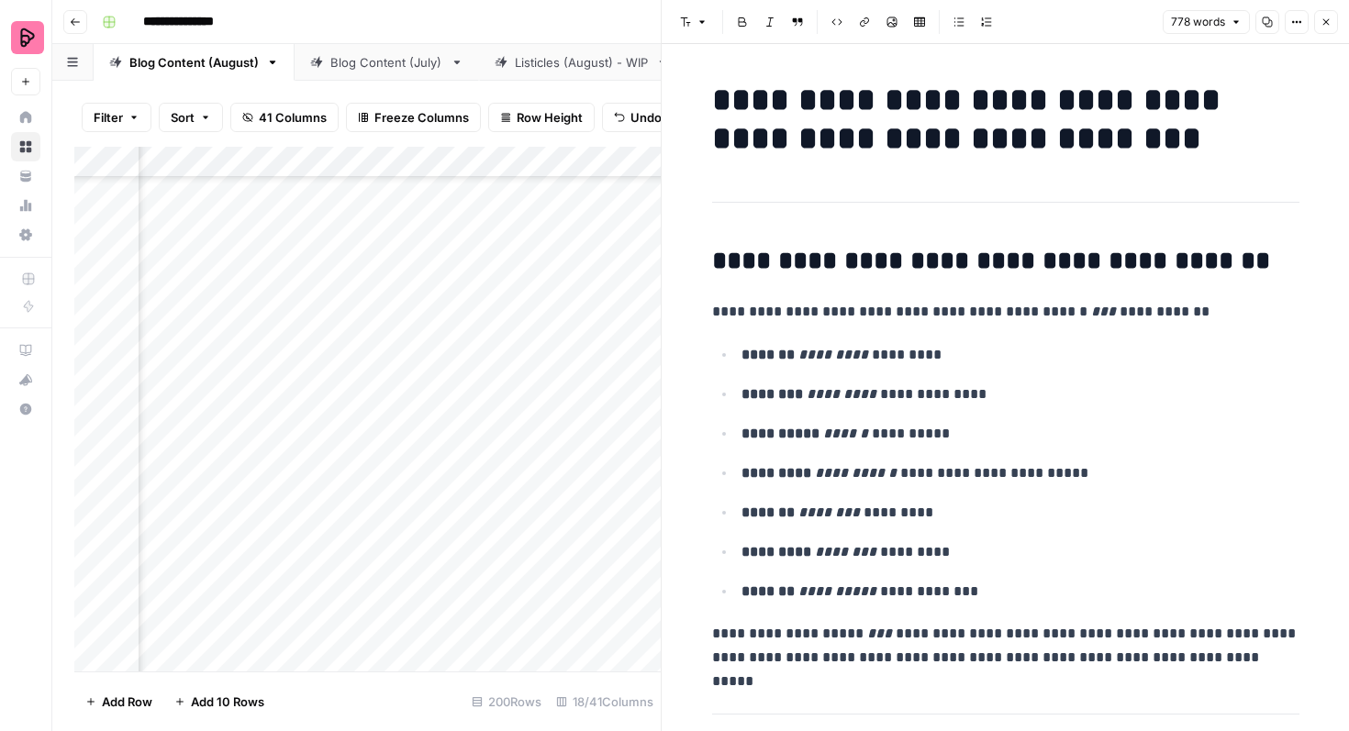
click at [1321, 22] on icon "button" at bounding box center [1325, 22] width 11 height 11
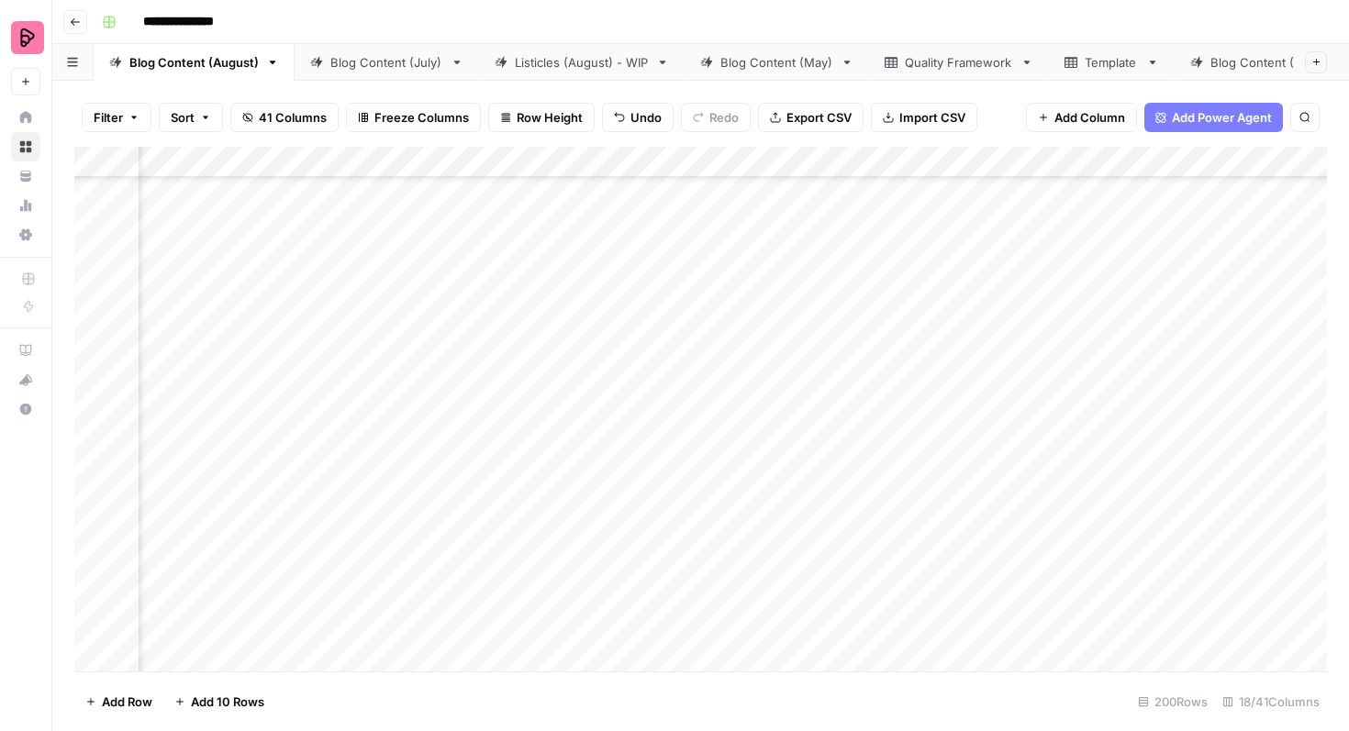
scroll to position [3307, 687]
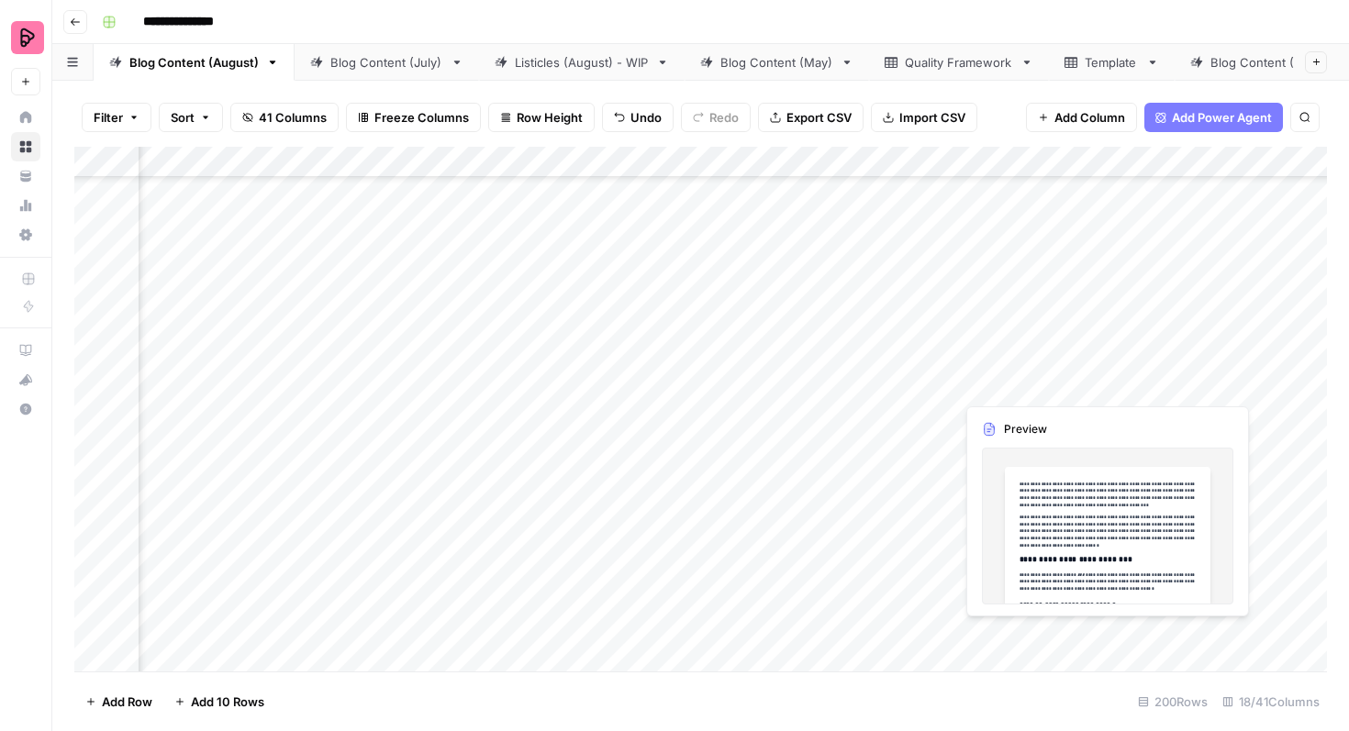
click at [1190, 378] on div "Add Column" at bounding box center [700, 409] width 1252 height 525
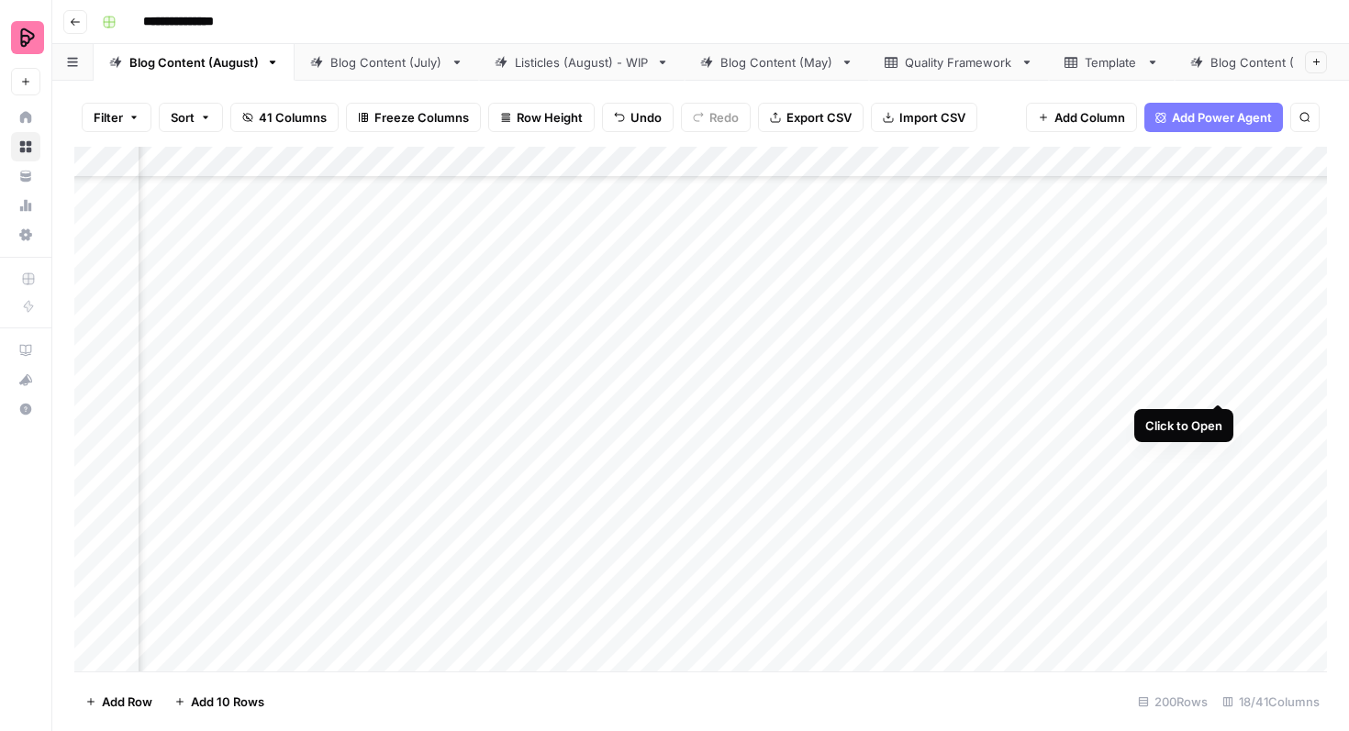
click at [1221, 372] on div "Add Column" at bounding box center [700, 409] width 1252 height 525
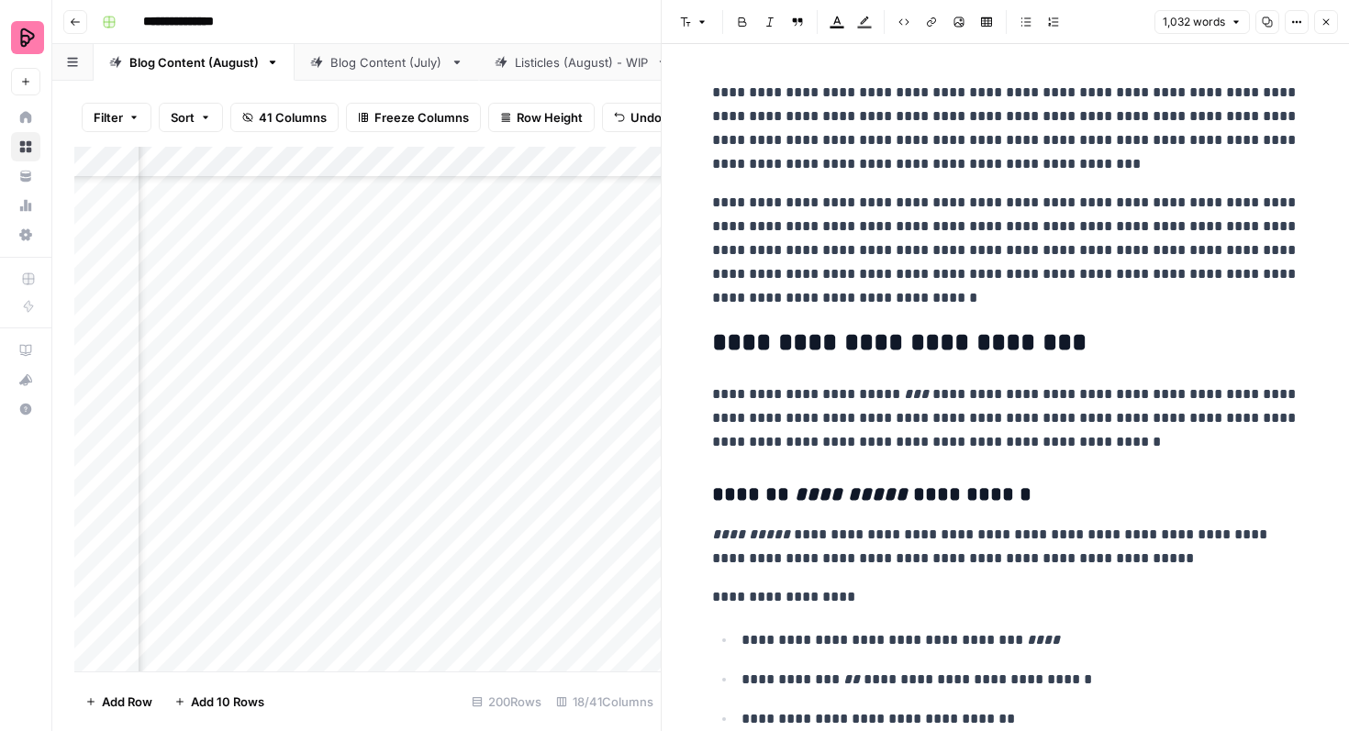
click at [1295, 21] on icon "button" at bounding box center [1296, 22] width 3 height 3
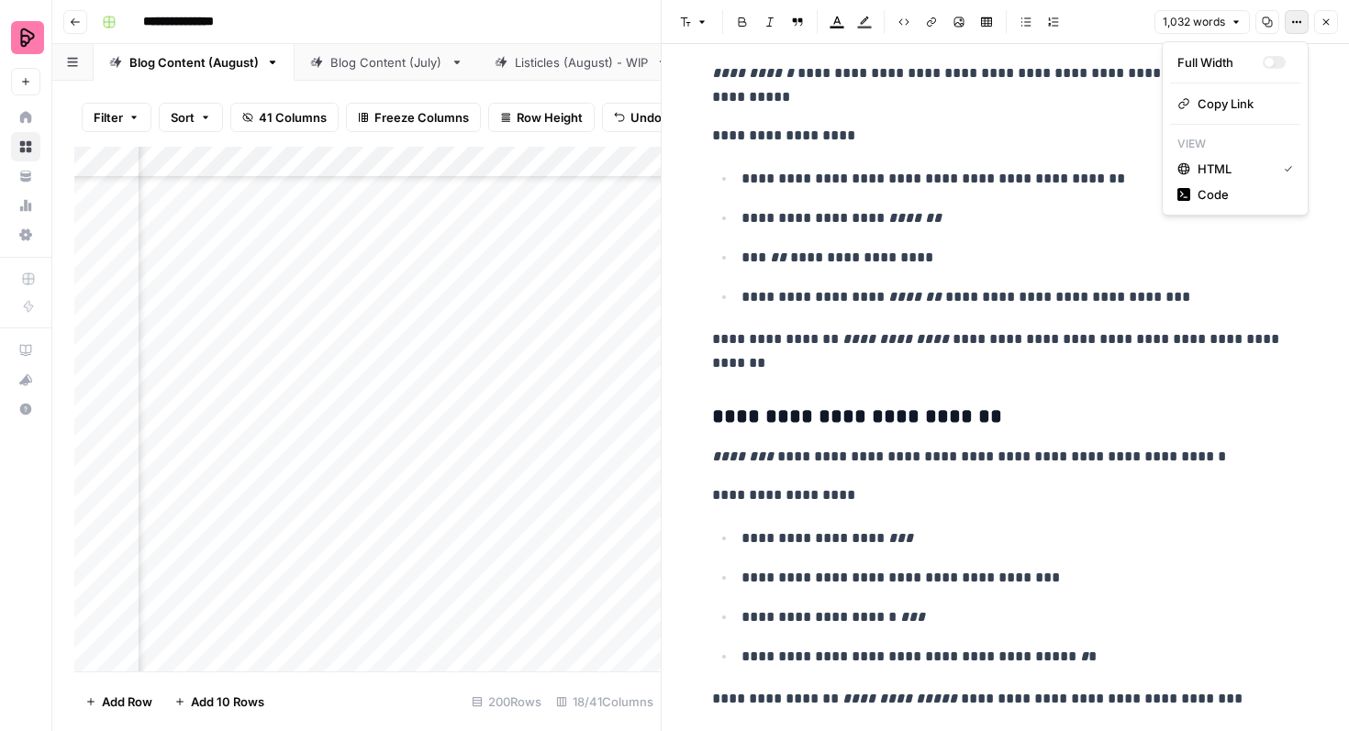
scroll to position [1668, 0]
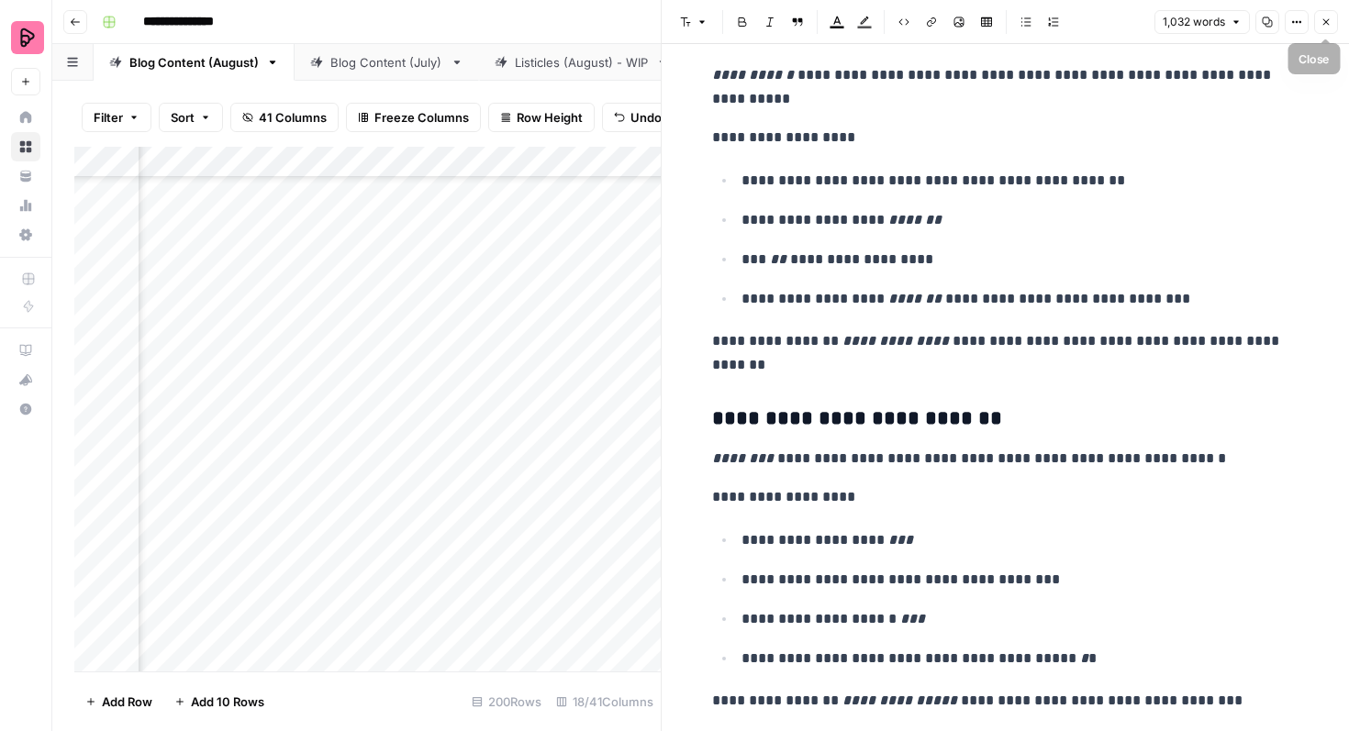
click at [1330, 25] on icon "button" at bounding box center [1325, 22] width 11 height 11
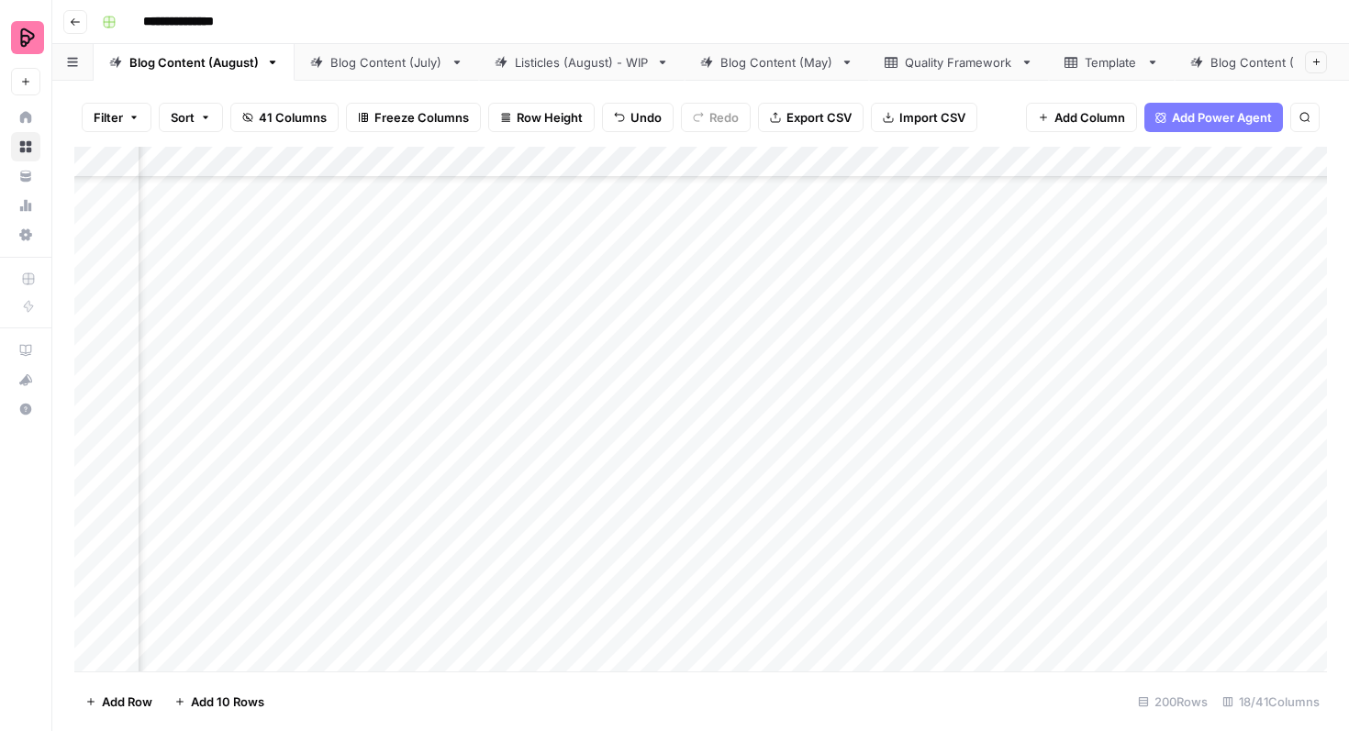
scroll to position [3307, 658]
click at [561, 369] on div "Add Column" at bounding box center [700, 409] width 1252 height 525
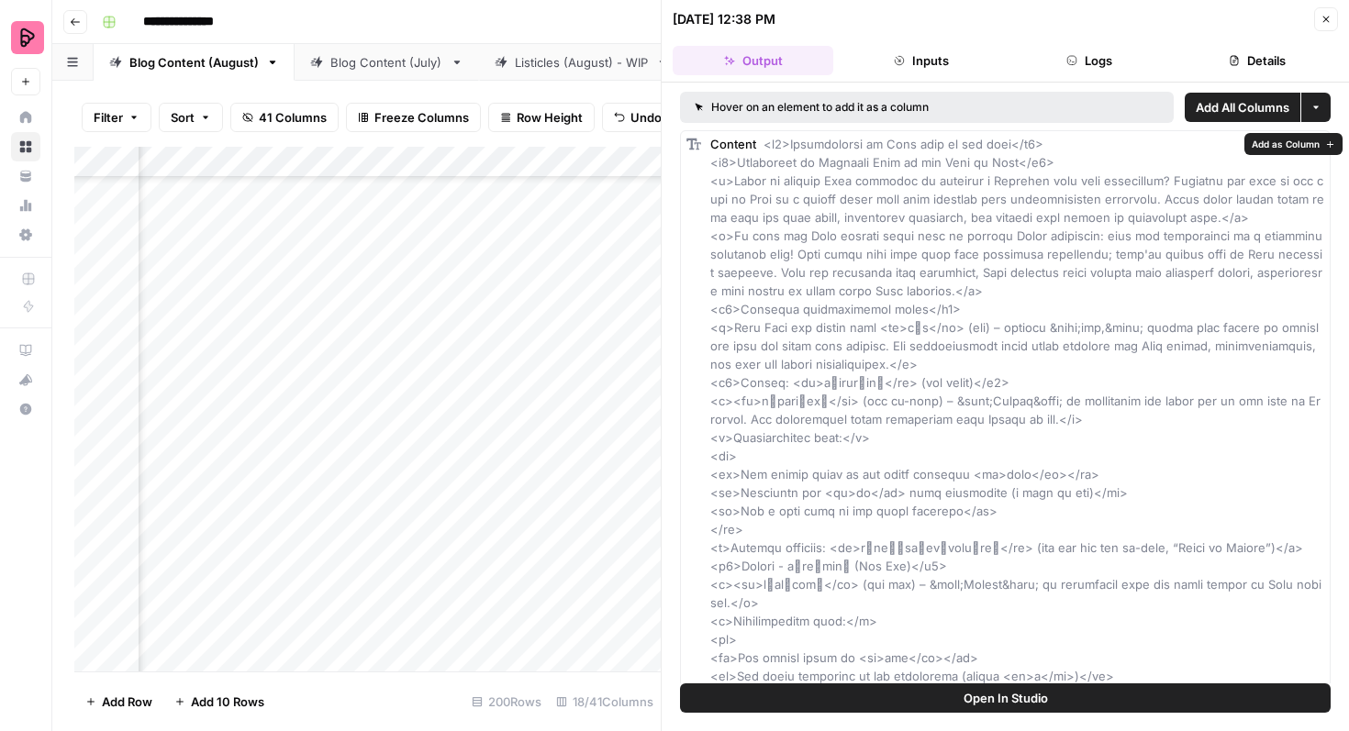
click at [998, 695] on span "Open In Studio" at bounding box center [1005, 698] width 84 height 18
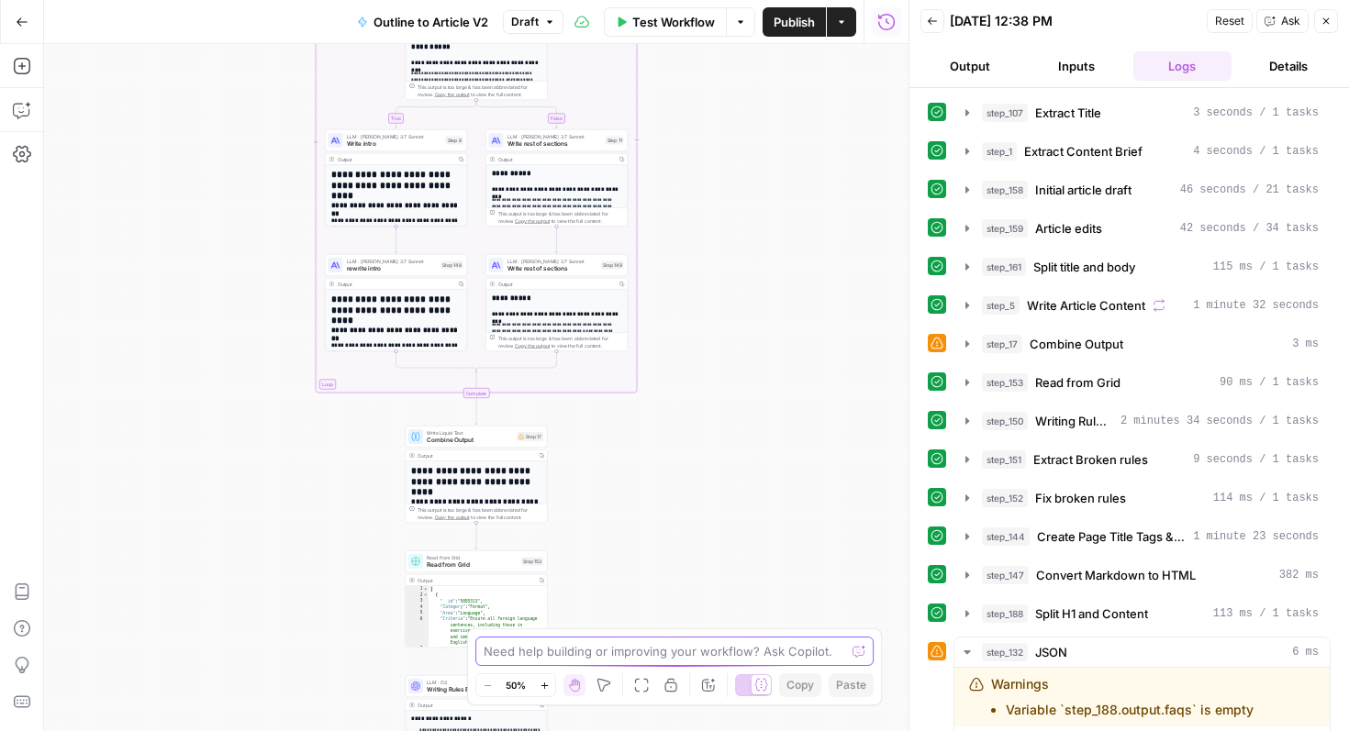
click at [736, 655] on textarea at bounding box center [664, 651] width 361 height 18
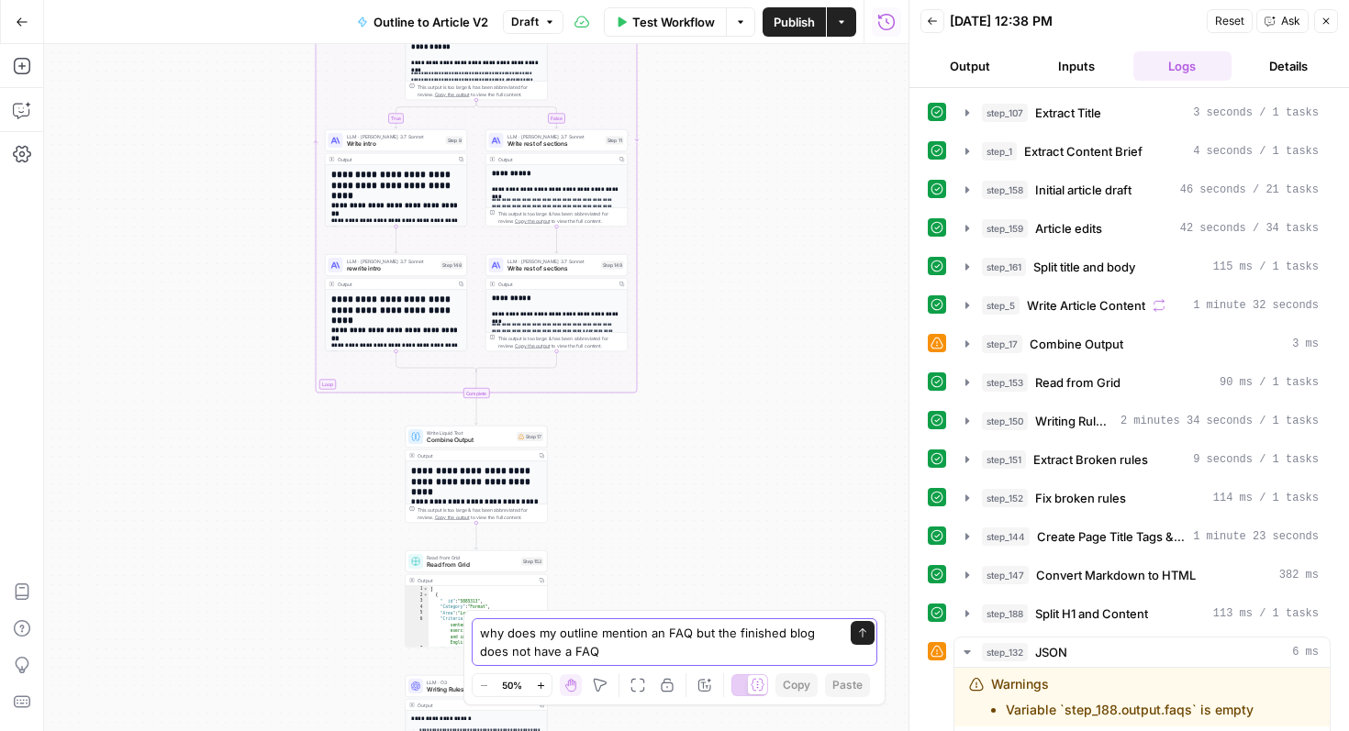
type textarea "why does my outline mention an FAQ but the finished blog does not have a FAQ?"
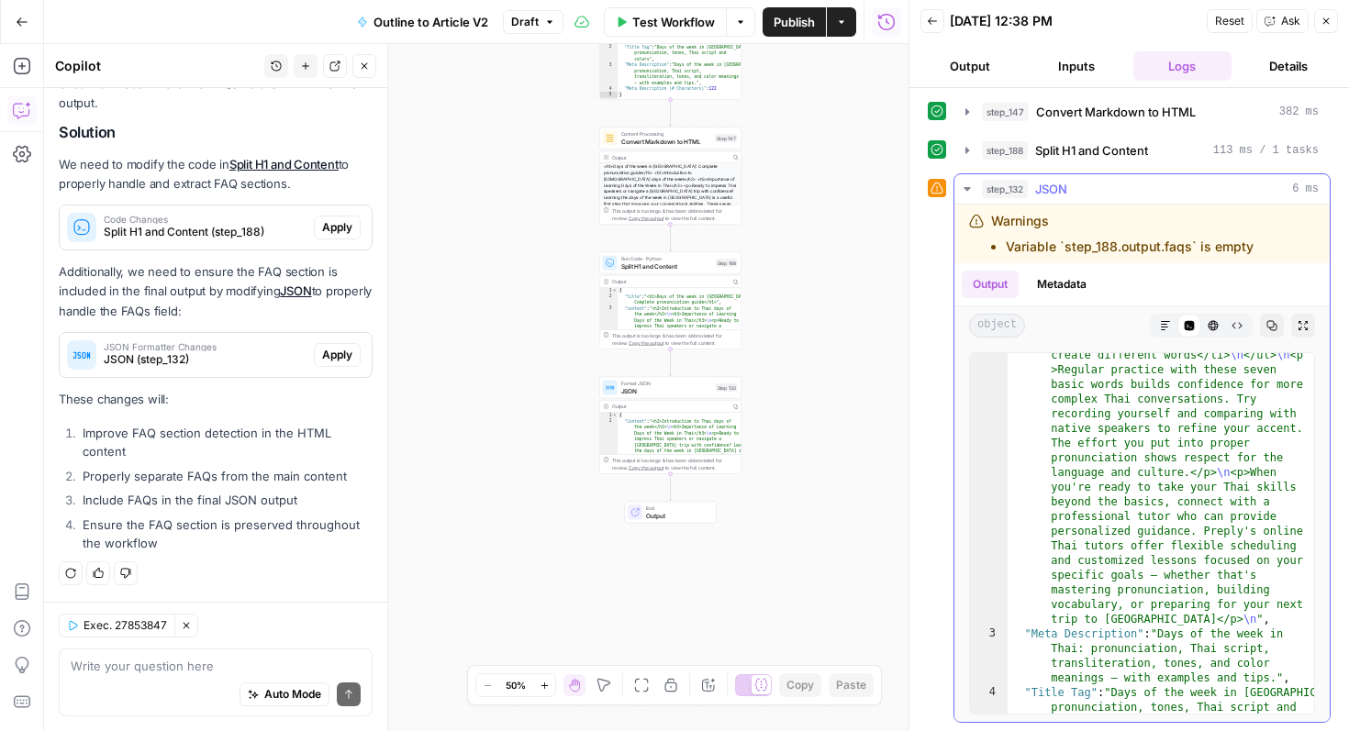
scroll to position [3662, 0]
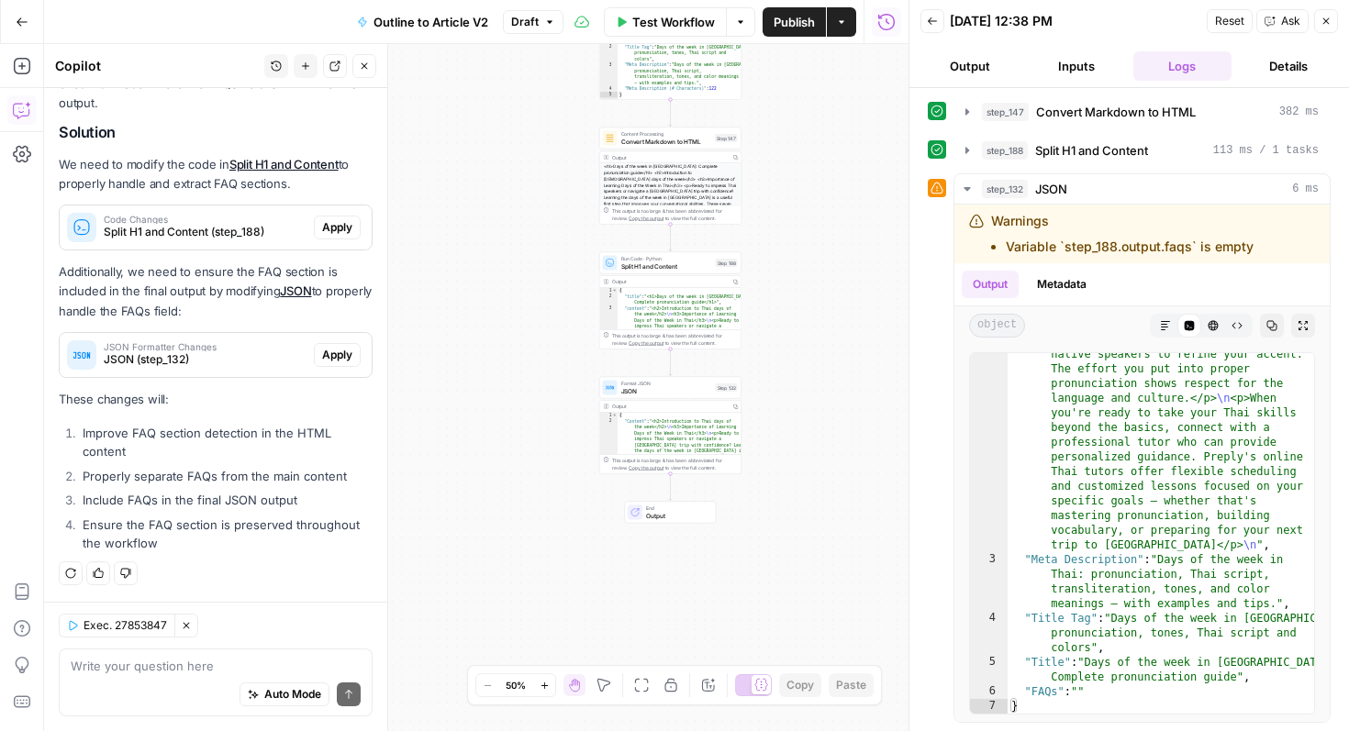
click at [16, 13] on button "Go Back" at bounding box center [22, 22] width 33 height 33
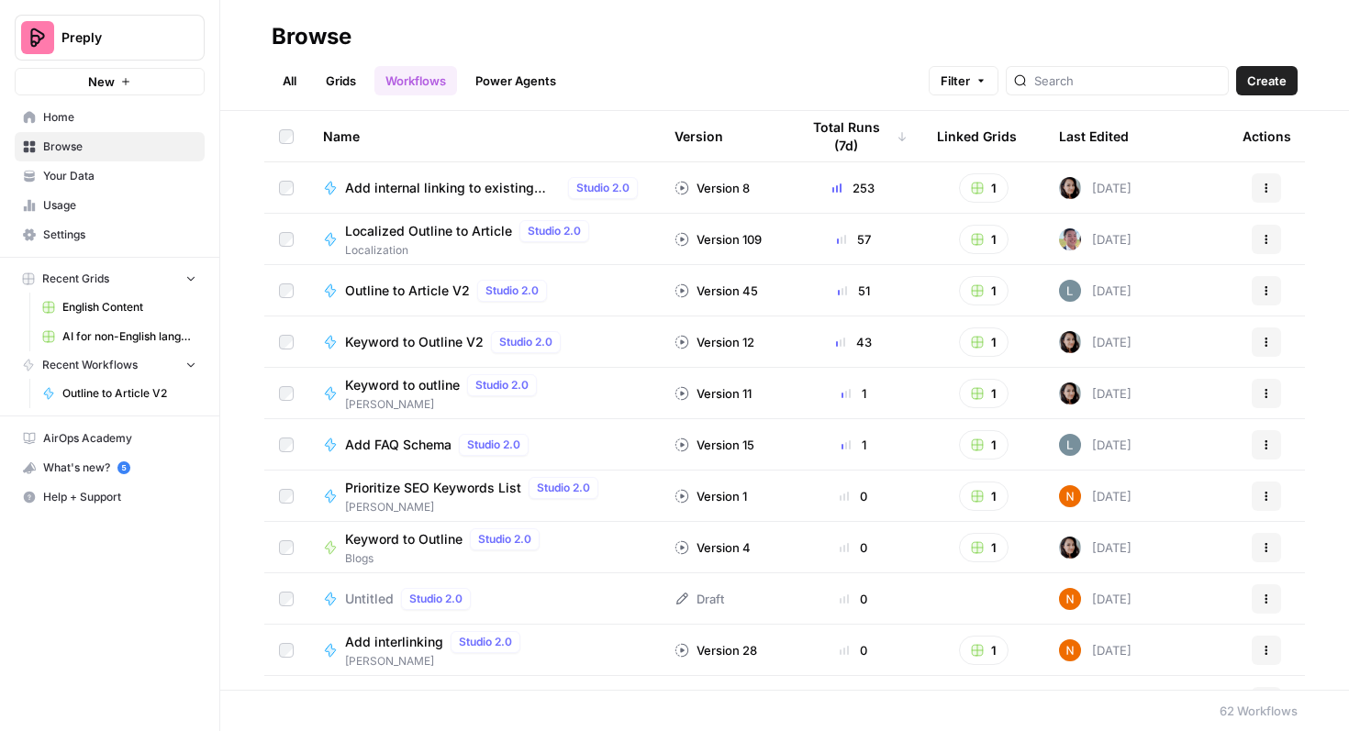
click at [119, 299] on span "English Content" at bounding box center [129, 307] width 134 height 17
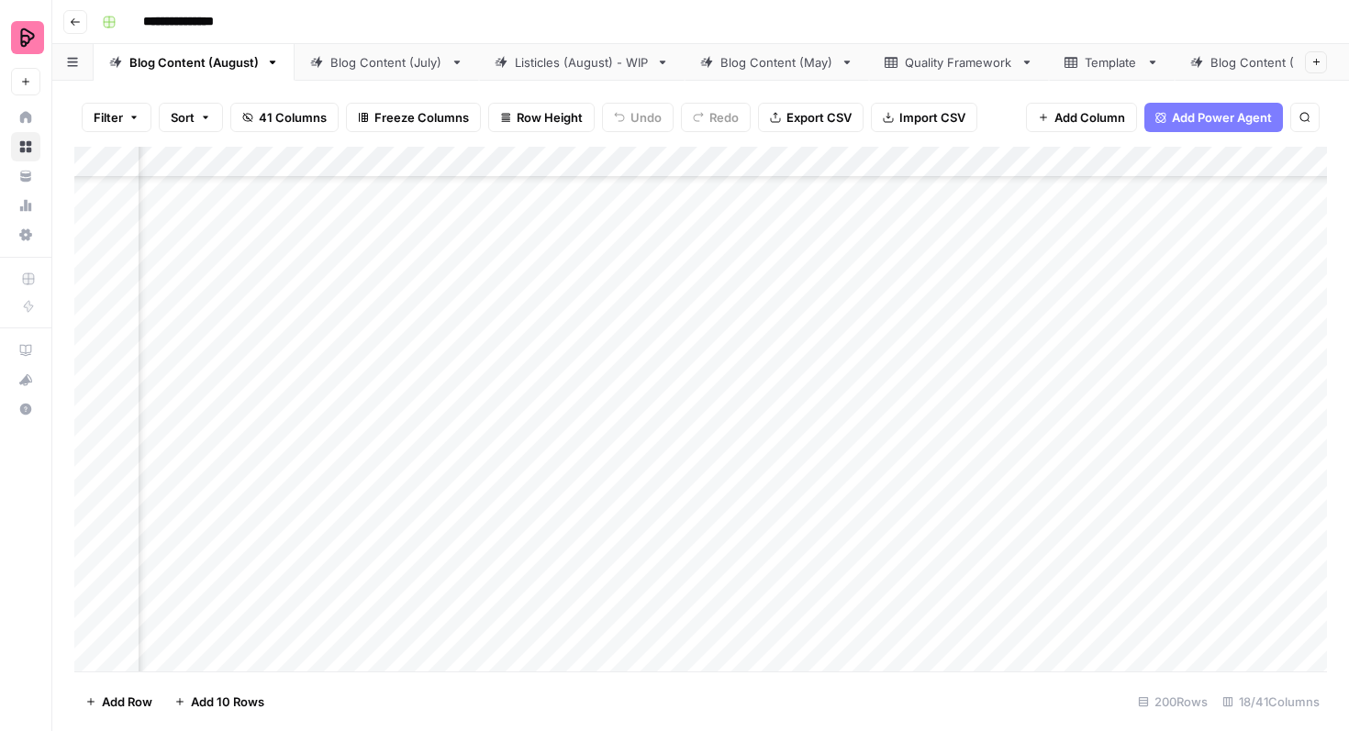
scroll to position [3397, 611]
click at [629, 275] on div "Add Column" at bounding box center [700, 409] width 1252 height 525
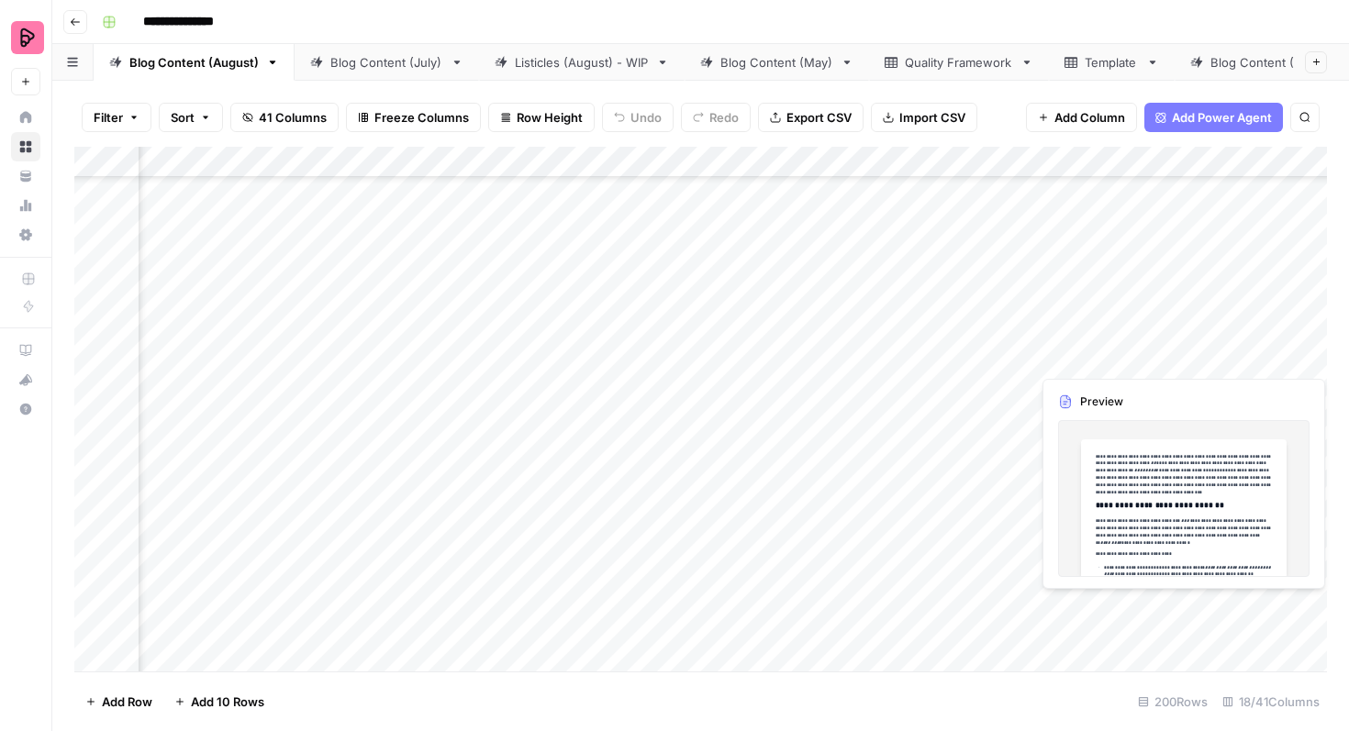
scroll to position [4050, 643]
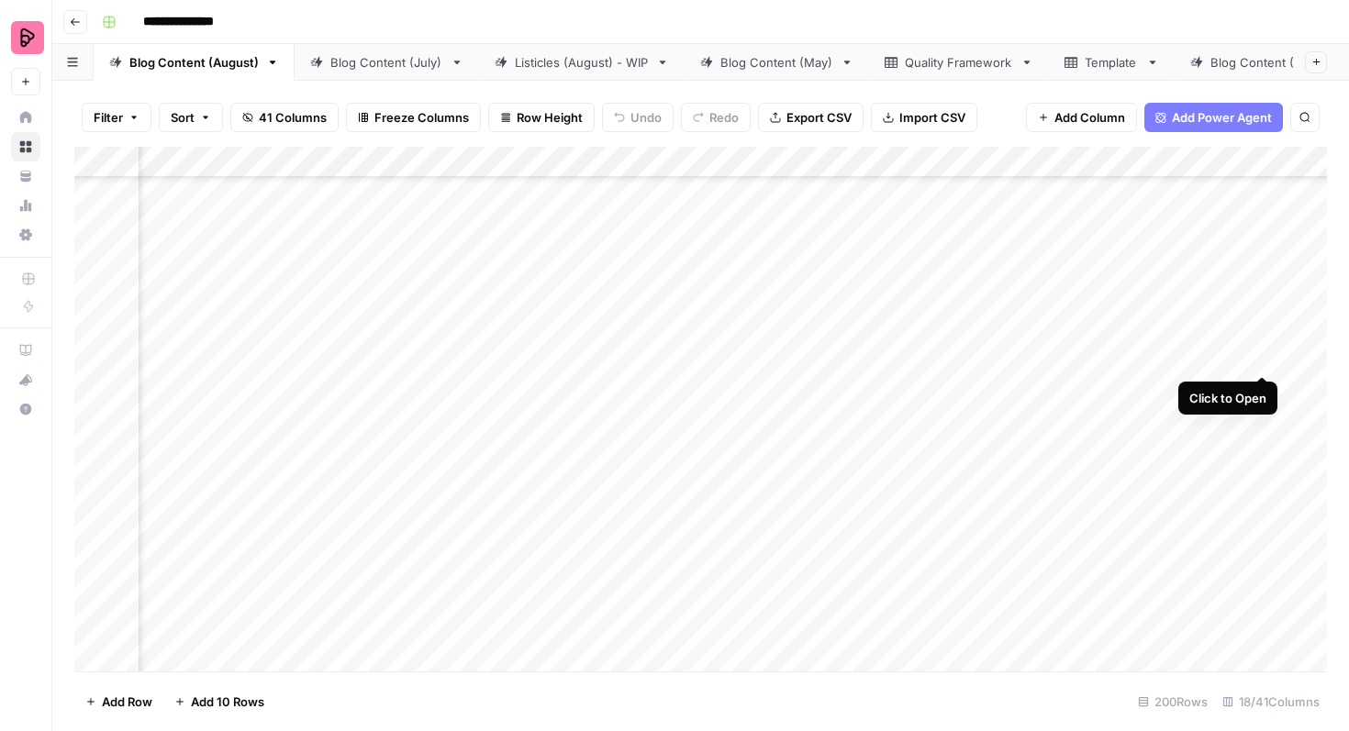
click at [1262, 343] on div "Add Column" at bounding box center [700, 409] width 1252 height 525
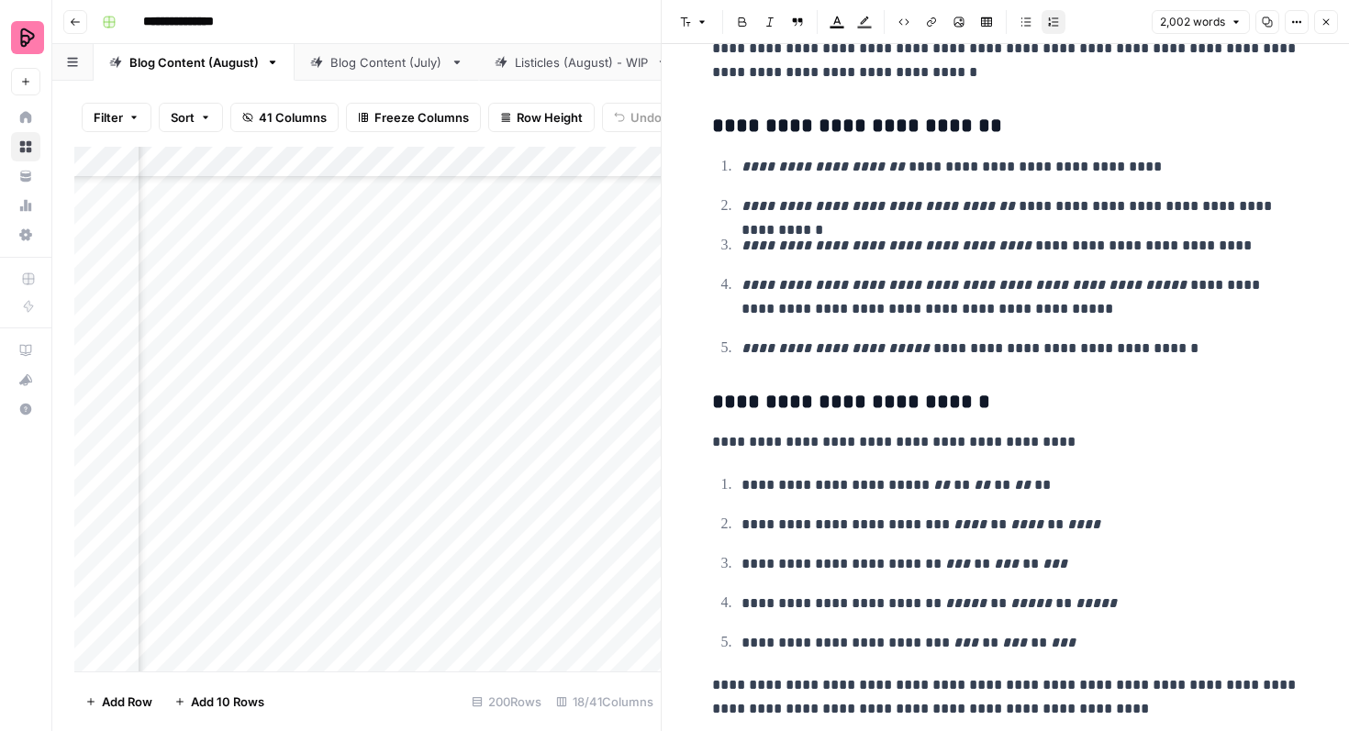
scroll to position [4933, 0]
drag, startPoint x: 739, startPoint y: 350, endPoint x: 921, endPoint y: 350, distance: 182.6
click at [921, 350] on li "**********" at bounding box center [1017, 349] width 563 height 25
copy p "**********"
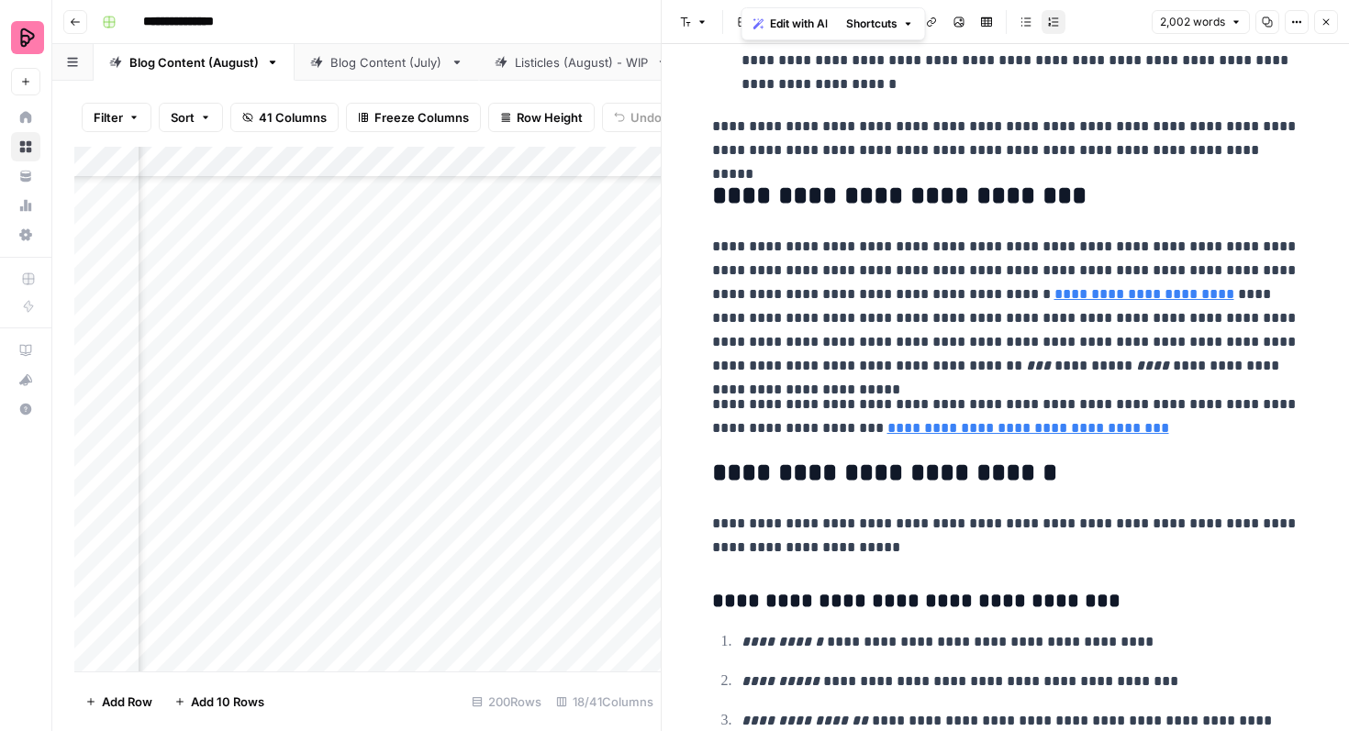
scroll to position [6765, 0]
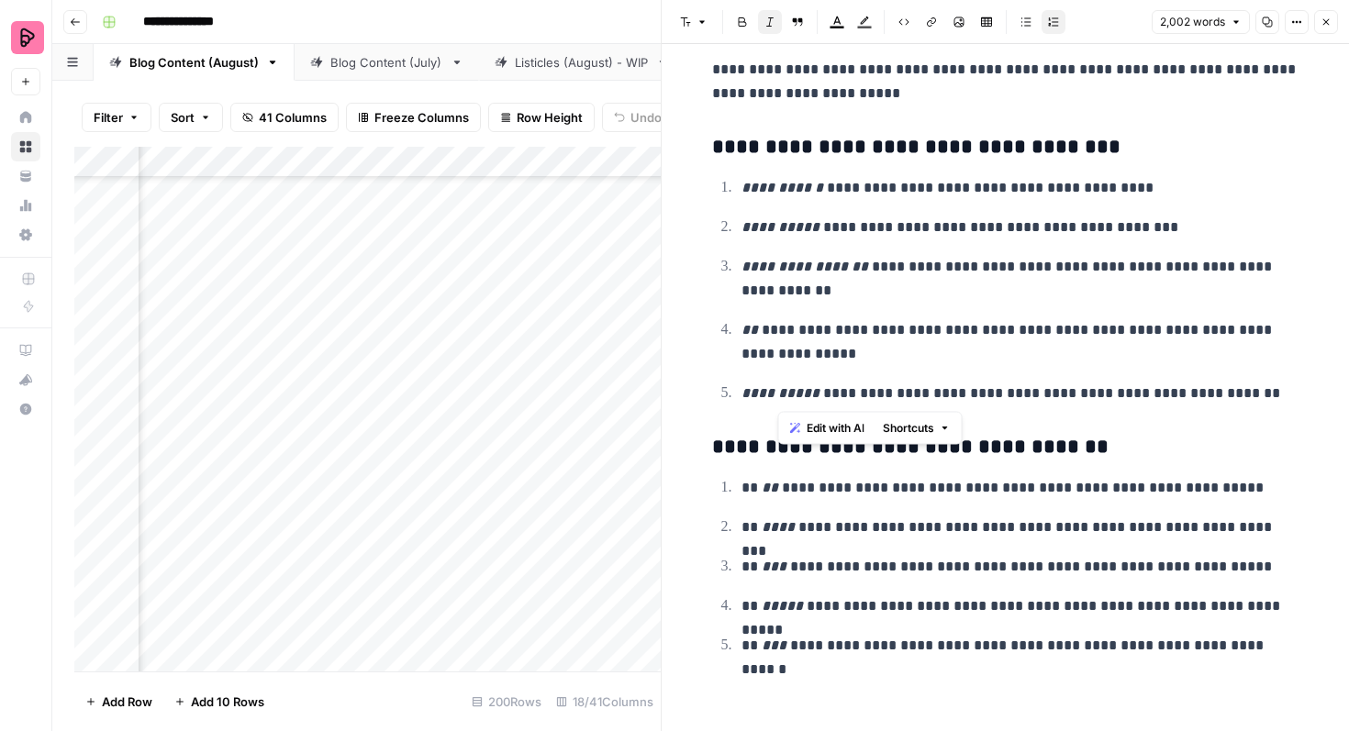
drag, startPoint x: 779, startPoint y: 395, endPoint x: 817, endPoint y: 395, distance: 38.5
click at [817, 395] on em "**********" at bounding box center [780, 393] width 78 height 14
copy em "*****"
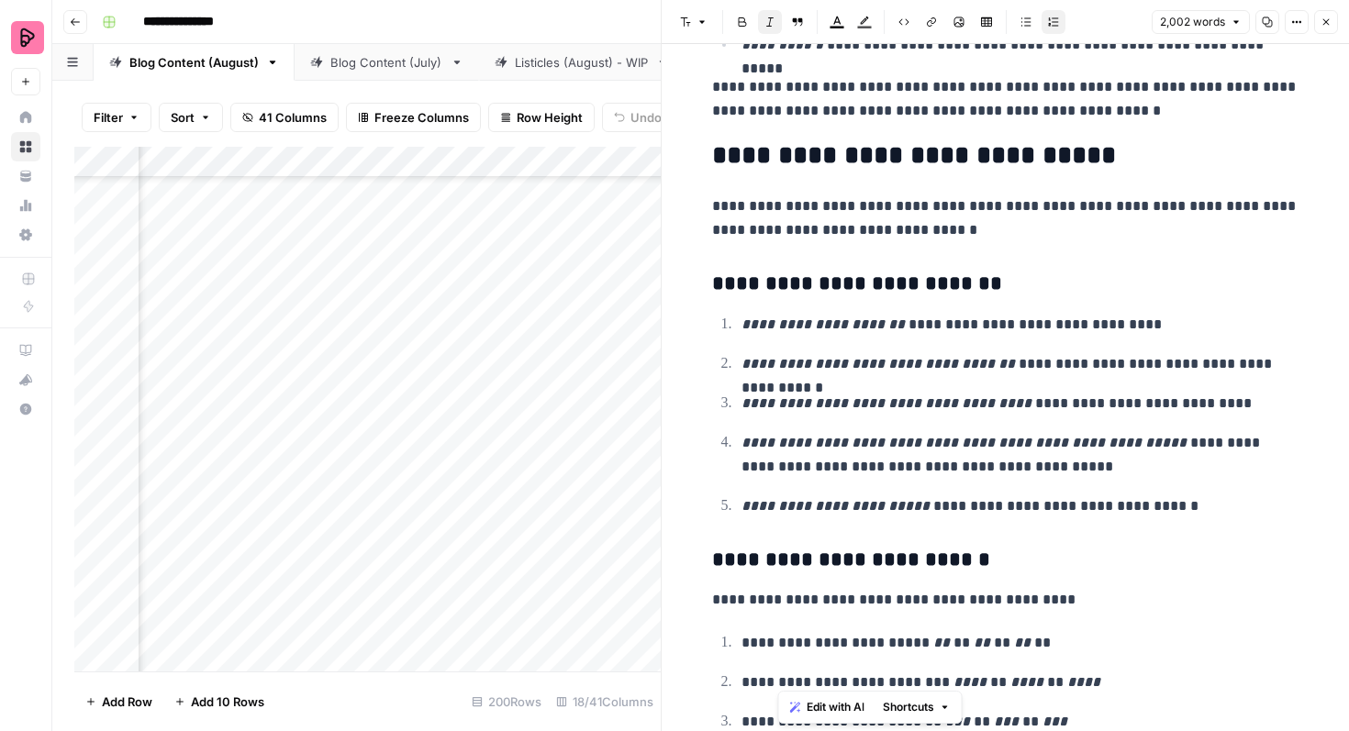
scroll to position [4776, 0]
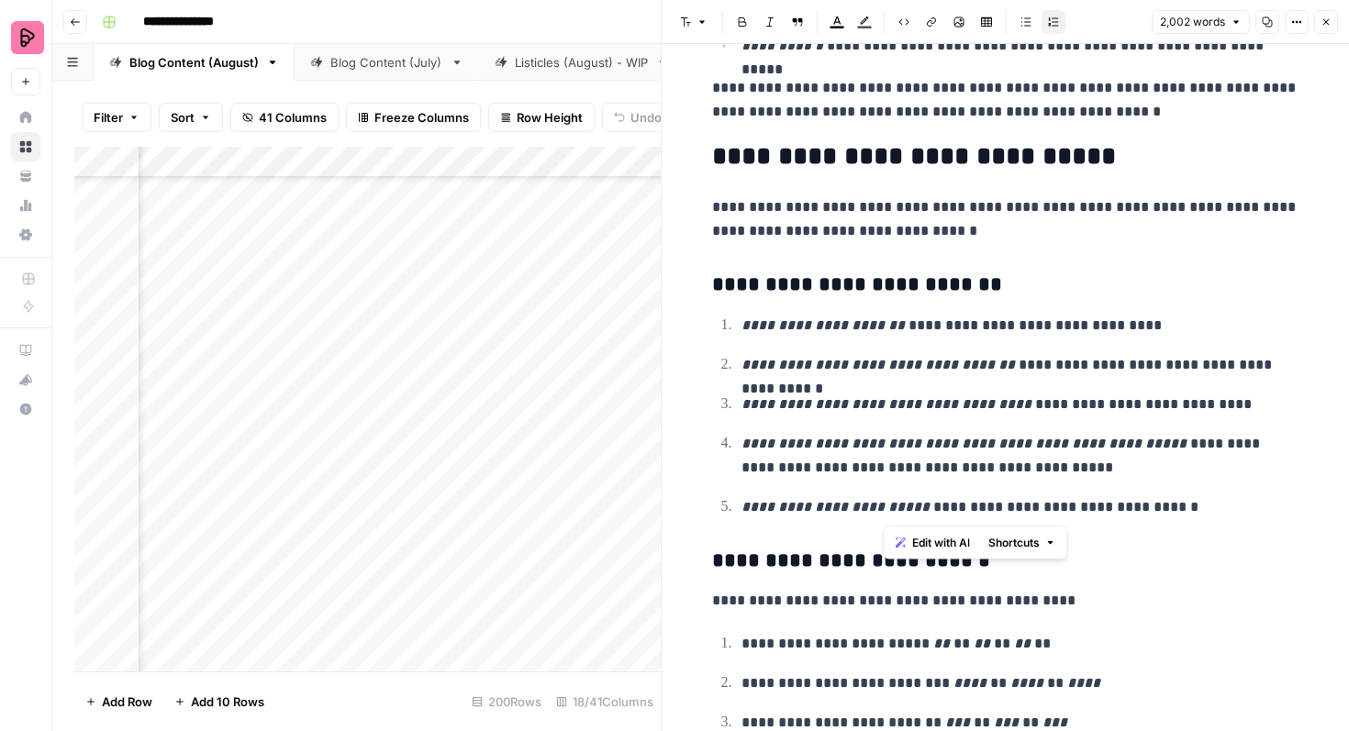
drag, startPoint x: 917, startPoint y: 508, endPoint x: 884, endPoint y: 508, distance: 33.0
click at [884, 508] on p "**********" at bounding box center [1020, 507] width 558 height 24
drag, startPoint x: 946, startPoint y: 506, endPoint x: 983, endPoint y: 506, distance: 36.7
click at [983, 506] on p "**********" at bounding box center [1020, 507] width 558 height 24
drag, startPoint x: 1087, startPoint y: 506, endPoint x: 1040, endPoint y: 506, distance: 47.7
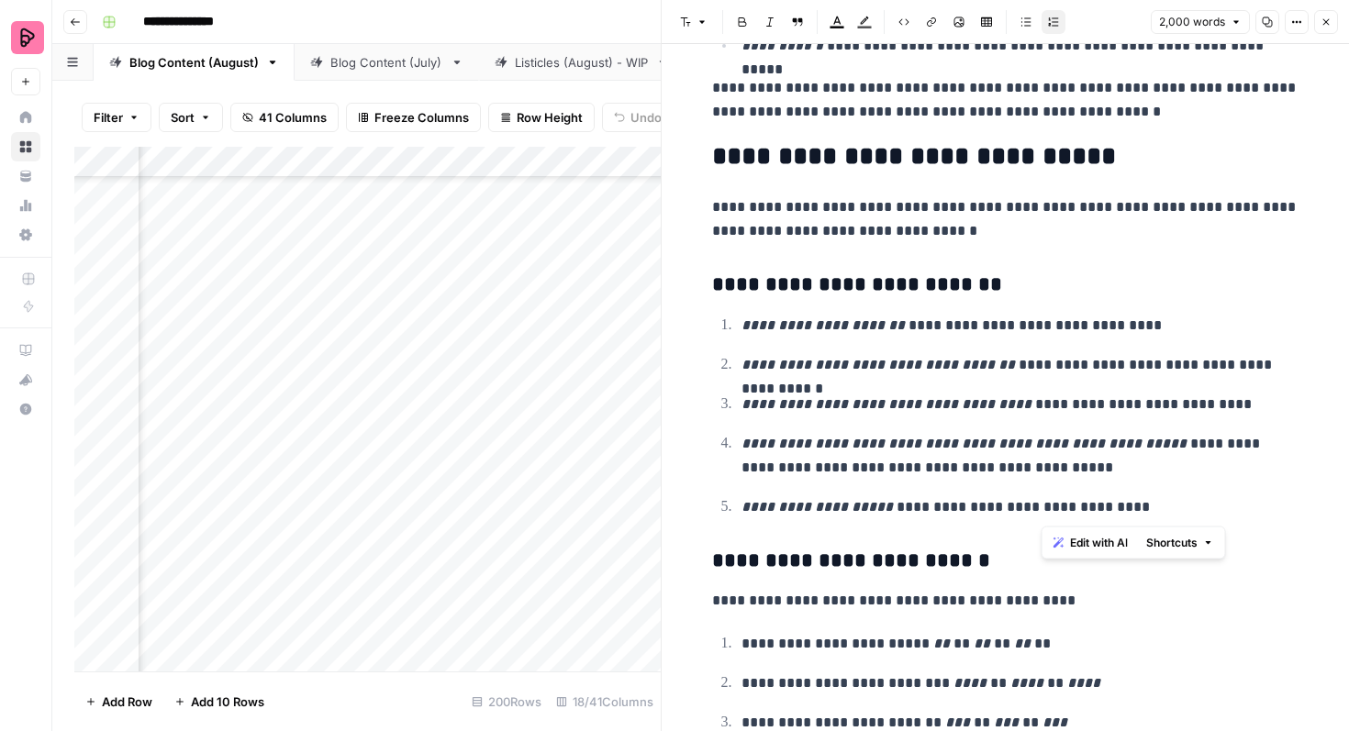
click at [1040, 506] on p "**********" at bounding box center [1020, 507] width 558 height 24
drag, startPoint x: 742, startPoint y: 325, endPoint x: 838, endPoint y: 324, distance: 95.4
click at [838, 324] on em "**********" at bounding box center [822, 325] width 163 height 14
copy em "**********"
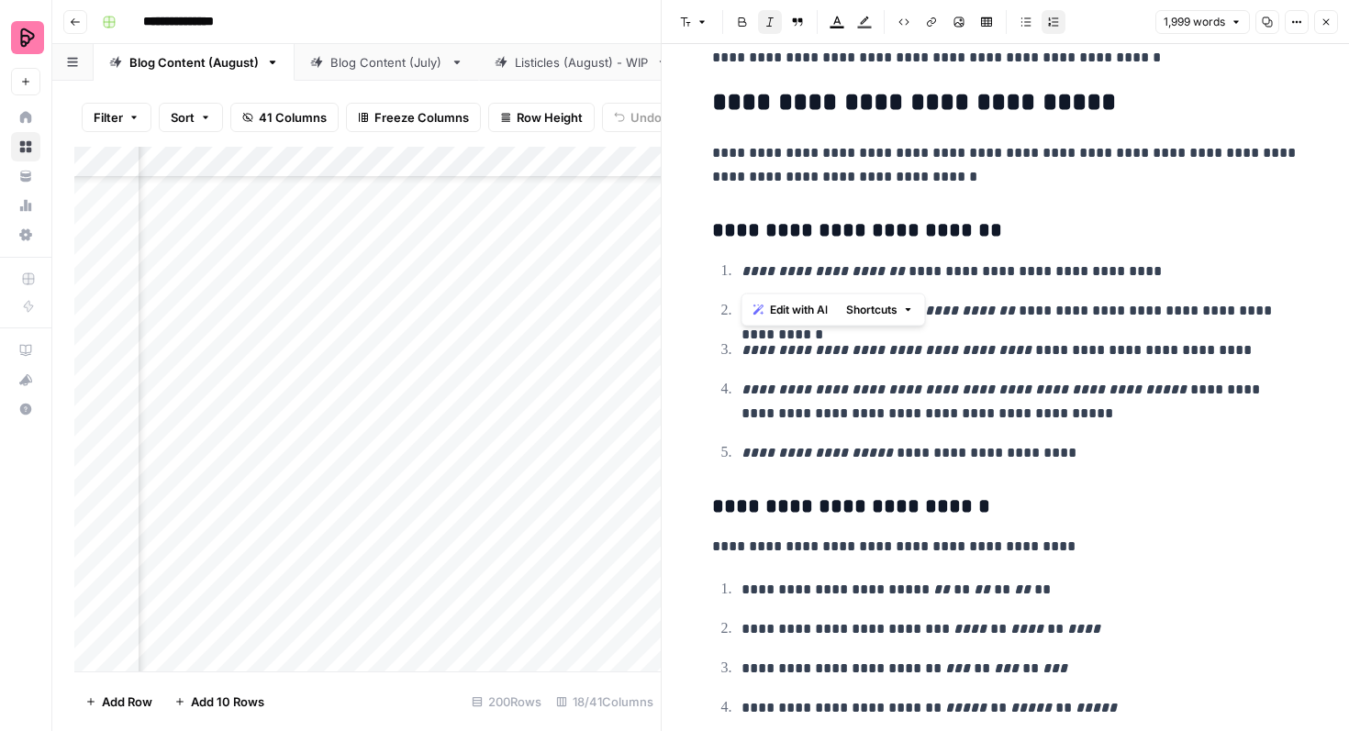
scroll to position [4832, 0]
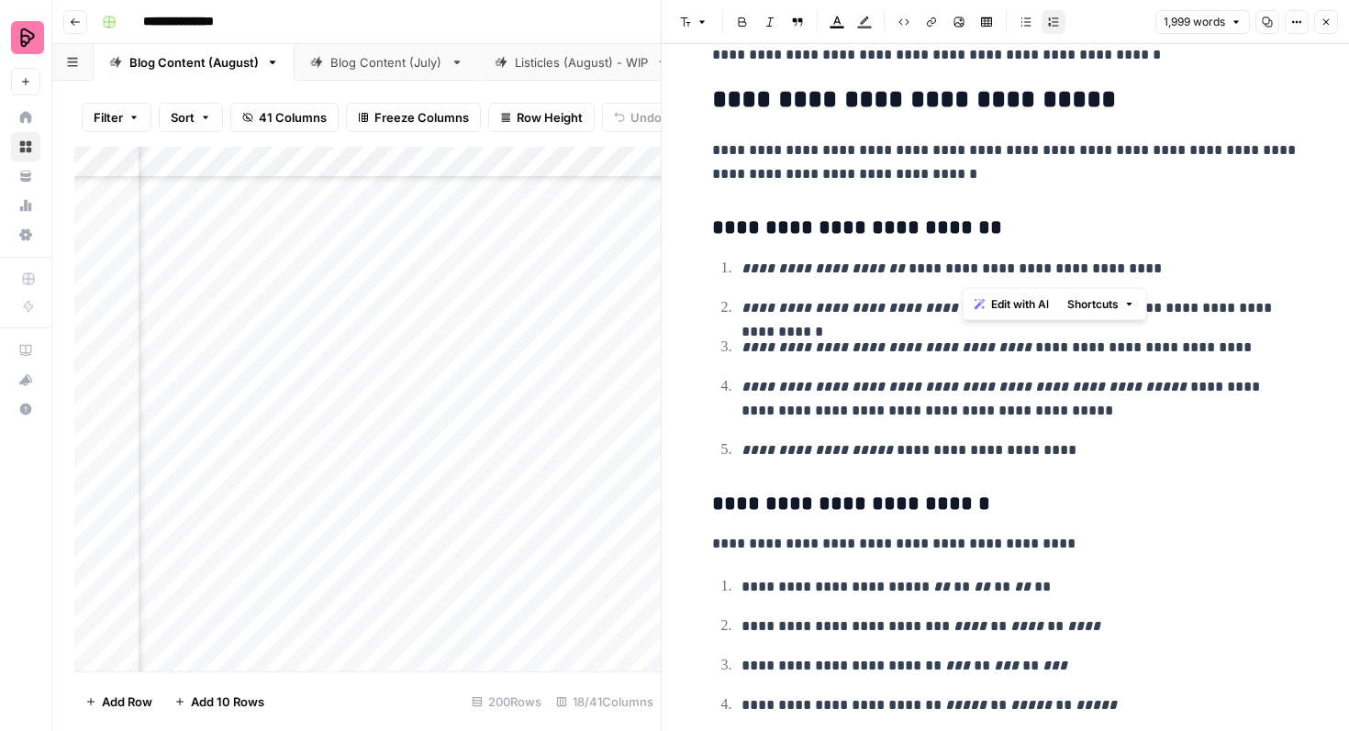
drag, startPoint x: 984, startPoint y: 268, endPoint x: 962, endPoint y: 269, distance: 23.0
click at [962, 269] on p "**********" at bounding box center [1020, 269] width 558 height 24
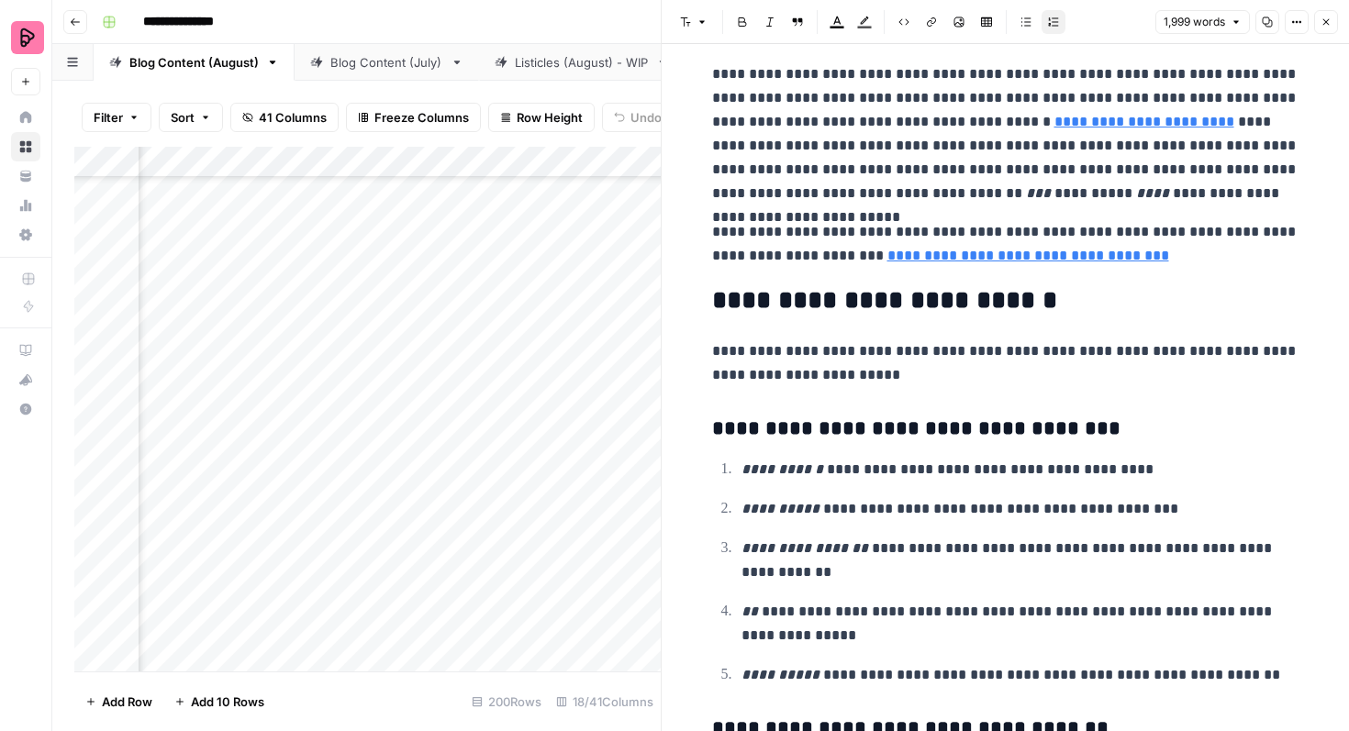
scroll to position [6483, 0]
drag, startPoint x: 813, startPoint y: 474, endPoint x: 743, endPoint y: 473, distance: 69.7
click at [743, 473] on p "**********" at bounding box center [1020, 469] width 558 height 24
copy p "**********"
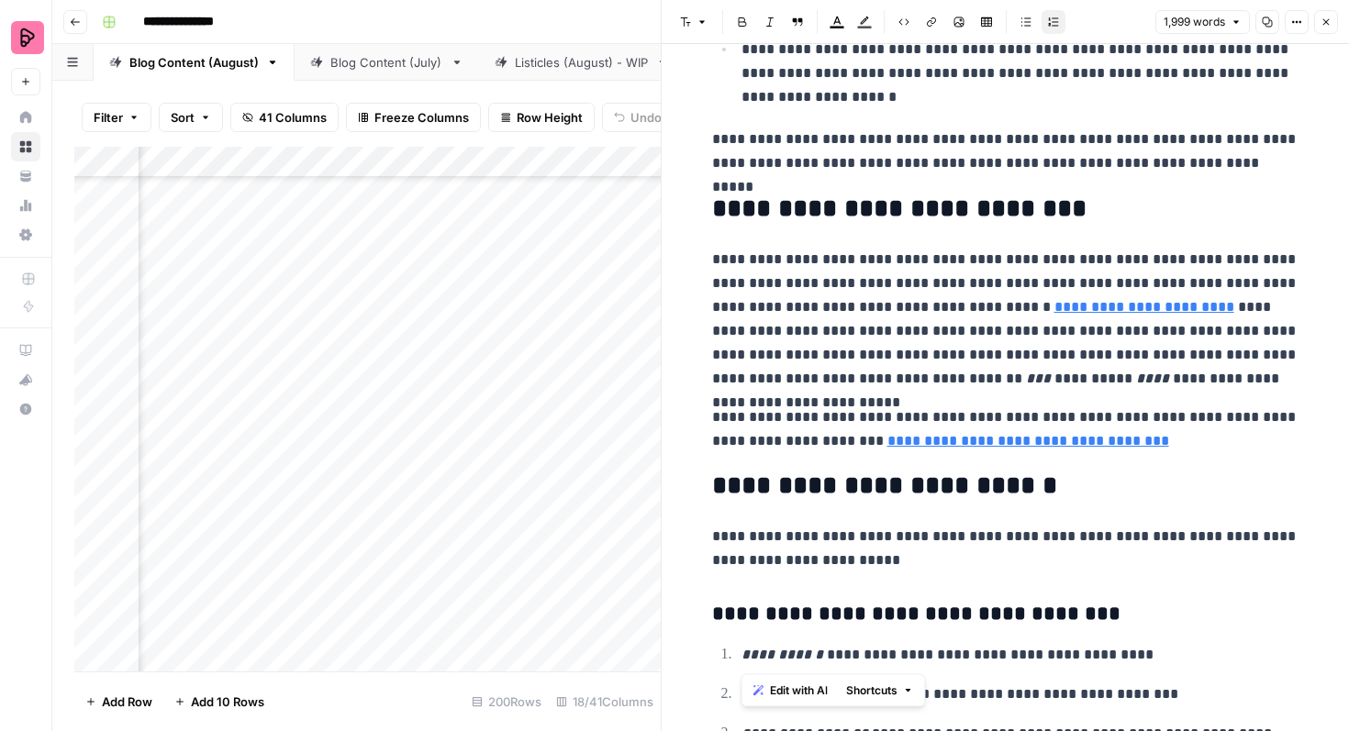
scroll to position [6305, 0]
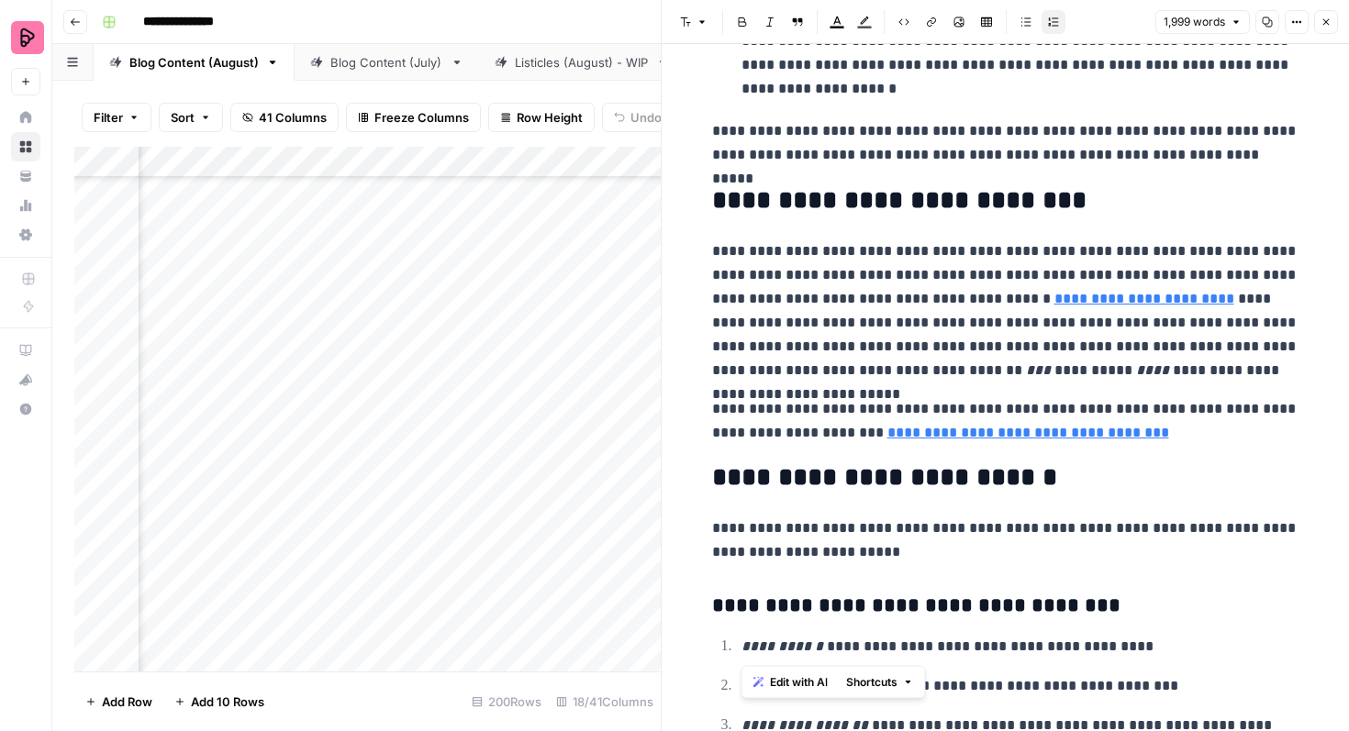
click at [1331, 23] on button "Close" at bounding box center [1326, 22] width 24 height 24
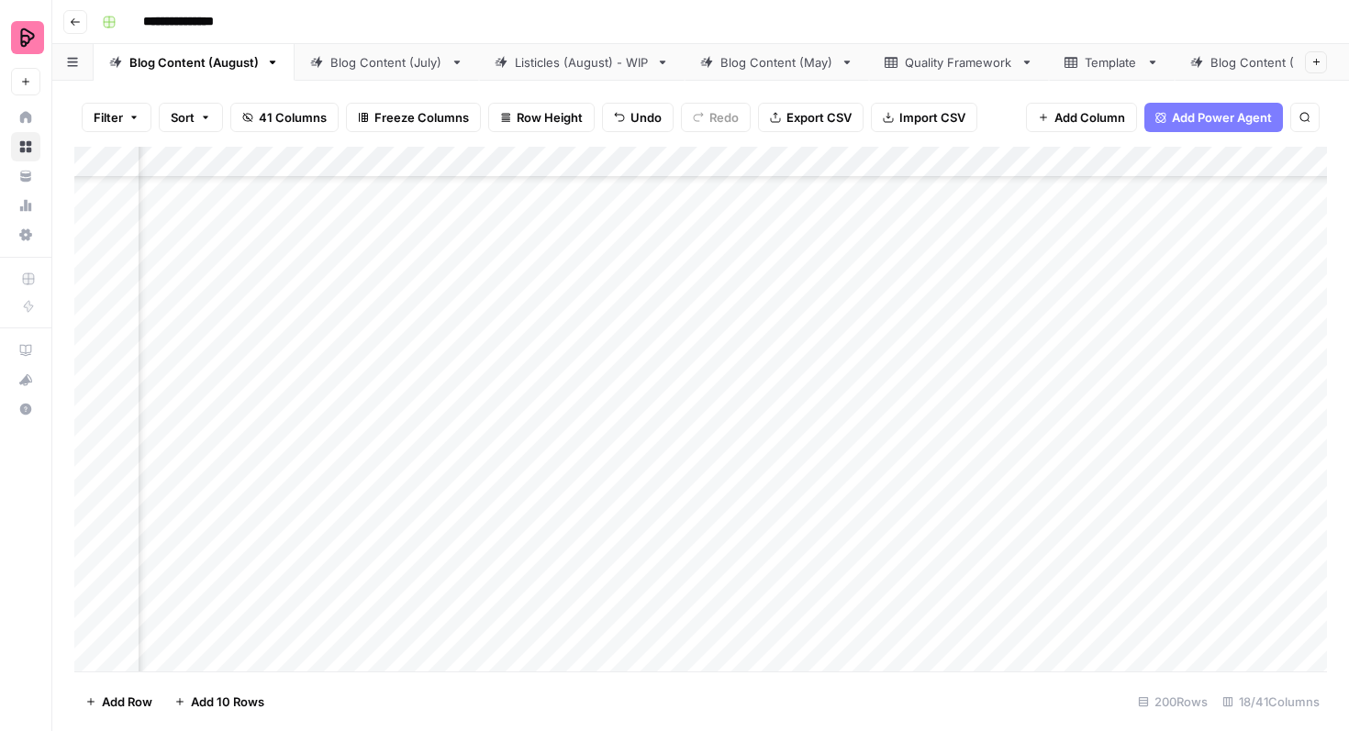
scroll to position [3395, 851]
click at [1075, 279] on div "Add Column" at bounding box center [700, 409] width 1252 height 525
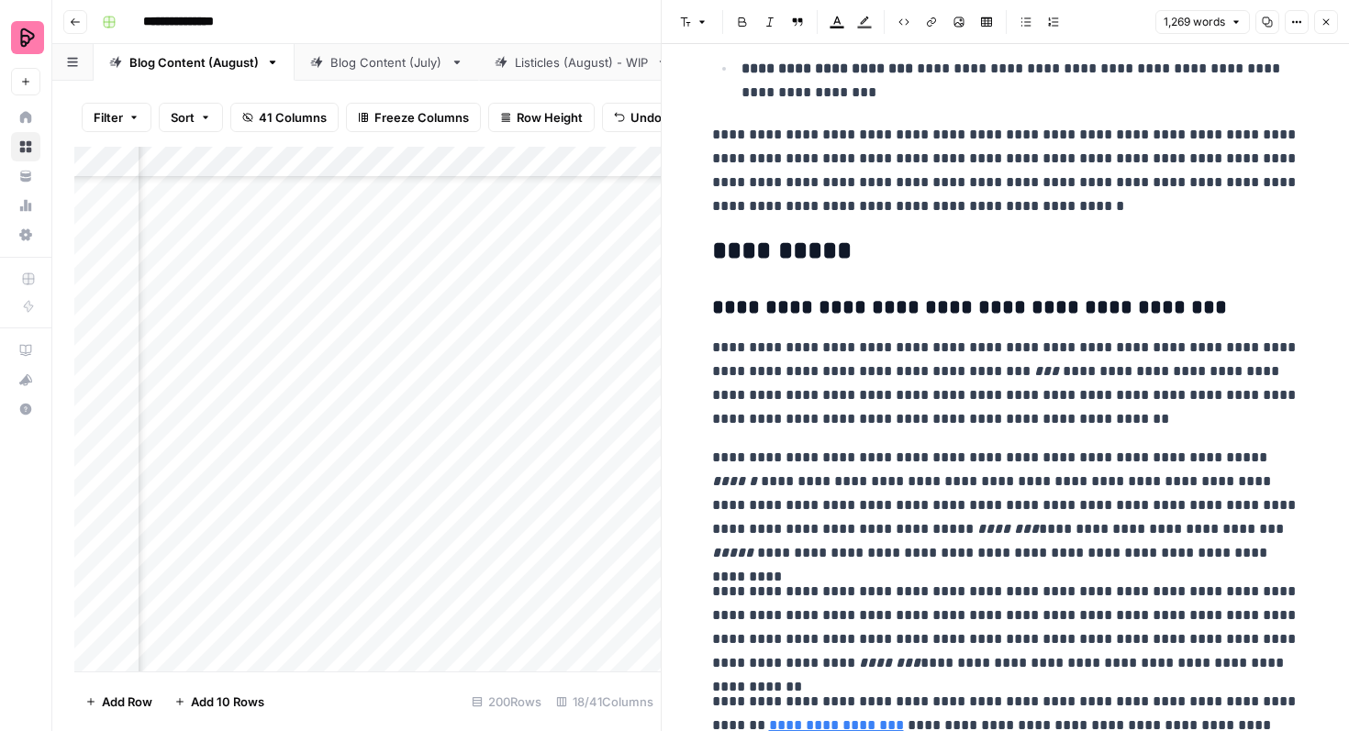
scroll to position [4711, 0]
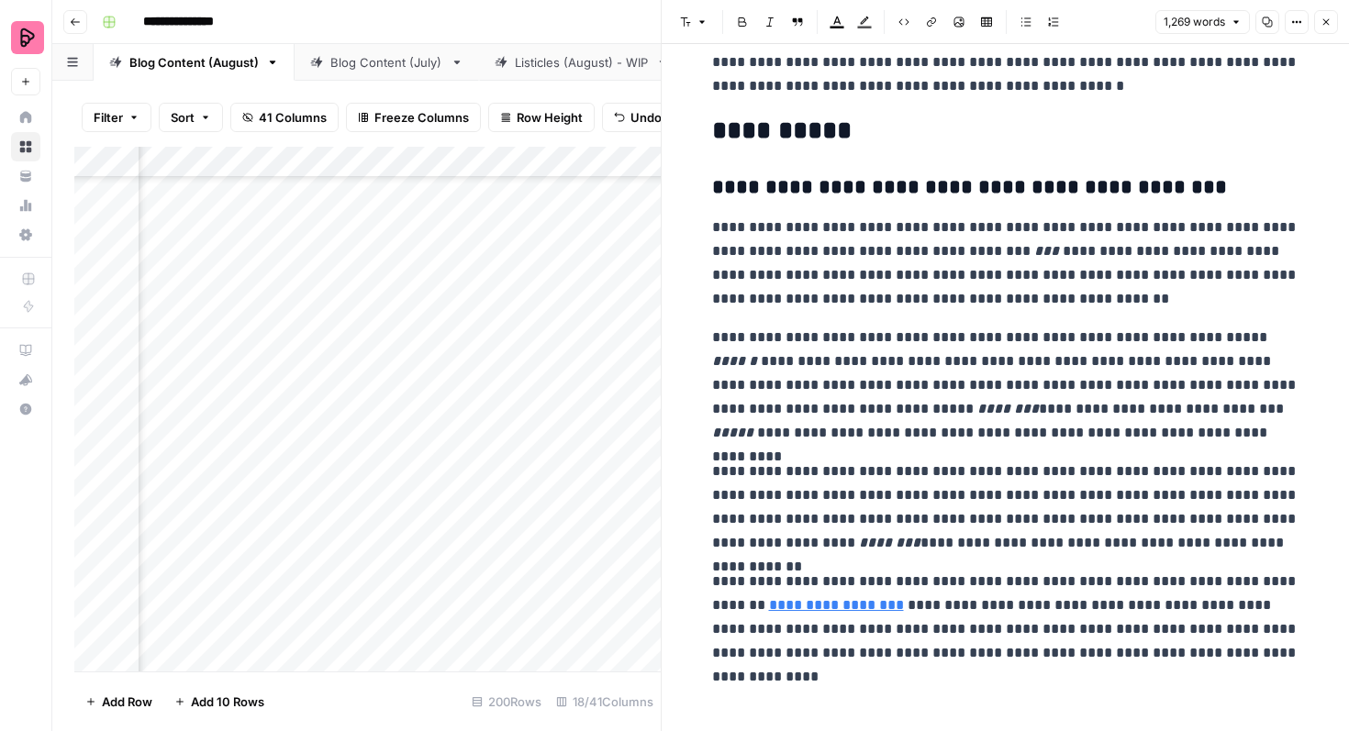
click at [1330, 20] on icon "button" at bounding box center [1325, 22] width 11 height 11
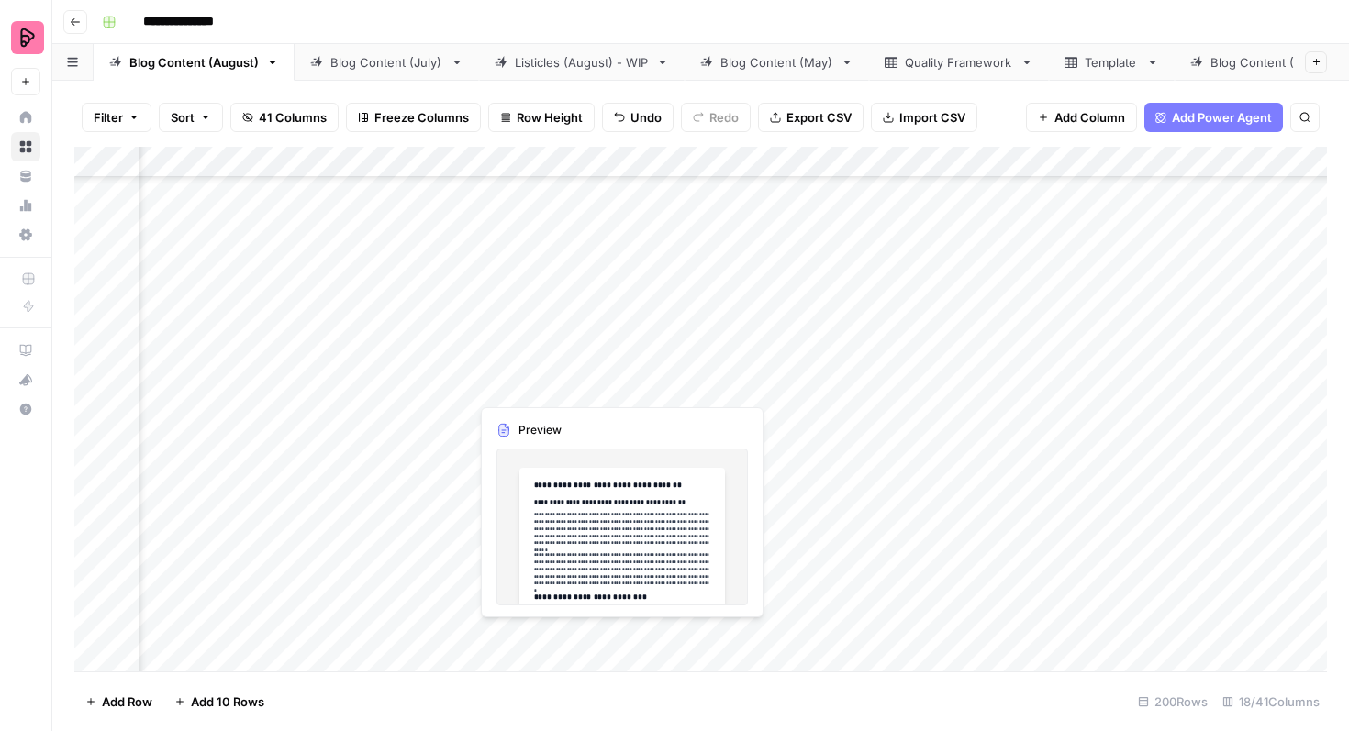
scroll to position [3306, 1277]
